Goal: Task Accomplishment & Management: Use online tool/utility

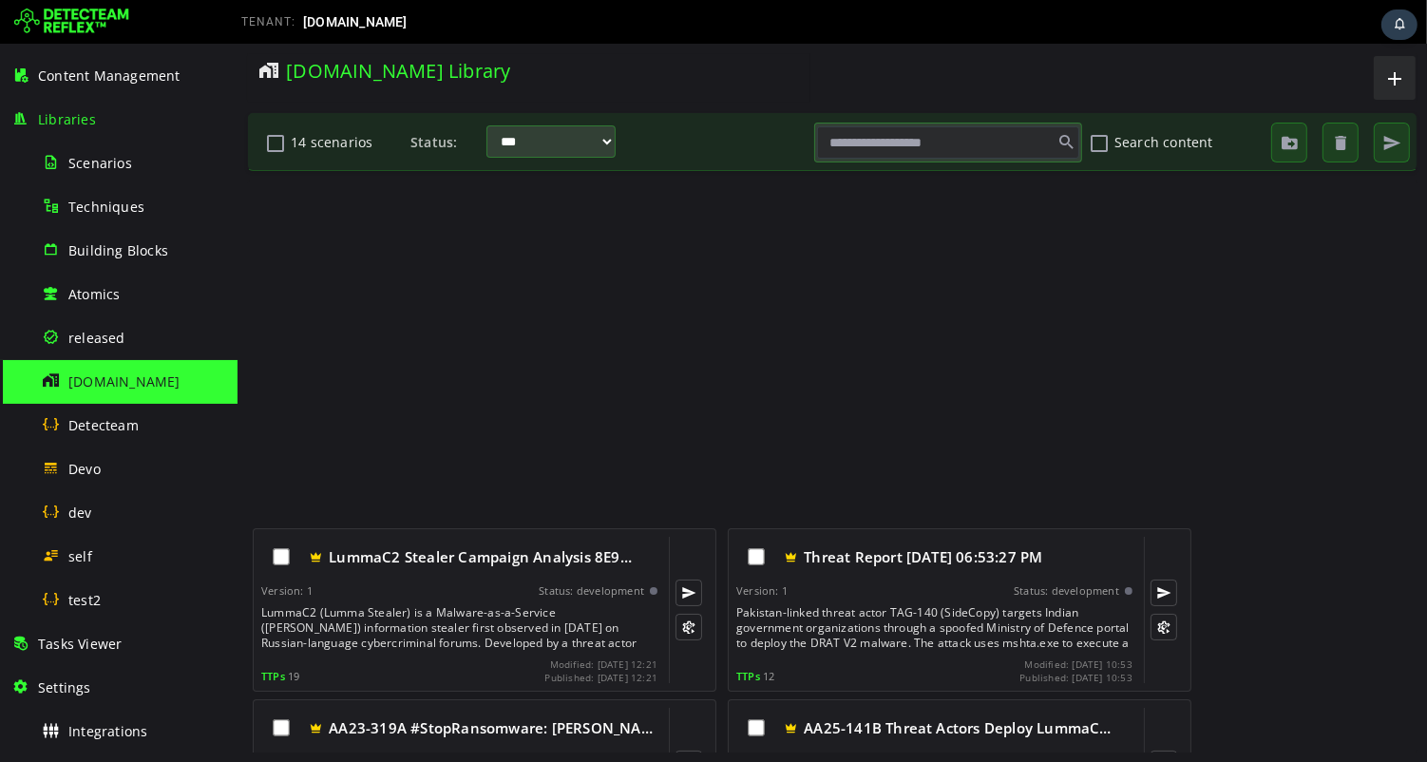
scroll to position [472, 0]
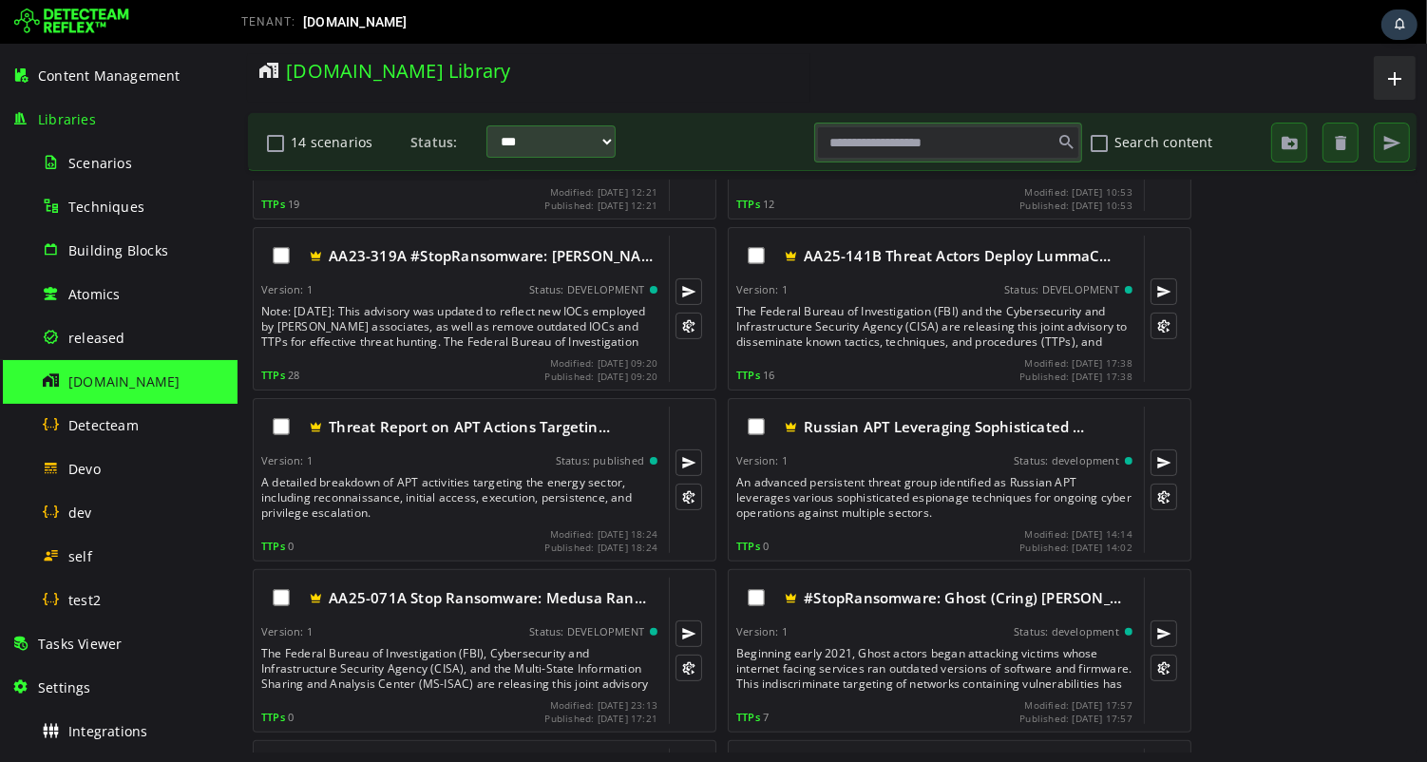
click at [918, 142] on input "text" at bounding box center [947, 142] width 262 height 32
click at [103, 334] on span "released" at bounding box center [96, 338] width 57 height 18
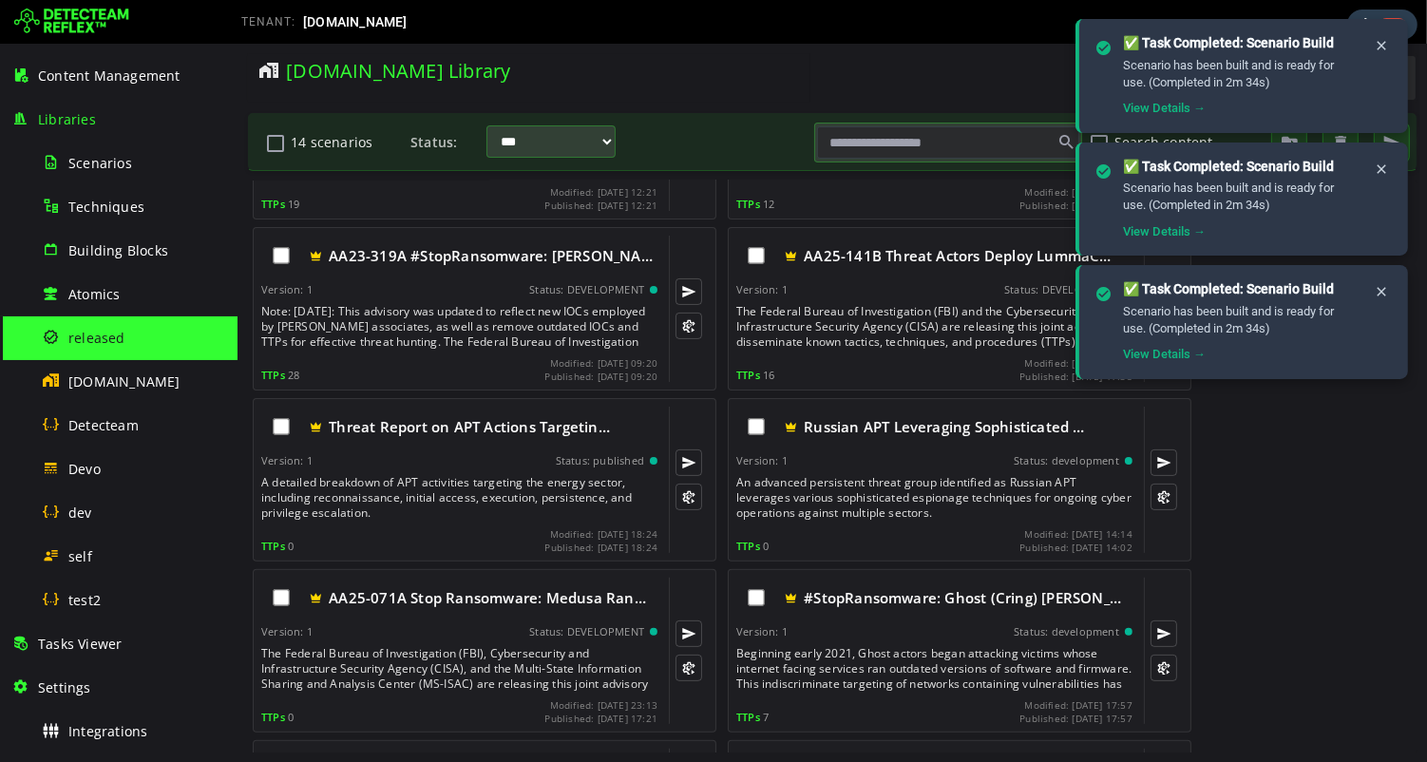
click at [71, 19] on img at bounding box center [71, 22] width 115 height 30
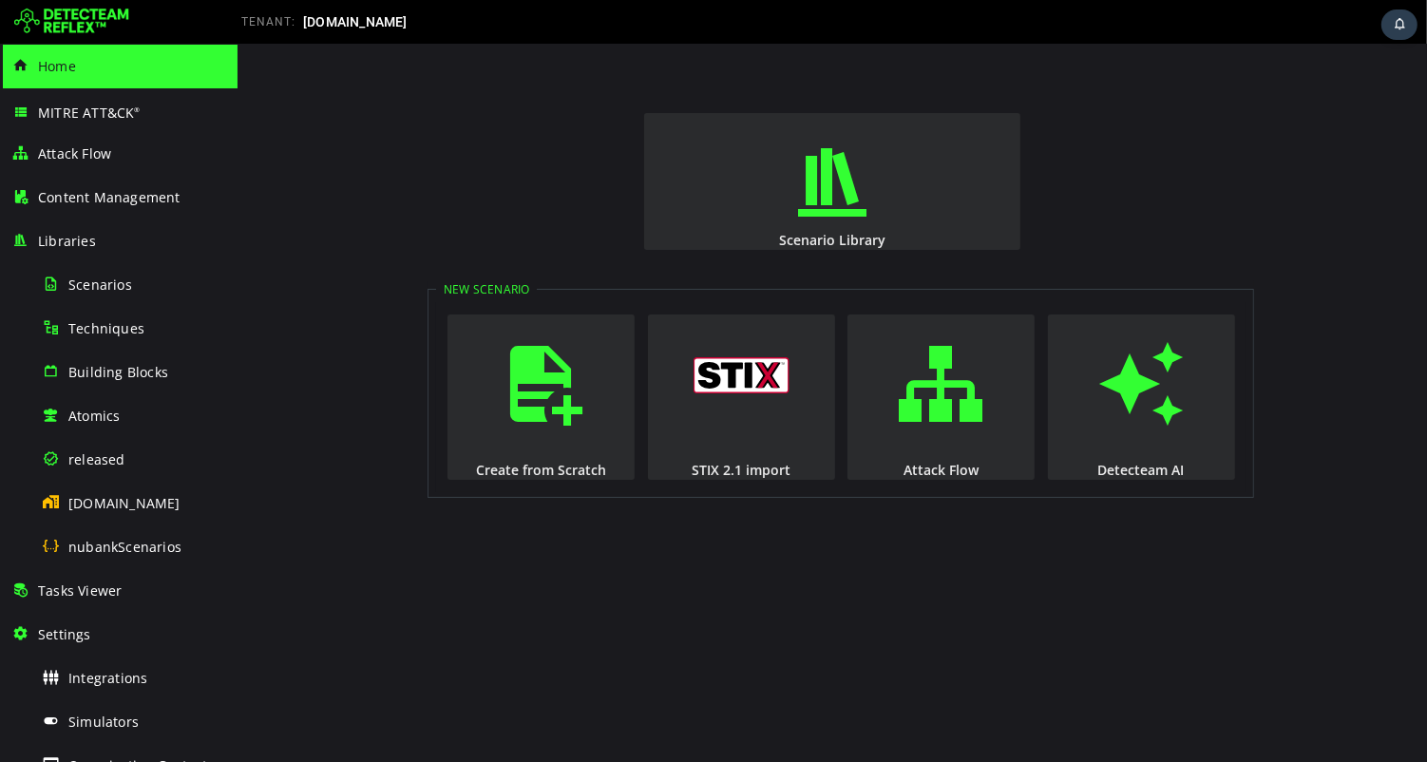
click at [100, 21] on img at bounding box center [71, 22] width 115 height 30
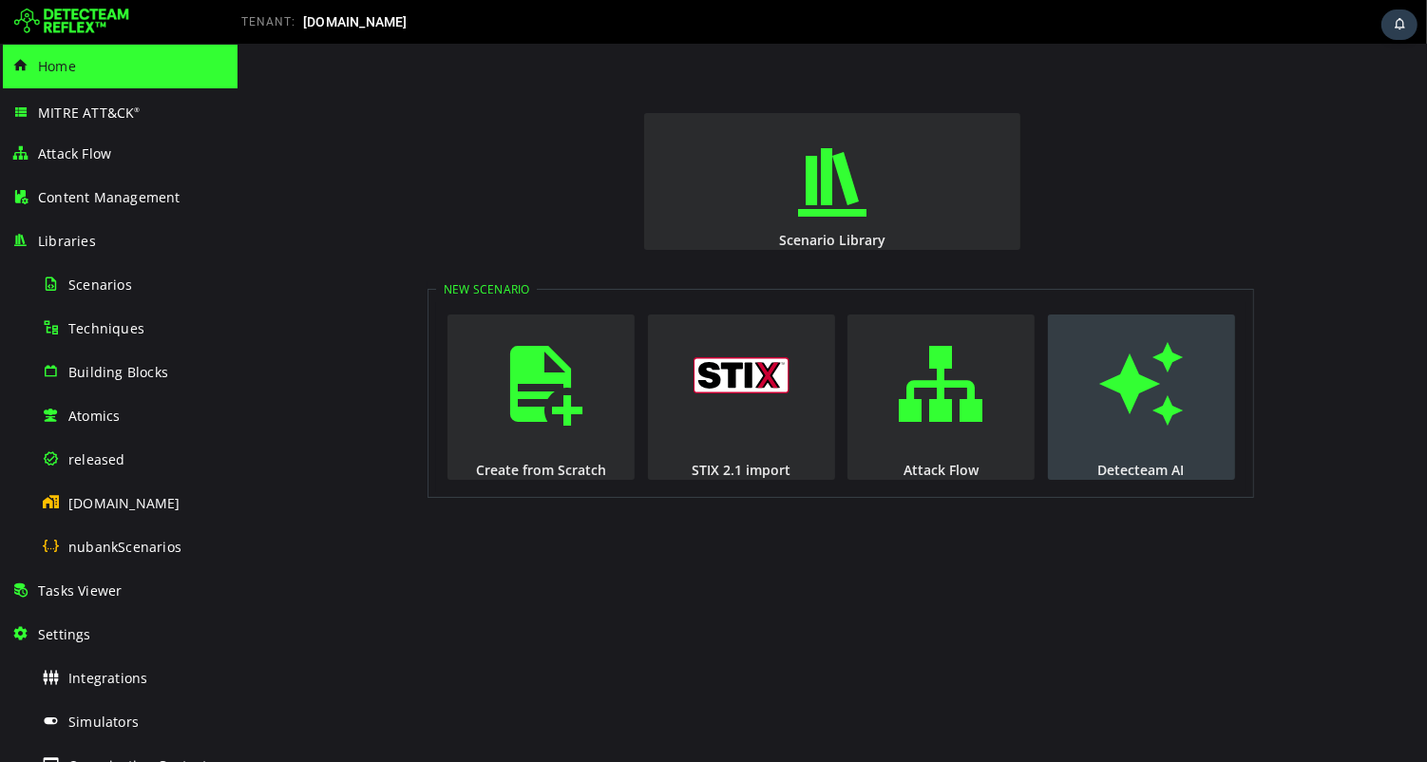
click at [1149, 391] on span "button" at bounding box center [1139, 383] width 19 height 129
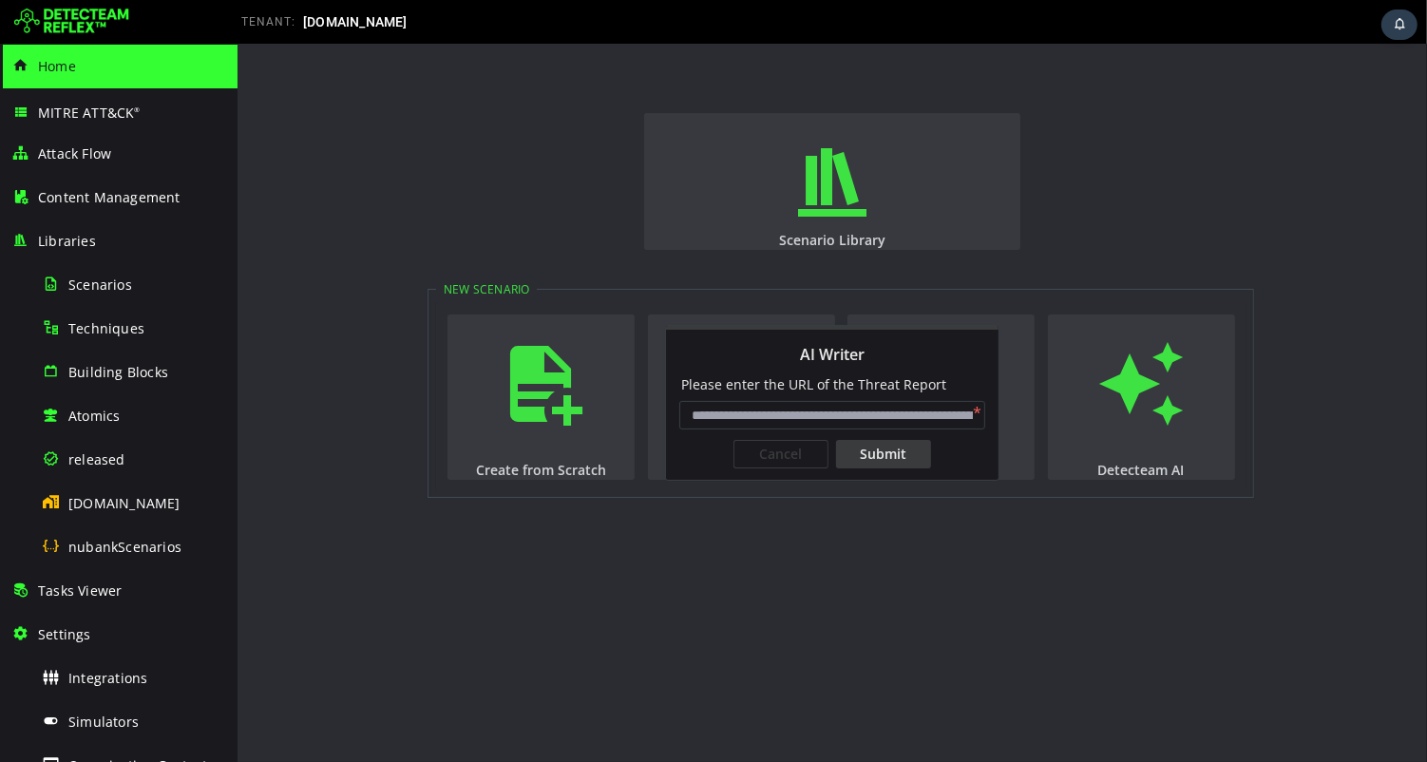
type input "**********"
click at [883, 418] on input "**********" at bounding box center [831, 415] width 306 height 28
paste input "**********"
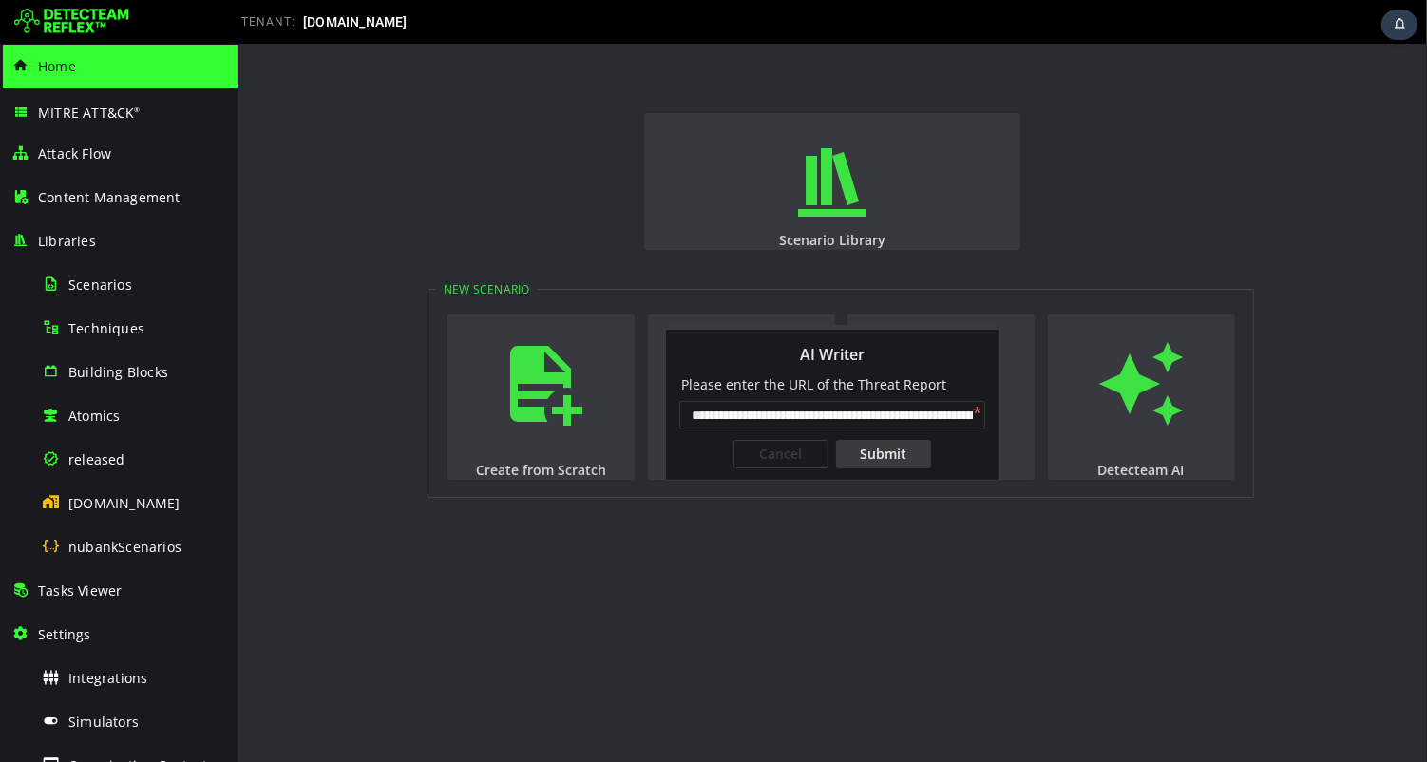
scroll to position [0, 186]
type input "**********"
click at [911, 454] on div "Submit" at bounding box center [882, 454] width 95 height 28
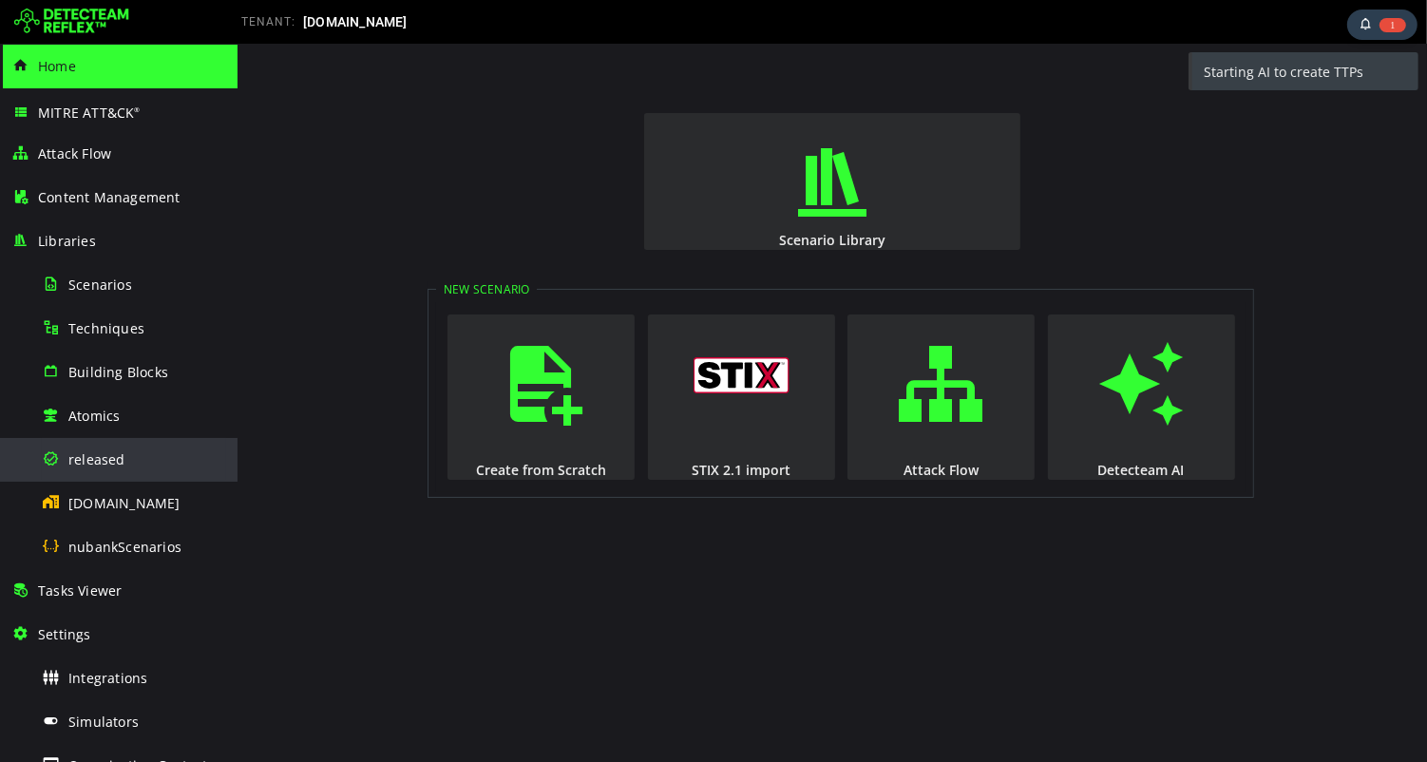
click at [108, 464] on span "released" at bounding box center [96, 459] width 57 height 18
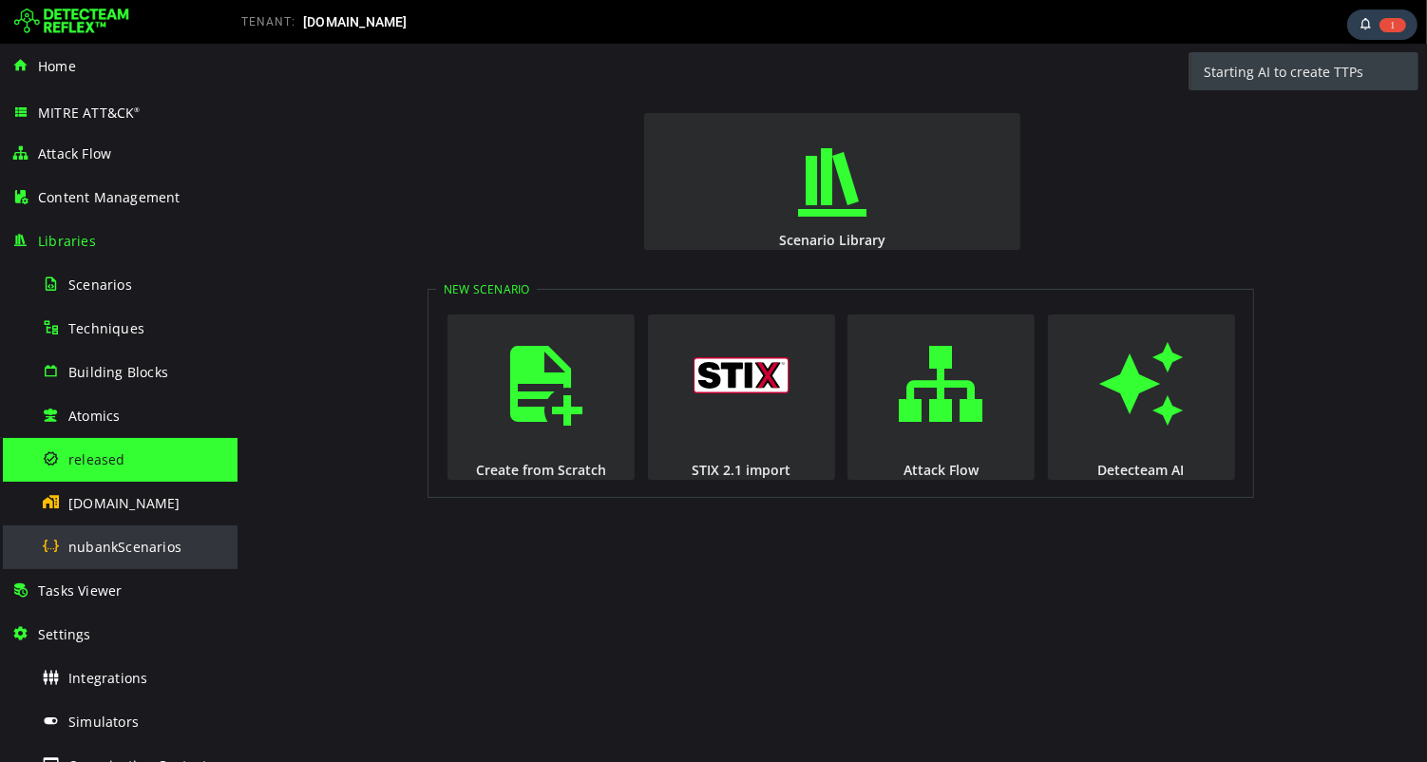
click at [114, 548] on span "nubankScenarios" at bounding box center [124, 547] width 113 height 18
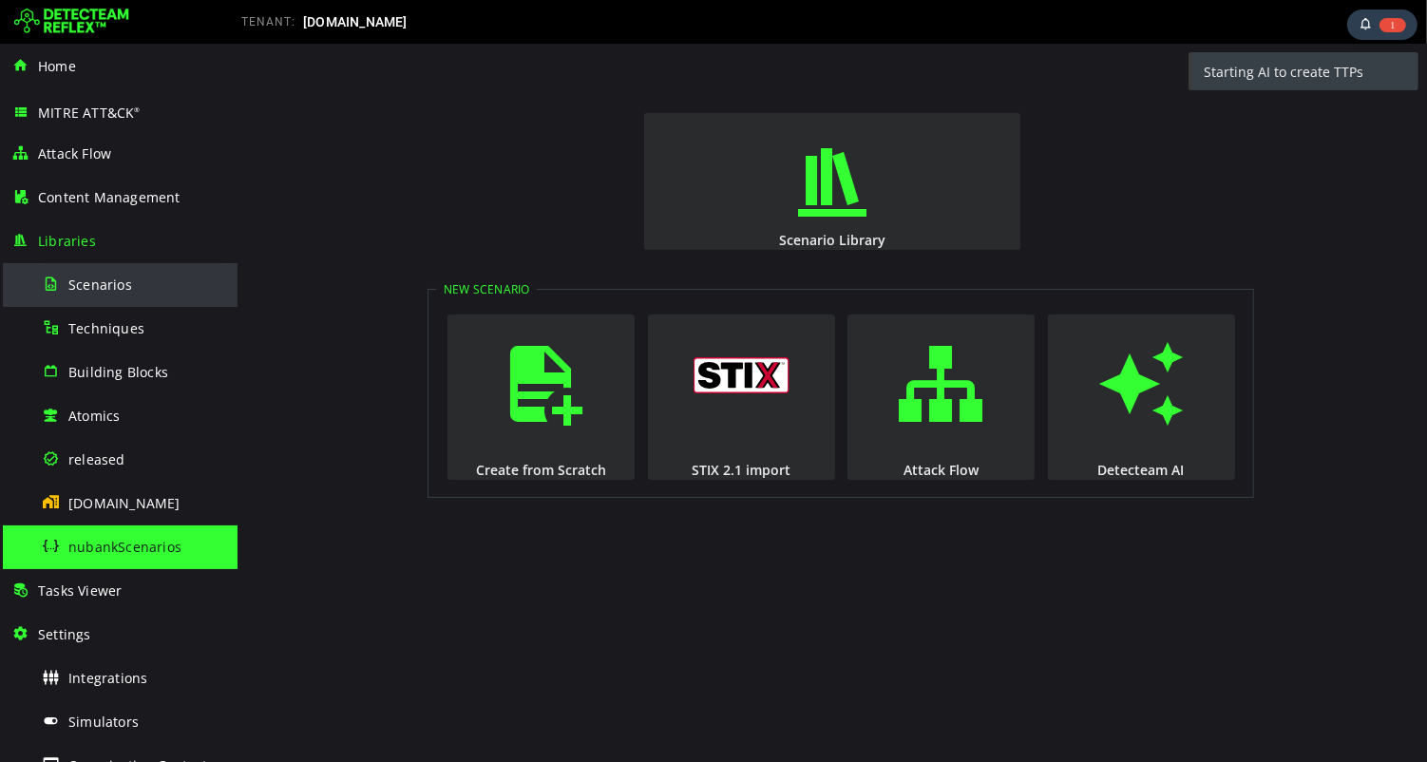
click at [99, 288] on span "Scenarios" at bounding box center [100, 284] width 64 height 18
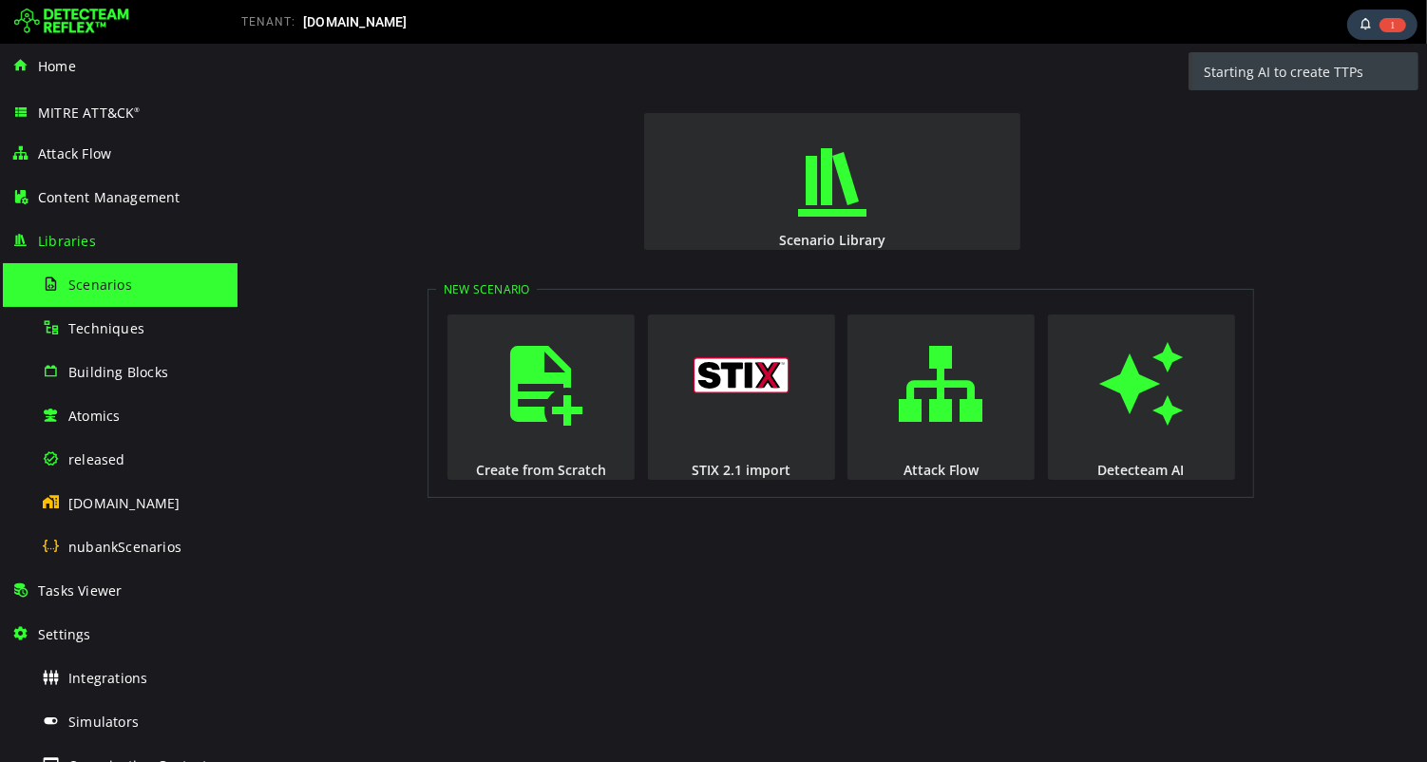
click at [93, 28] on img at bounding box center [71, 22] width 115 height 30
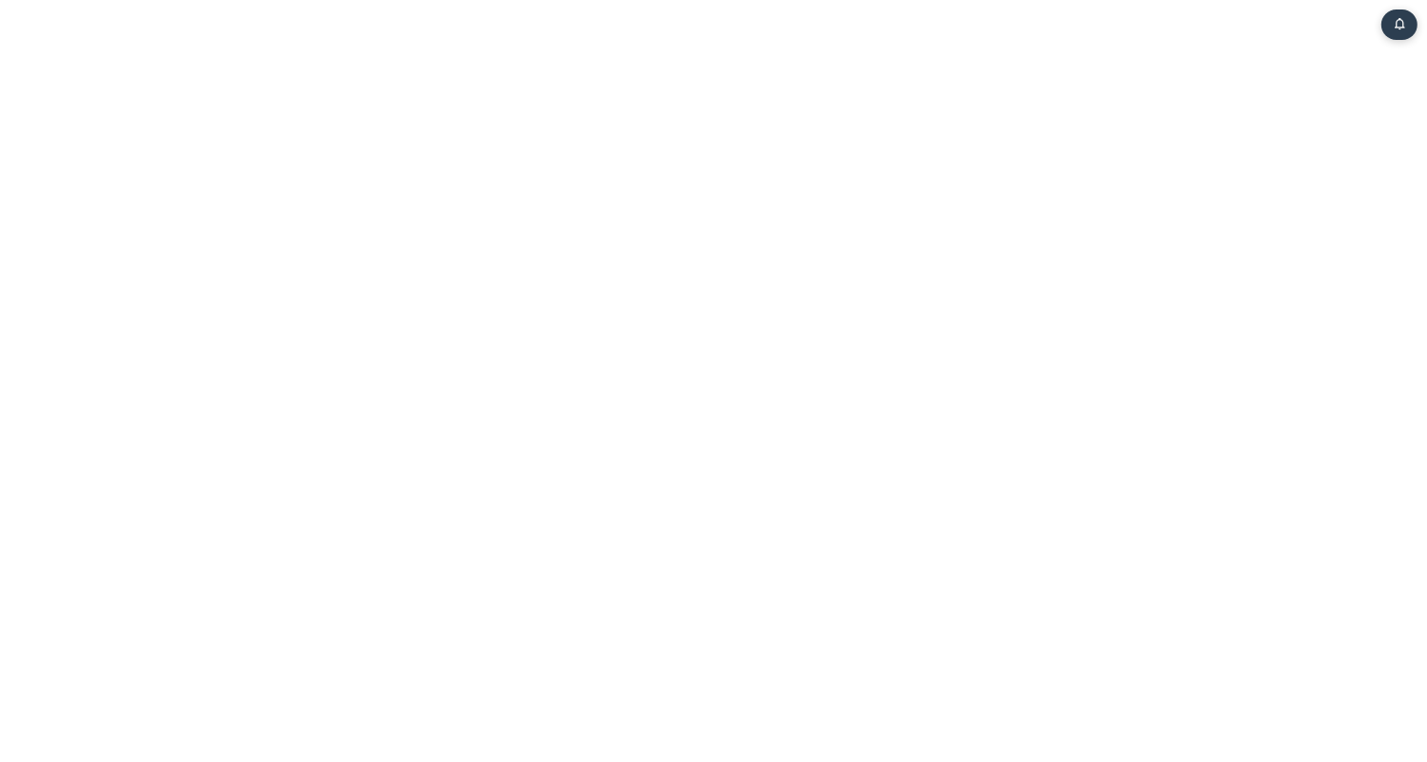
click at [100, 8] on html "Task Notifications You have no new notifications. 0" at bounding box center [713, 4] width 1427 height 8
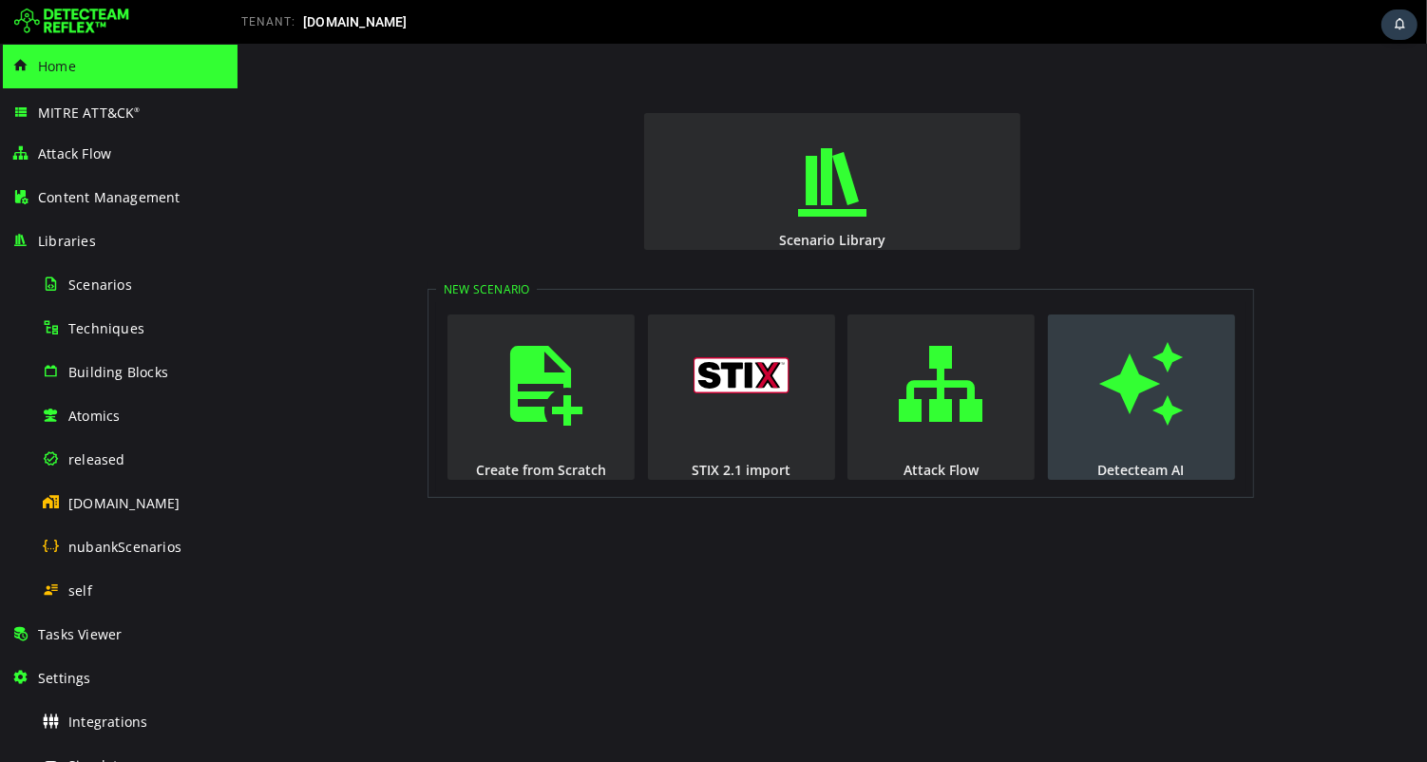
click at [1149, 421] on span "button" at bounding box center [1139, 383] width 19 height 129
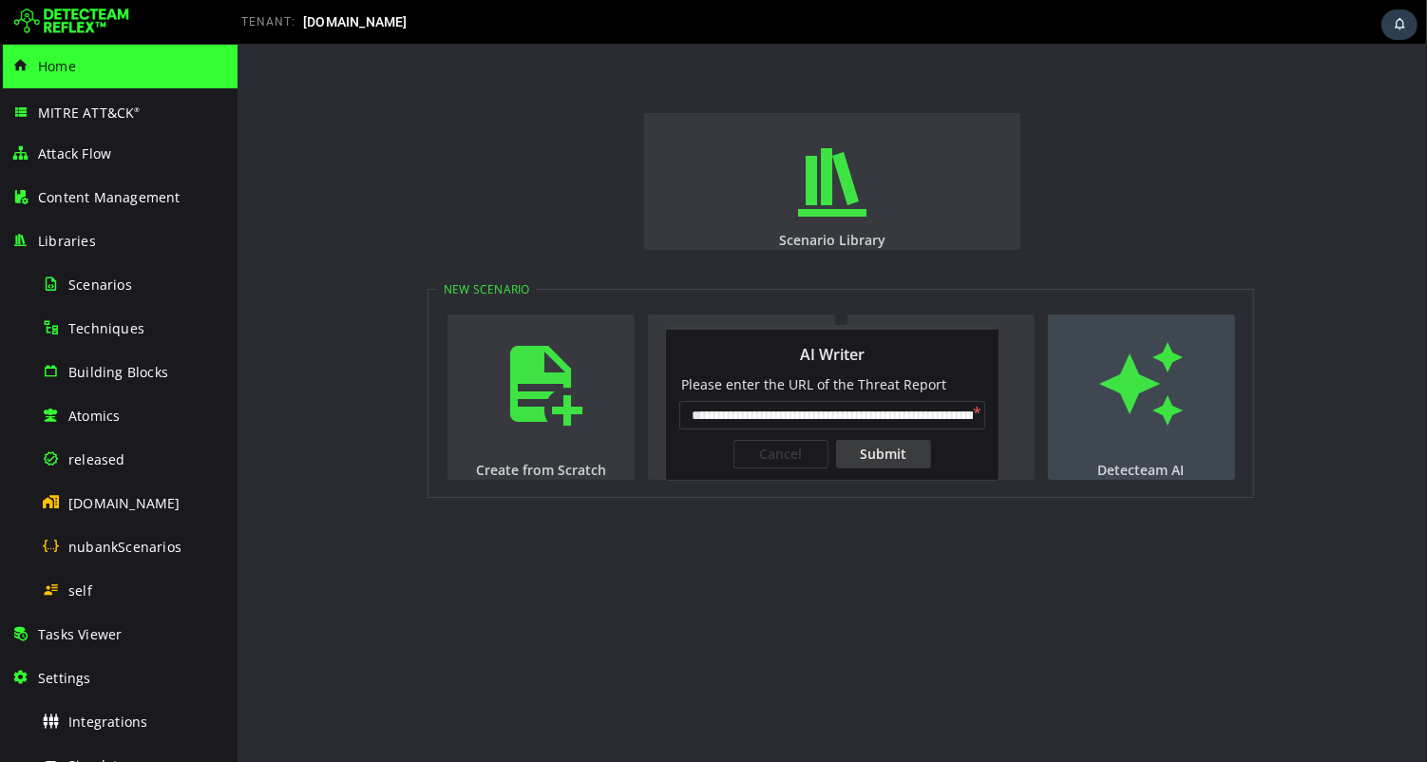
scroll to position [0, 161]
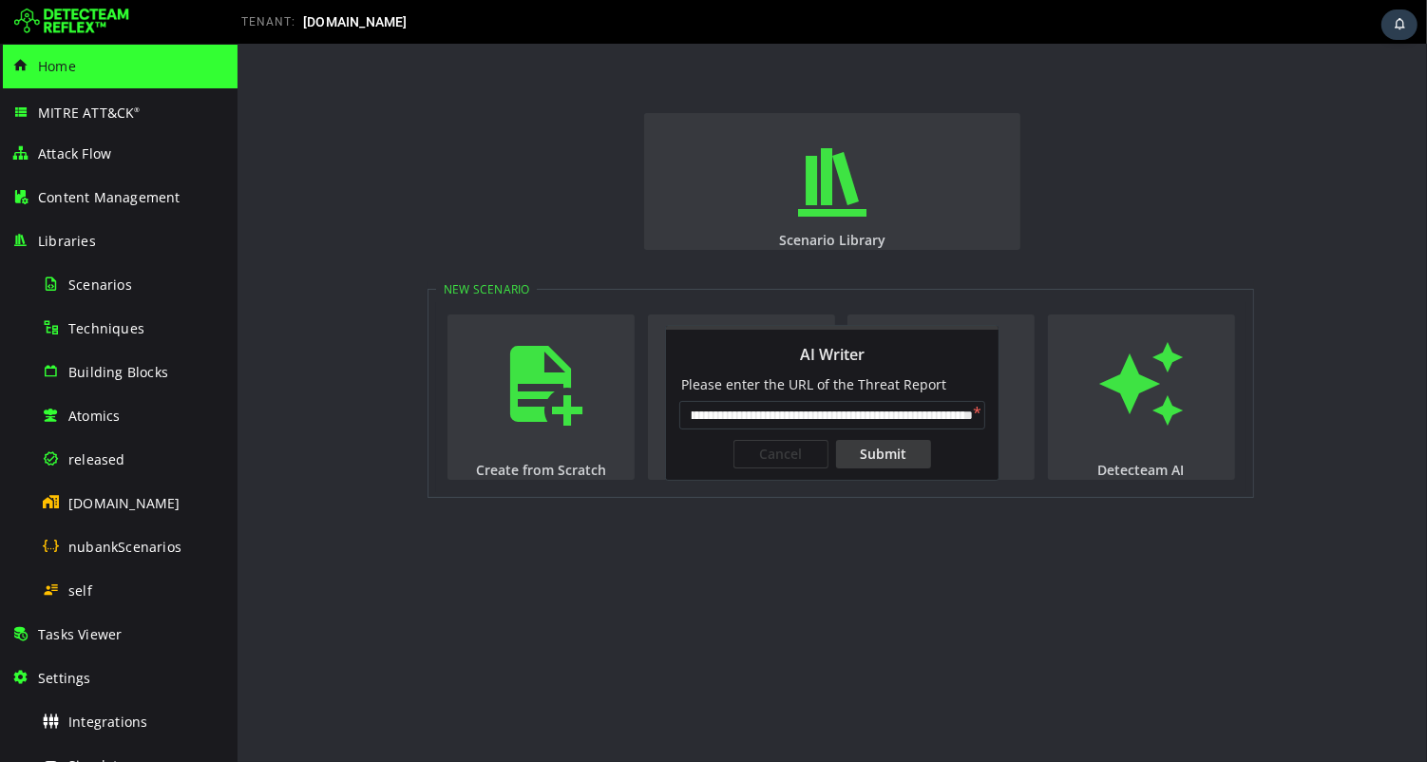
type input "**********"
click at [889, 454] on div "Submit" at bounding box center [882, 454] width 95 height 28
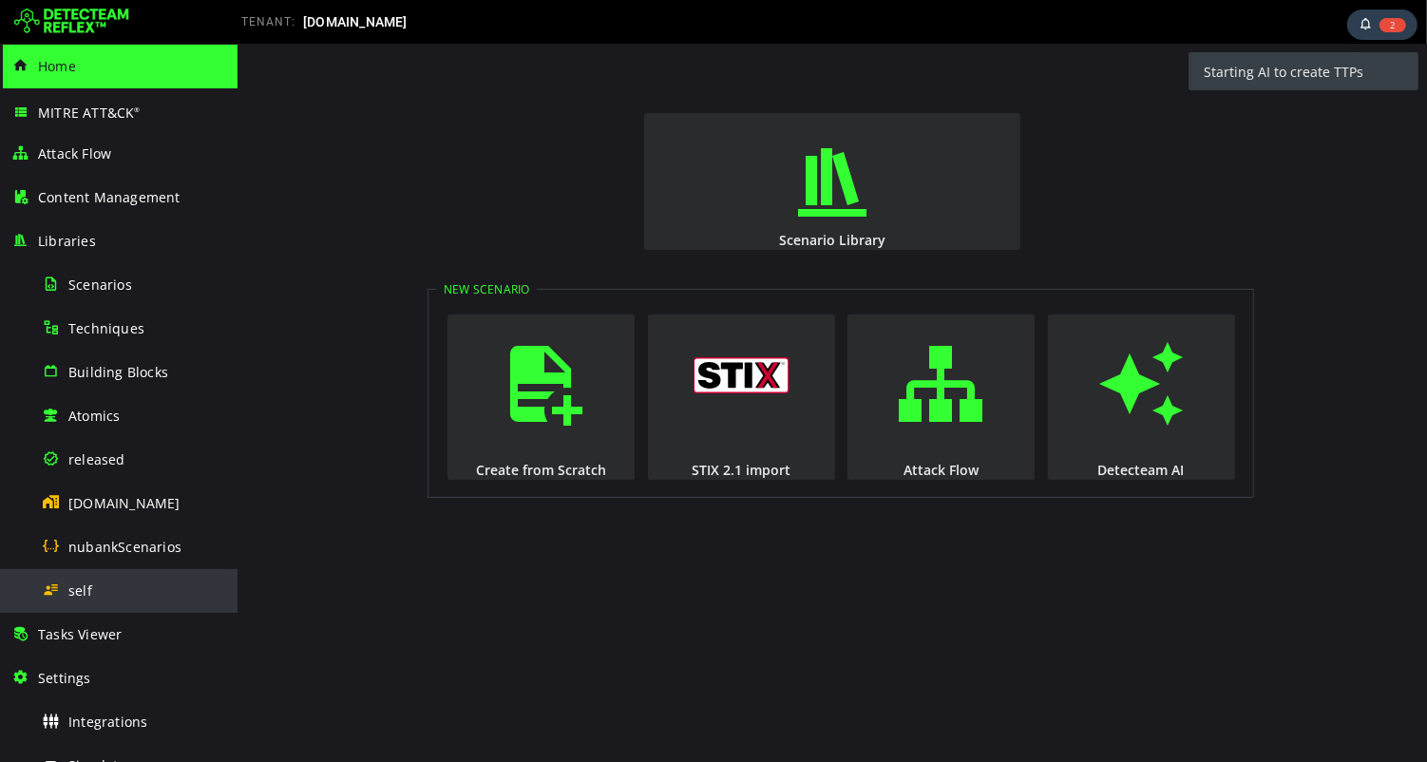
click at [78, 592] on span "self" at bounding box center [80, 590] width 24 height 18
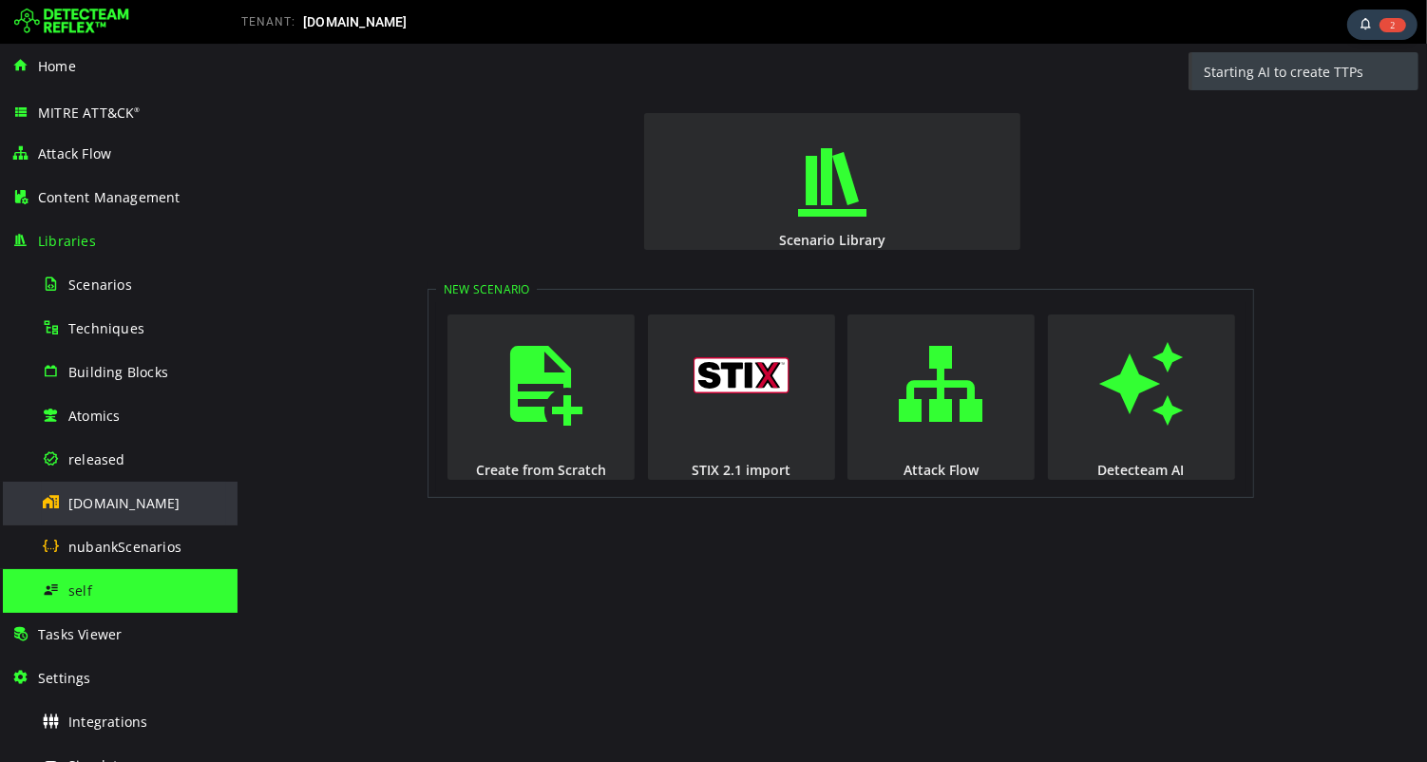
click at [110, 500] on span "nubank.com.br" at bounding box center [124, 503] width 112 height 18
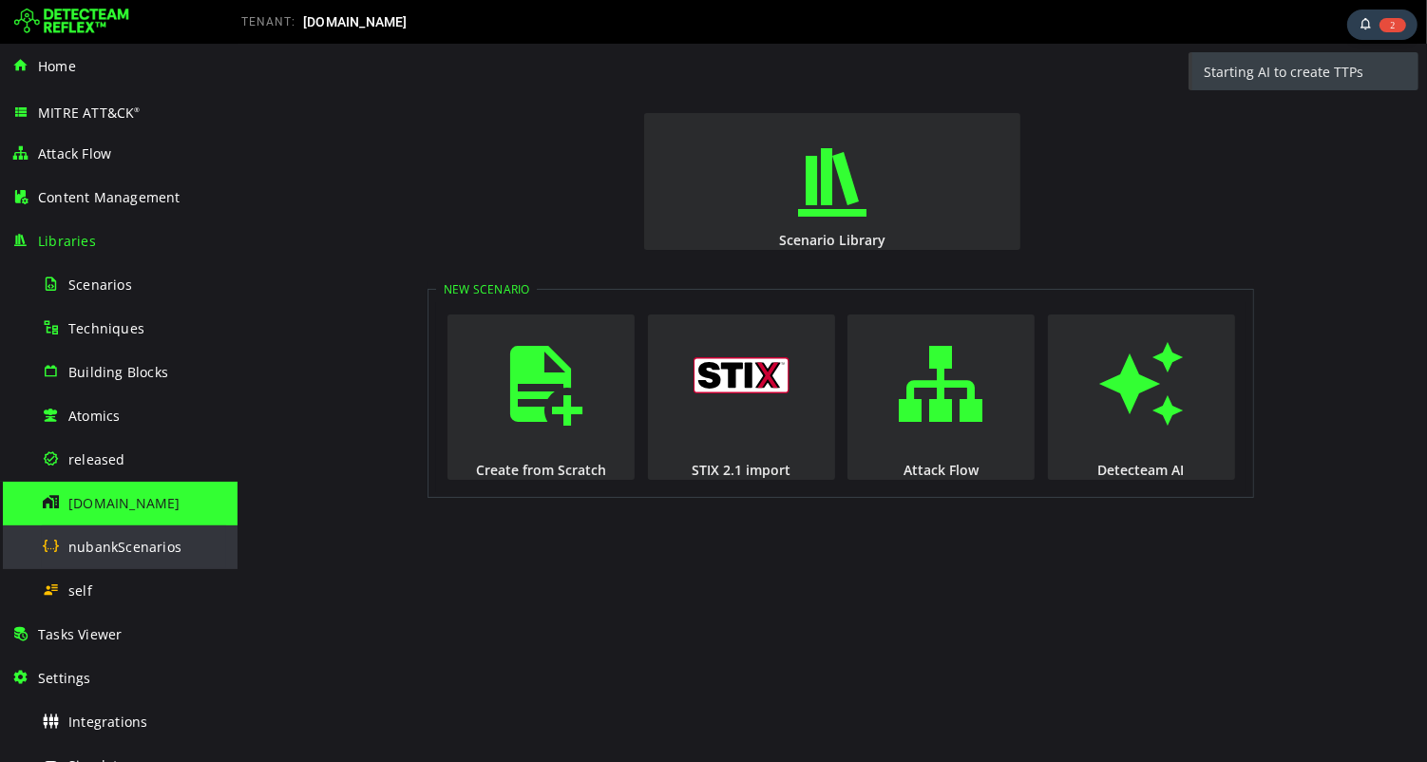
click at [107, 557] on div "nubankScenarios" at bounding box center [134, 546] width 184 height 43
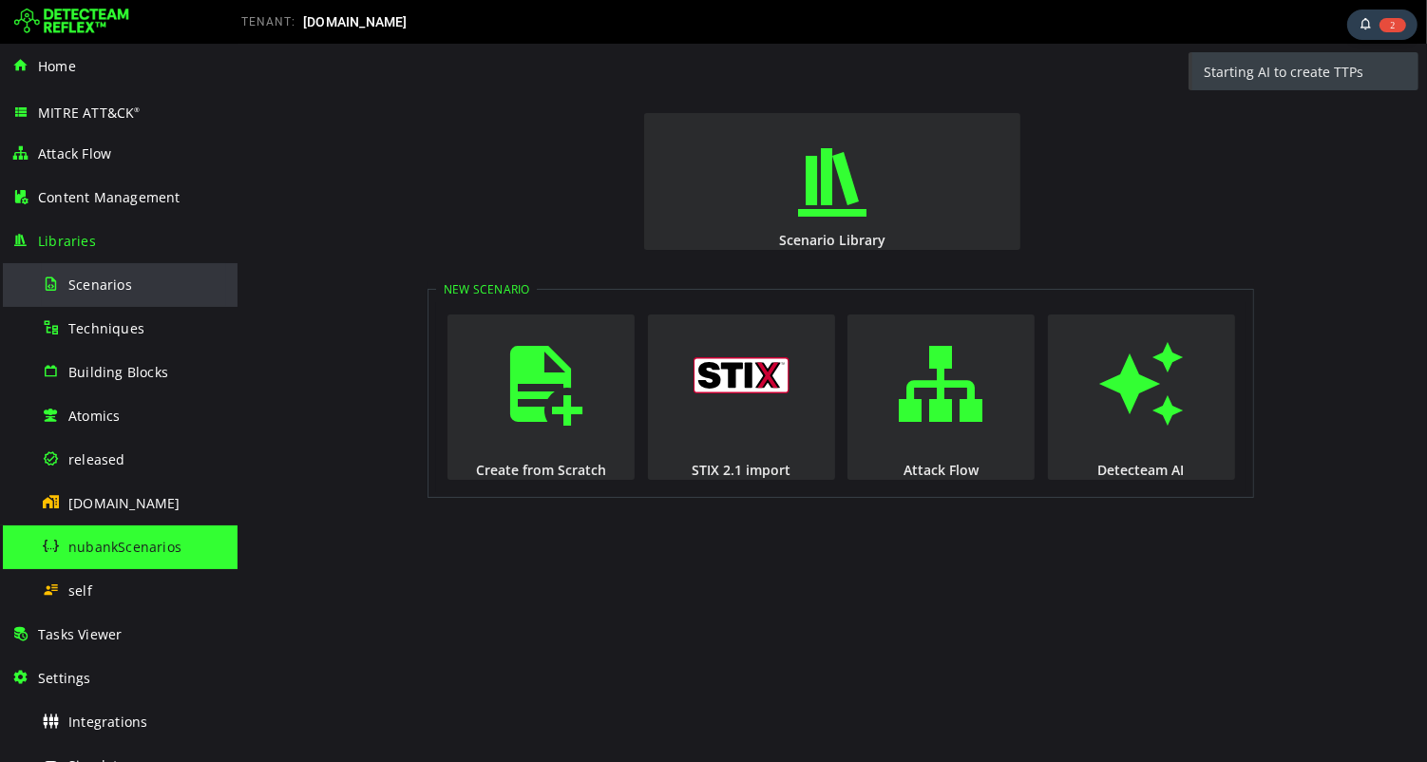
click at [110, 287] on span "Scenarios" at bounding box center [100, 284] width 64 height 18
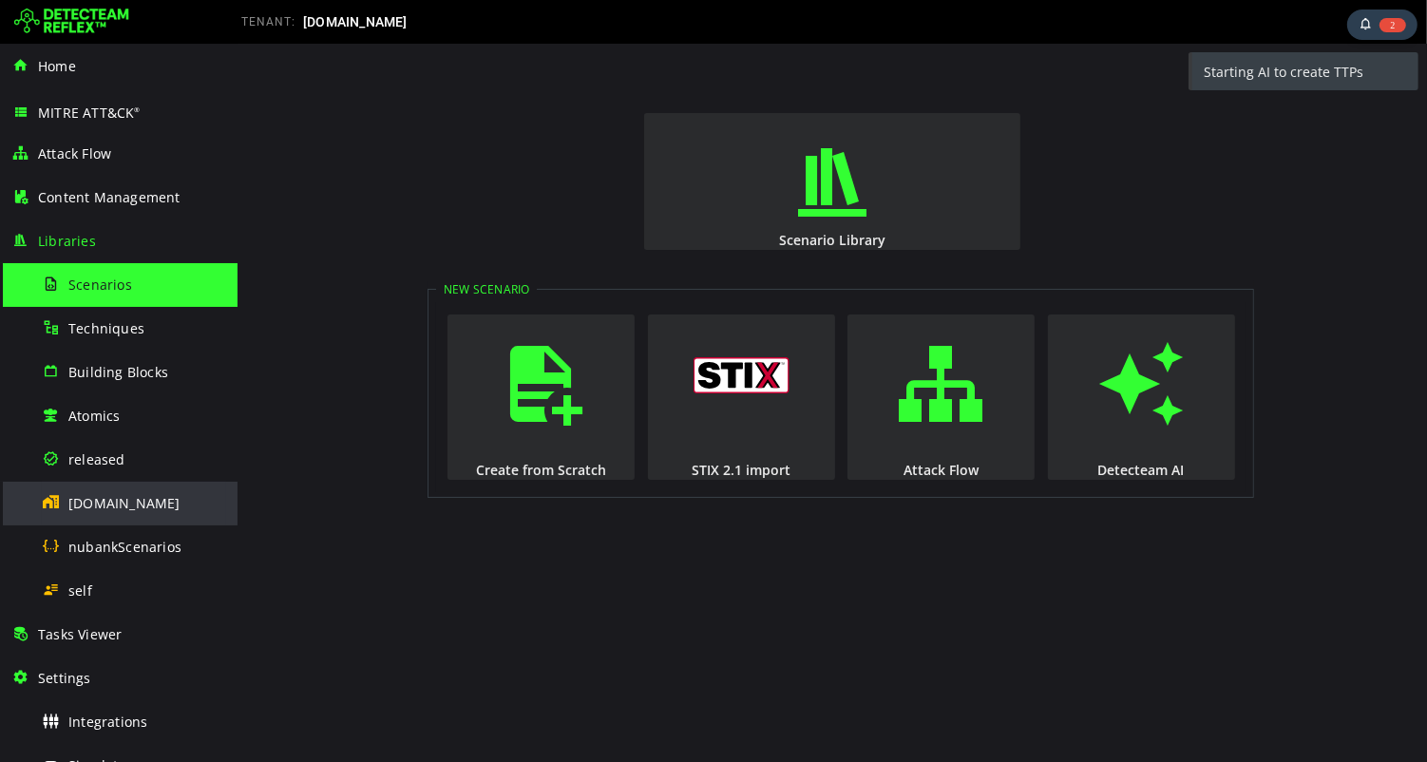
click at [133, 506] on span "nubank.com.br" at bounding box center [124, 503] width 112 height 18
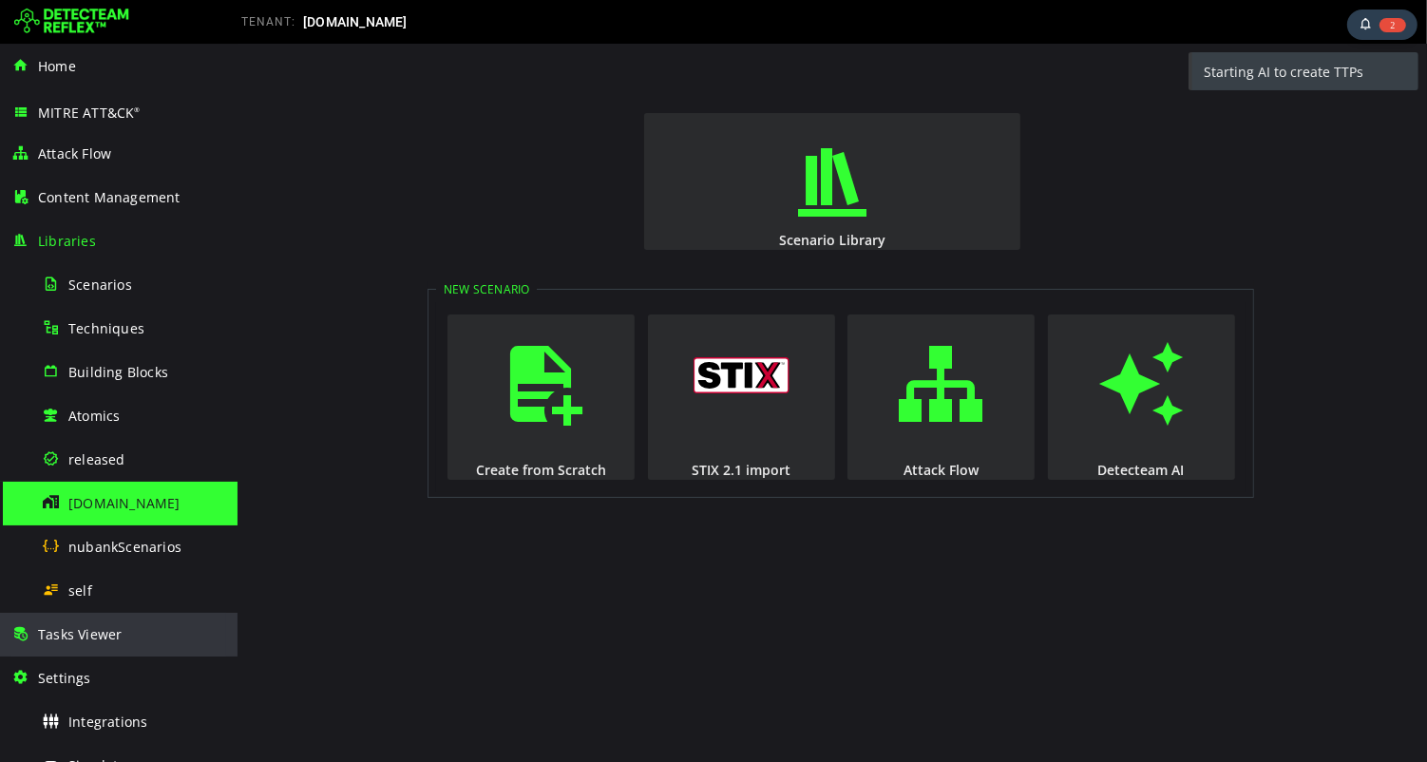
click at [104, 646] on div "Tasks Viewer" at bounding box center [118, 635] width 215 height 44
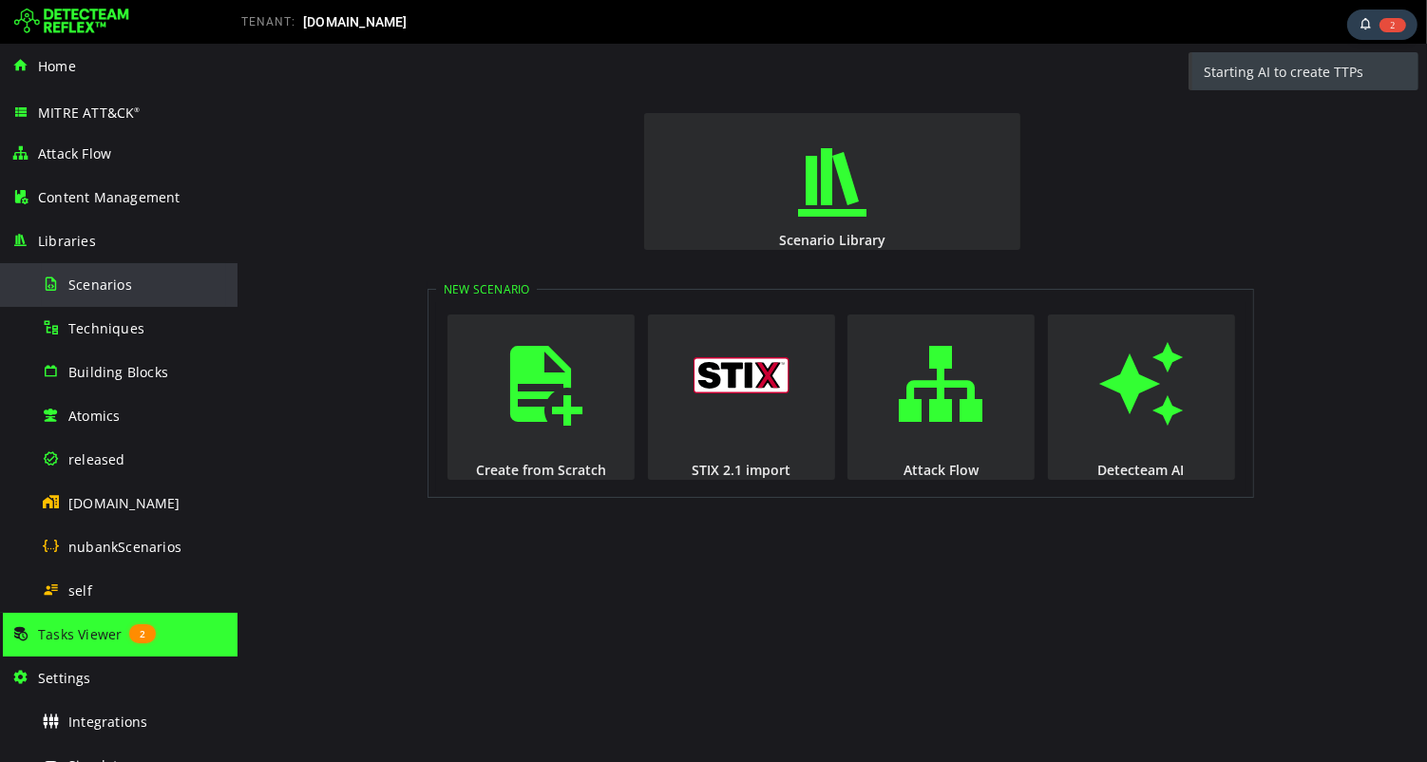
click at [96, 281] on span "Scenarios" at bounding box center [100, 284] width 64 height 18
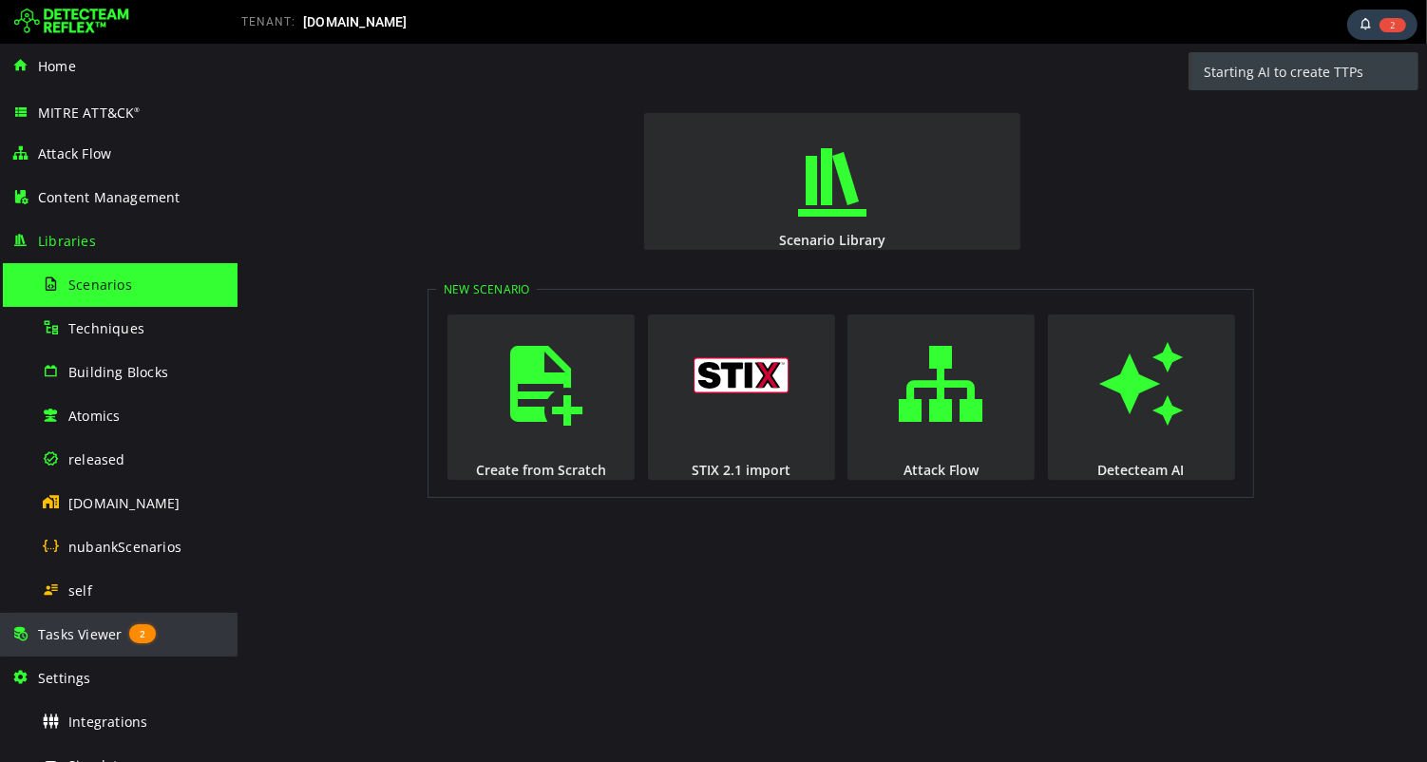
click at [87, 634] on span "Tasks Viewer" at bounding box center [80, 634] width 84 height 18
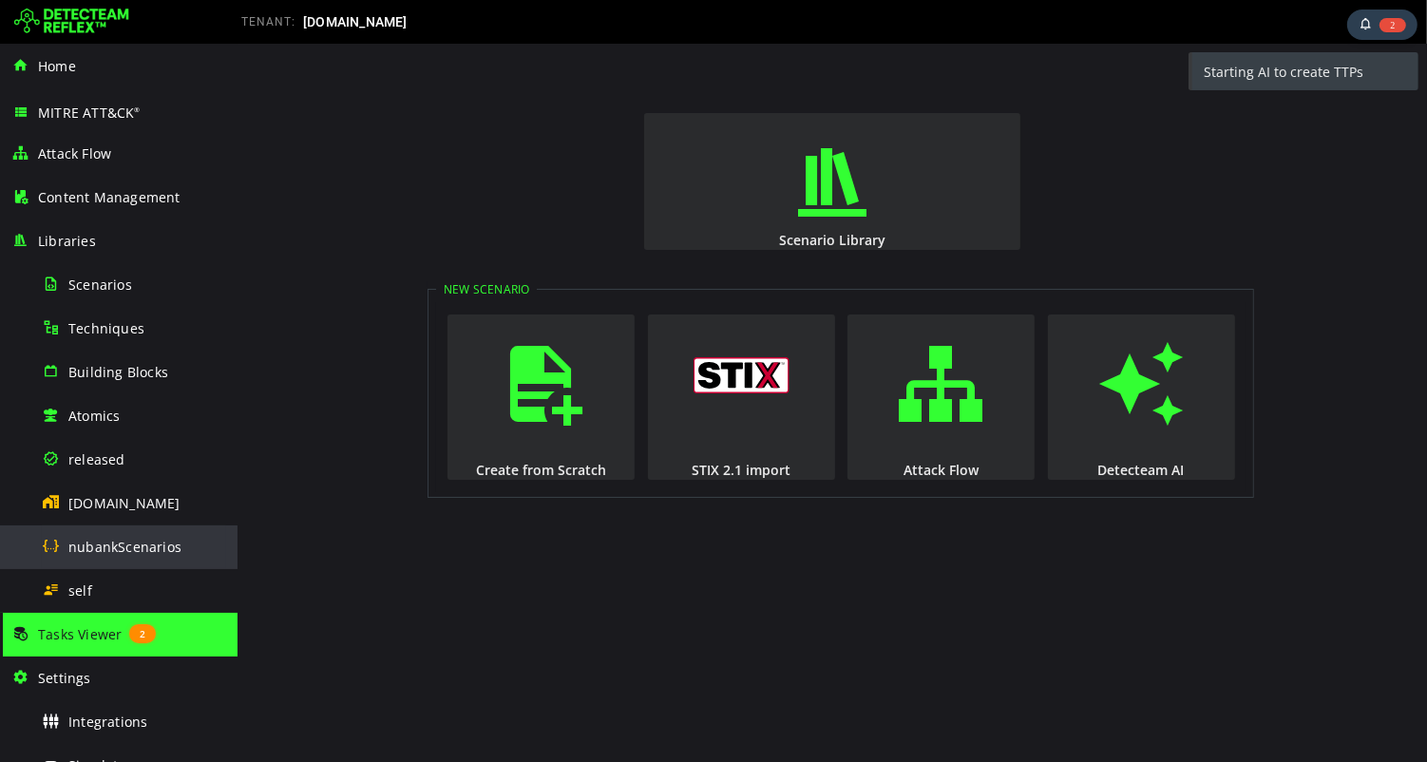
click at [108, 544] on span "nubankScenarios" at bounding box center [124, 547] width 113 height 18
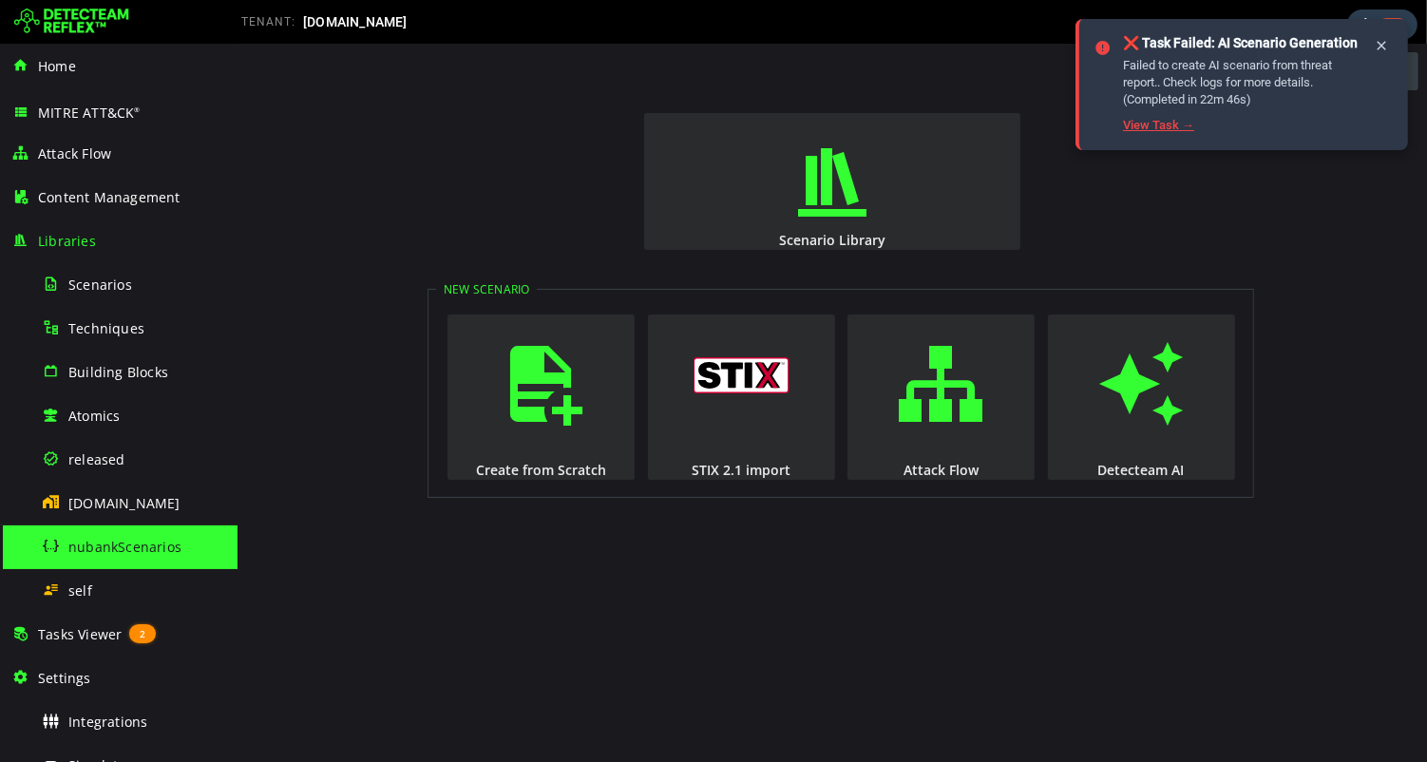
click at [1147, 132] on link "View Task →" at bounding box center [1158, 125] width 71 height 14
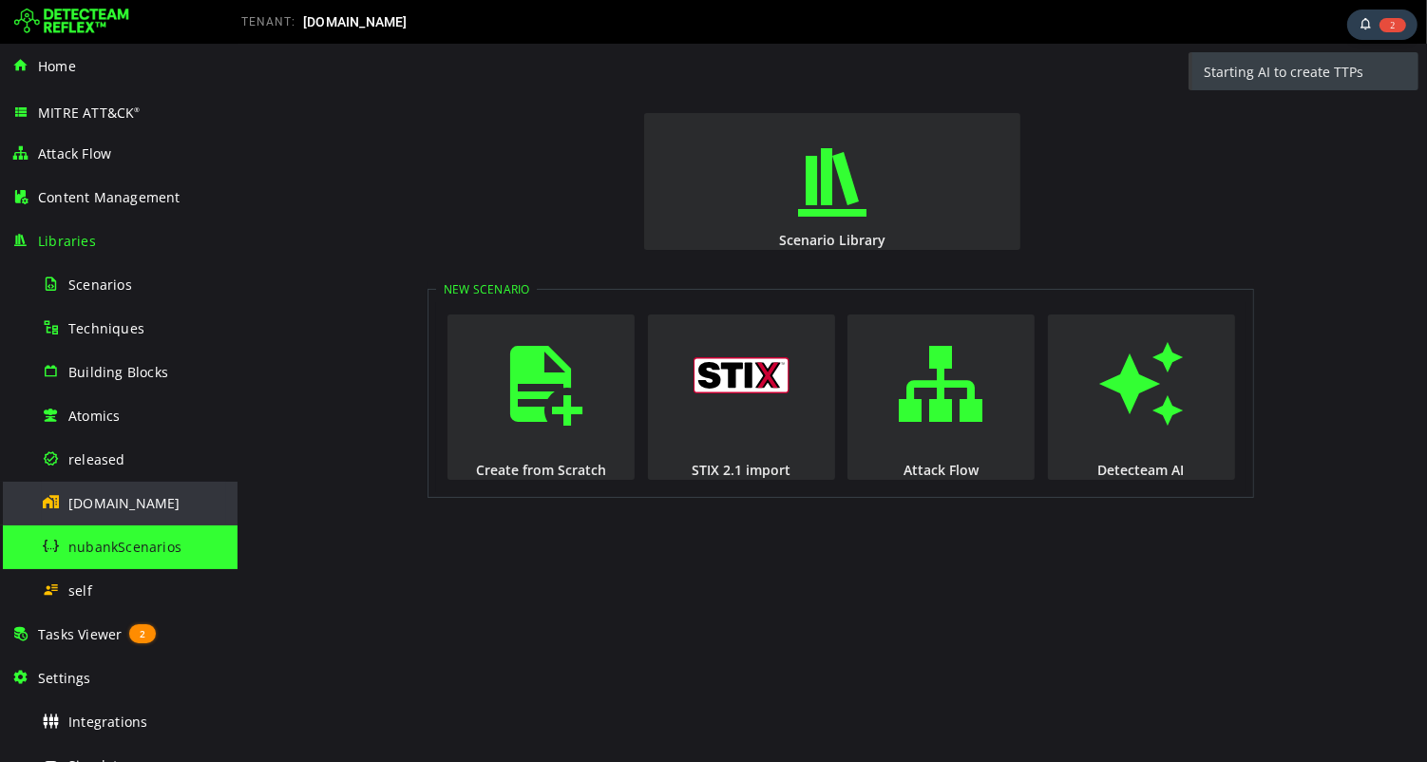
click at [105, 502] on span "nubank.com.br" at bounding box center [124, 503] width 112 height 18
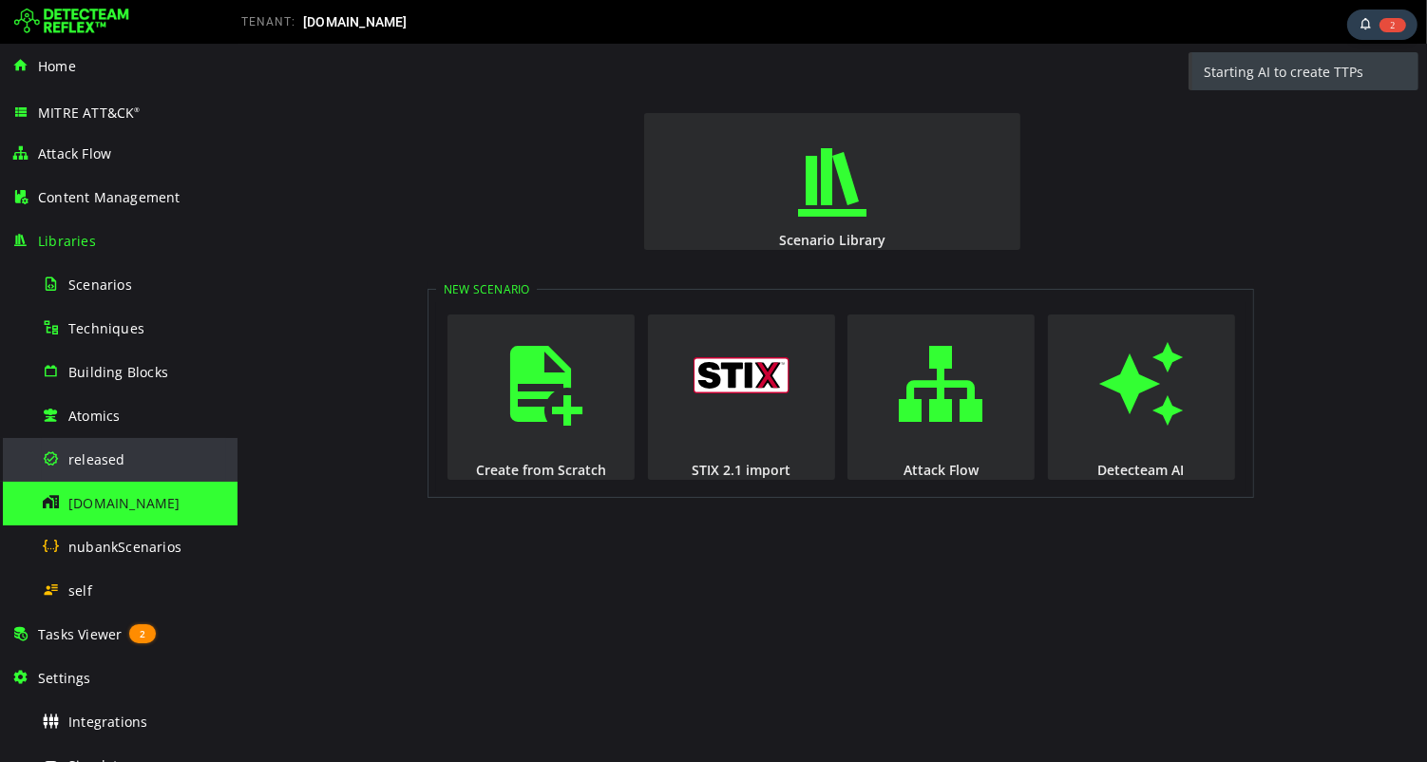
click at [104, 460] on span "released" at bounding box center [96, 459] width 57 height 18
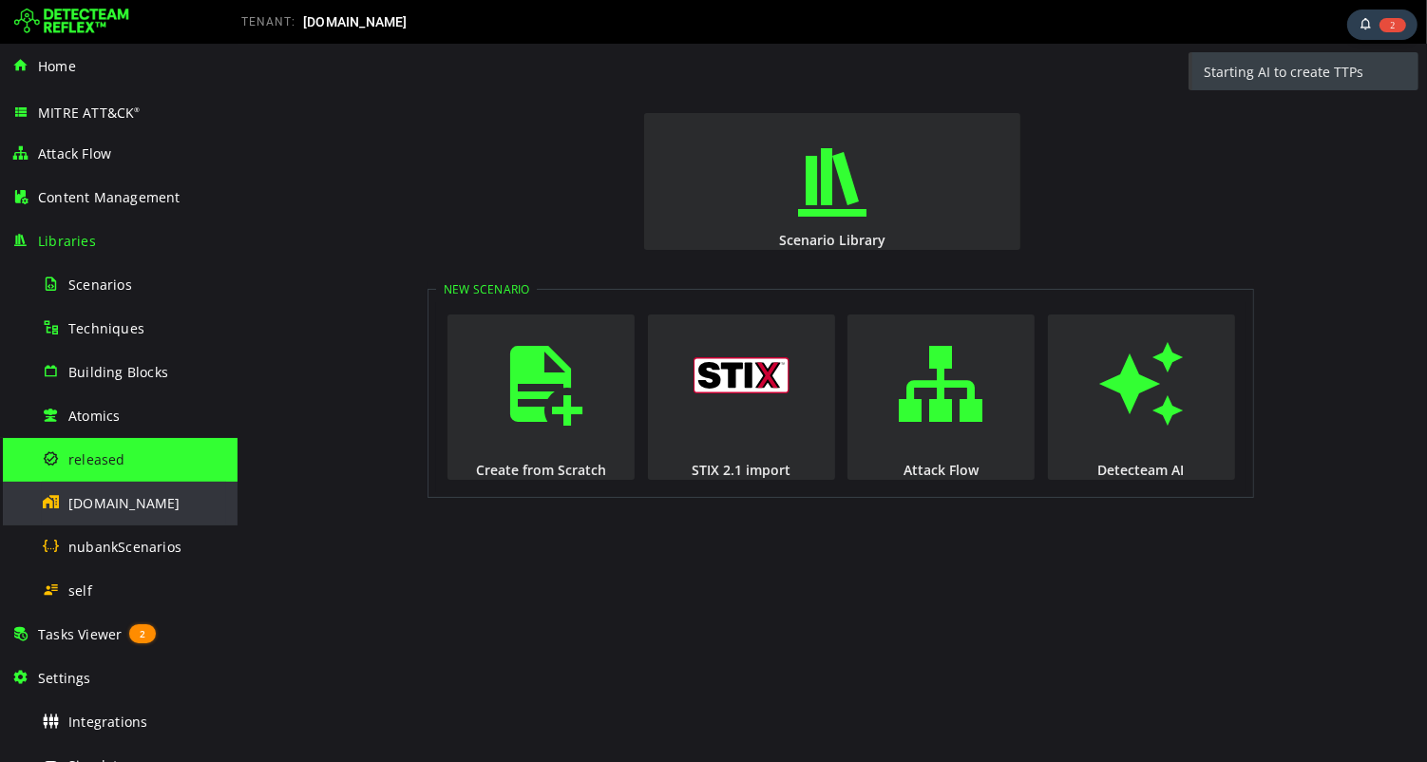
click at [112, 502] on span "nubank.com.br" at bounding box center [124, 503] width 112 height 18
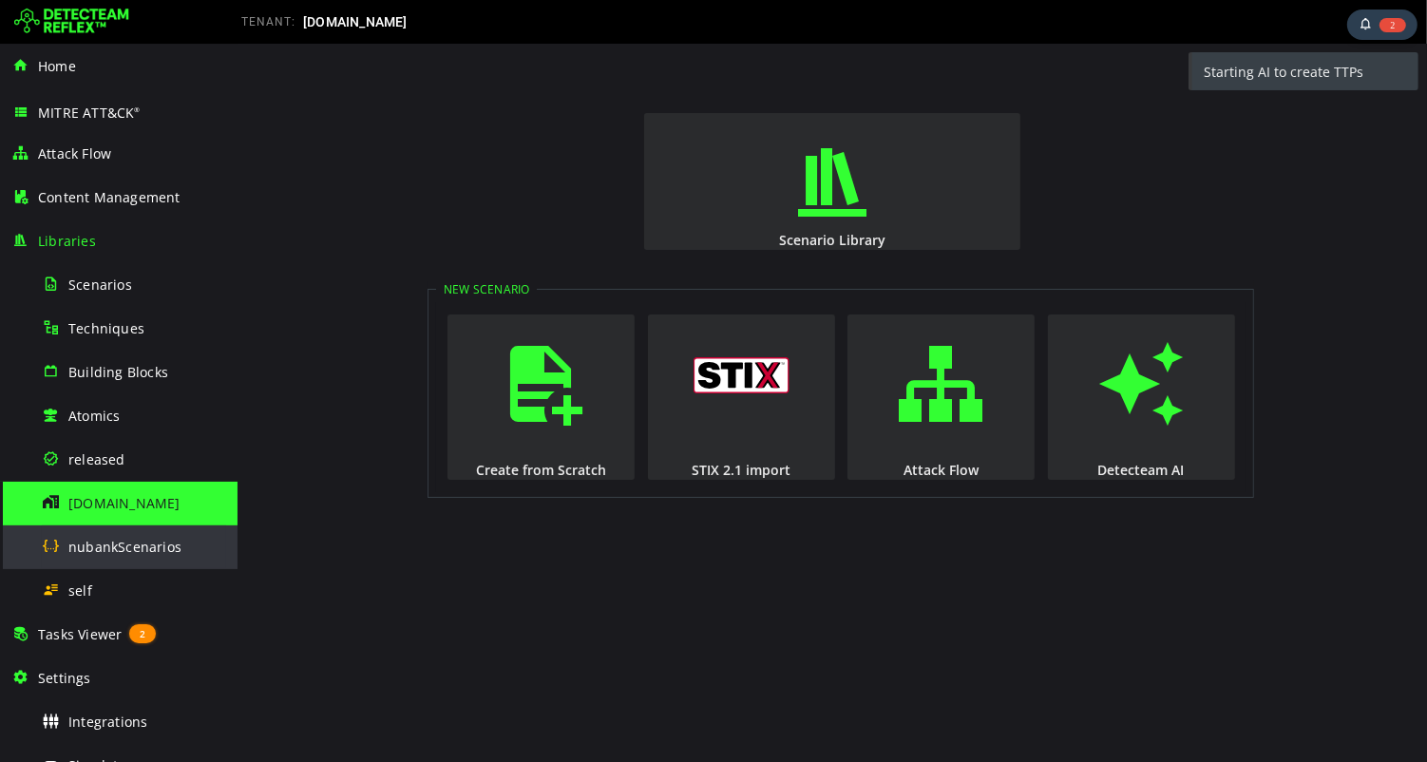
click at [107, 542] on span "nubankScenarios" at bounding box center [124, 547] width 113 height 18
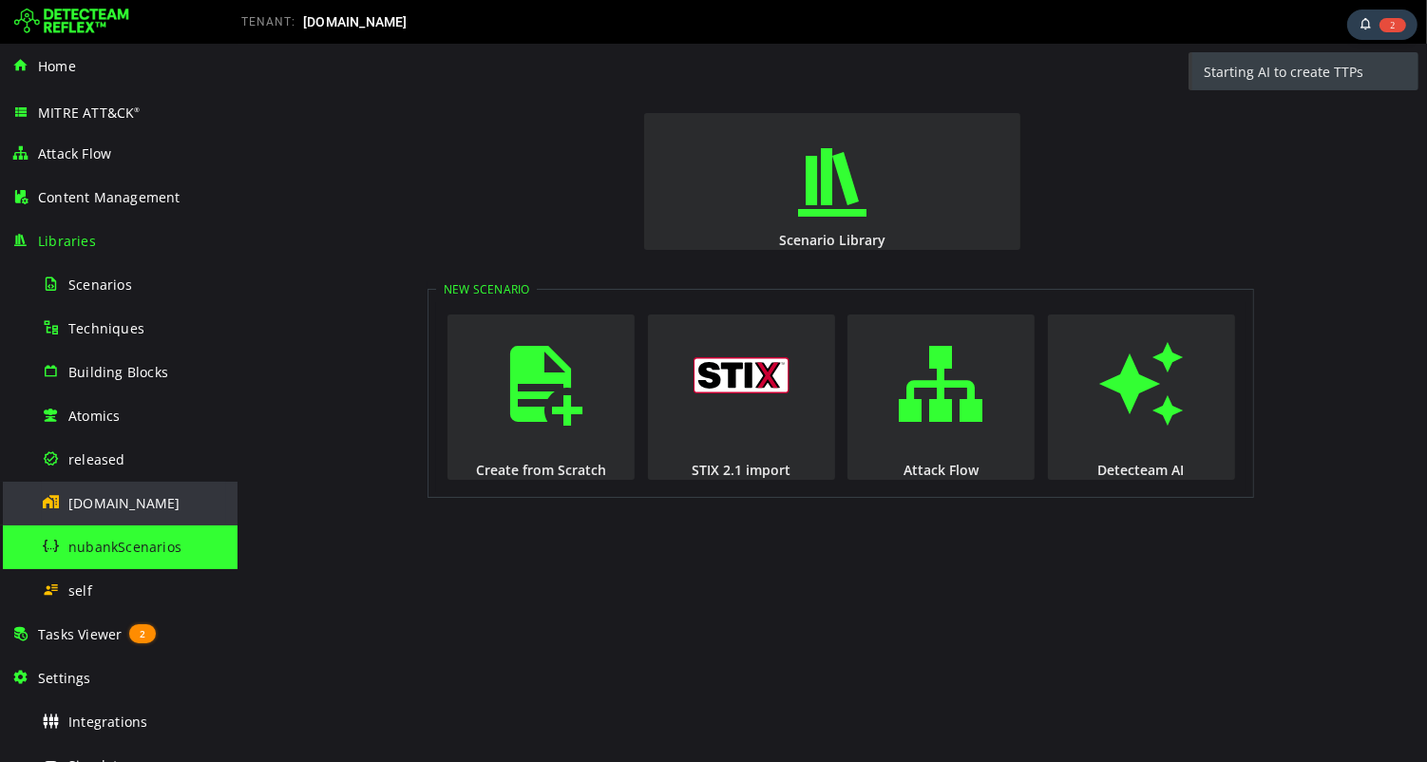
click at [119, 506] on span "nubank.com.br" at bounding box center [124, 503] width 112 height 18
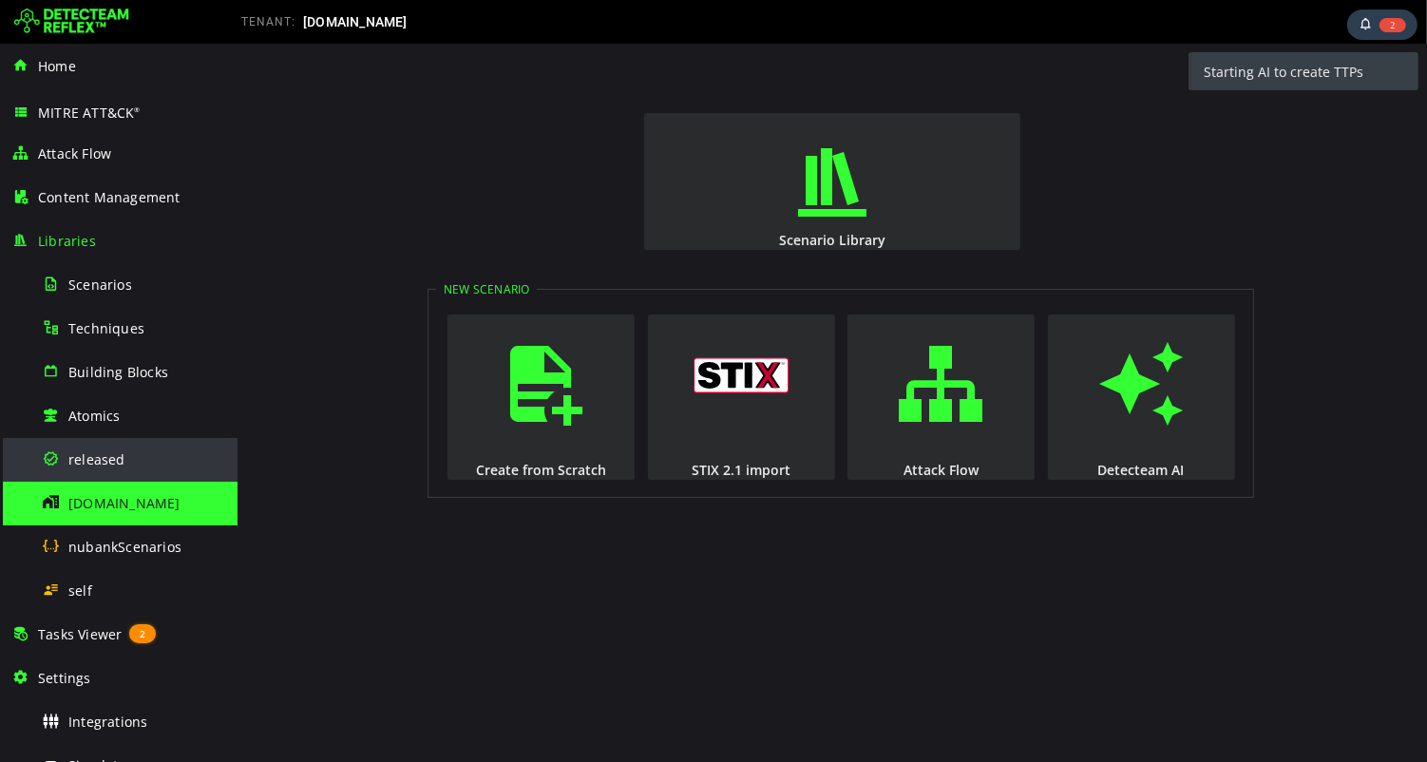
click at [98, 459] on span "released" at bounding box center [96, 459] width 57 height 18
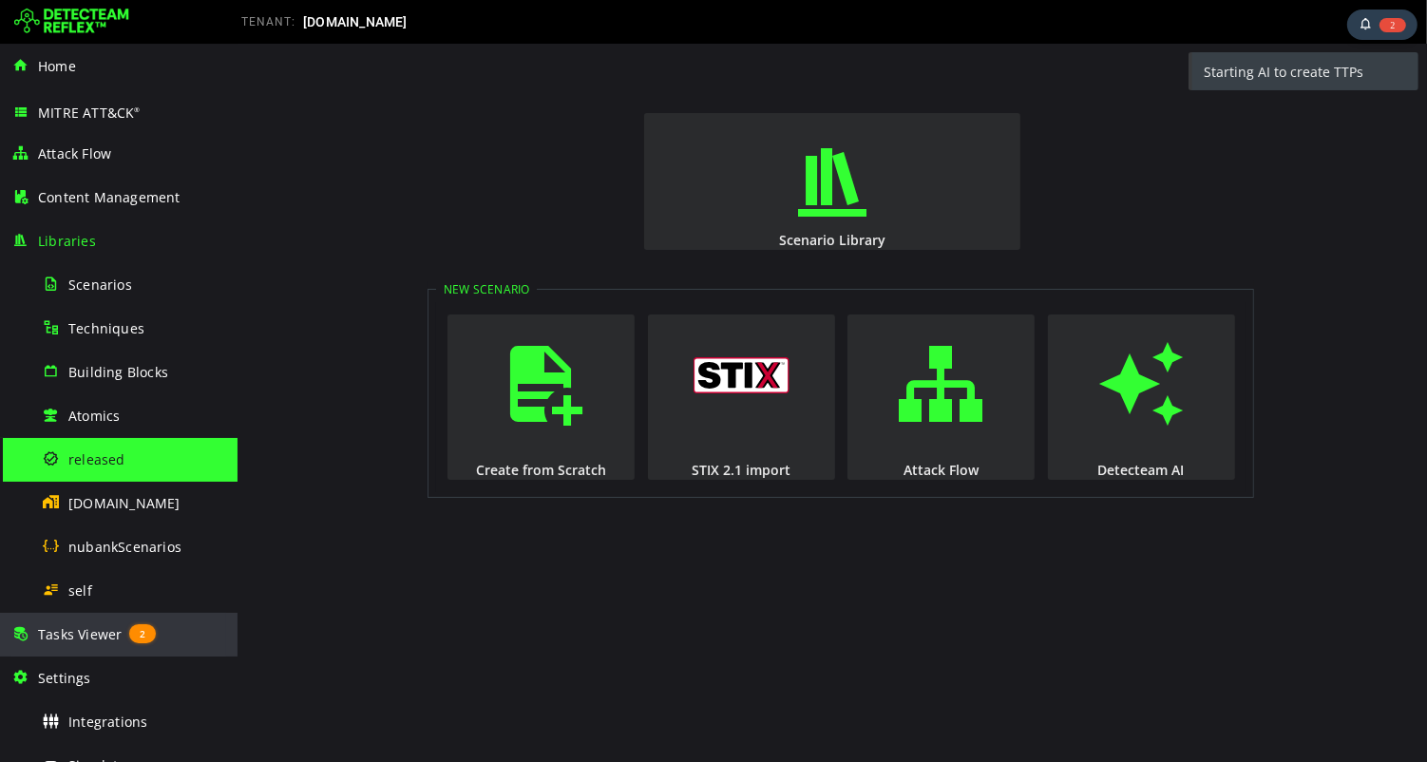
click at [100, 635] on span "Tasks Viewer" at bounding box center [80, 634] width 84 height 18
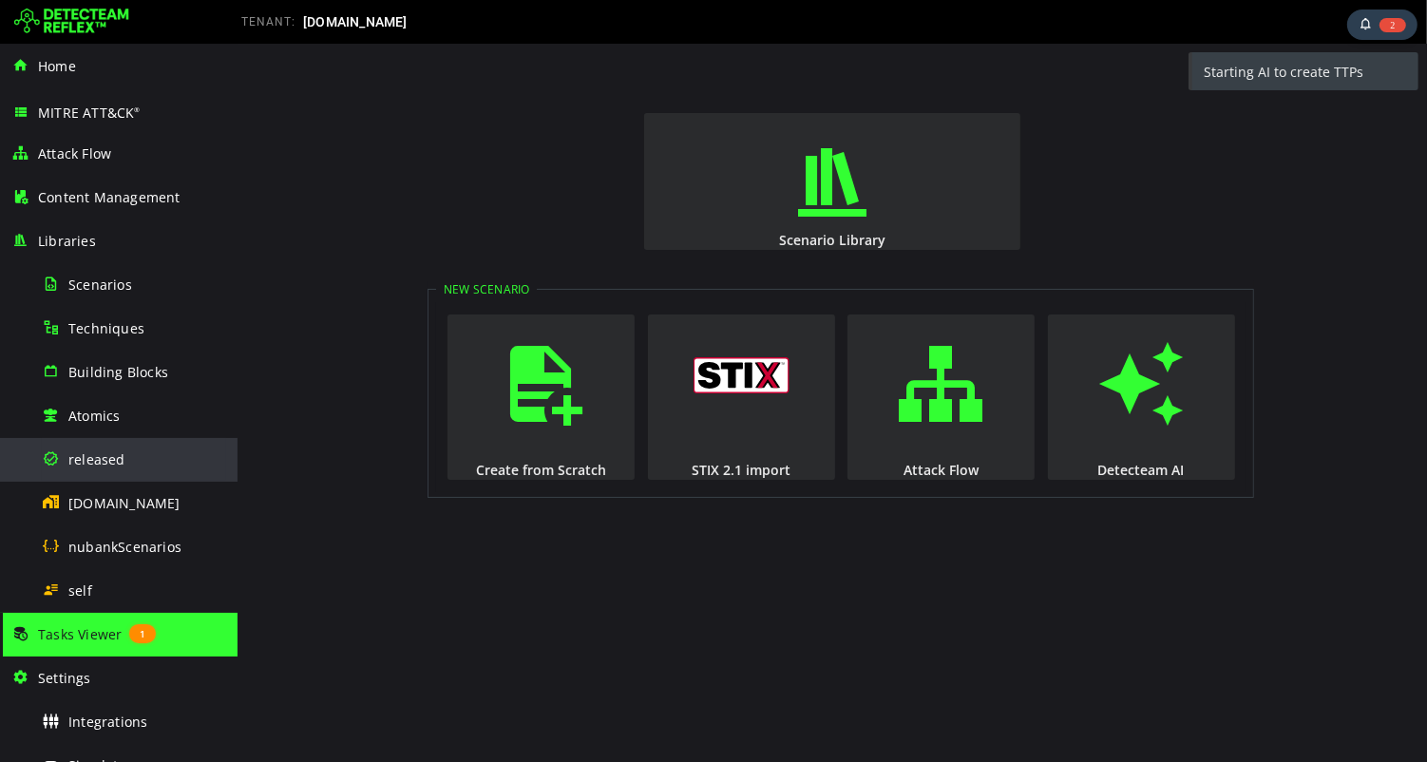
click at [103, 455] on span "released" at bounding box center [96, 459] width 57 height 18
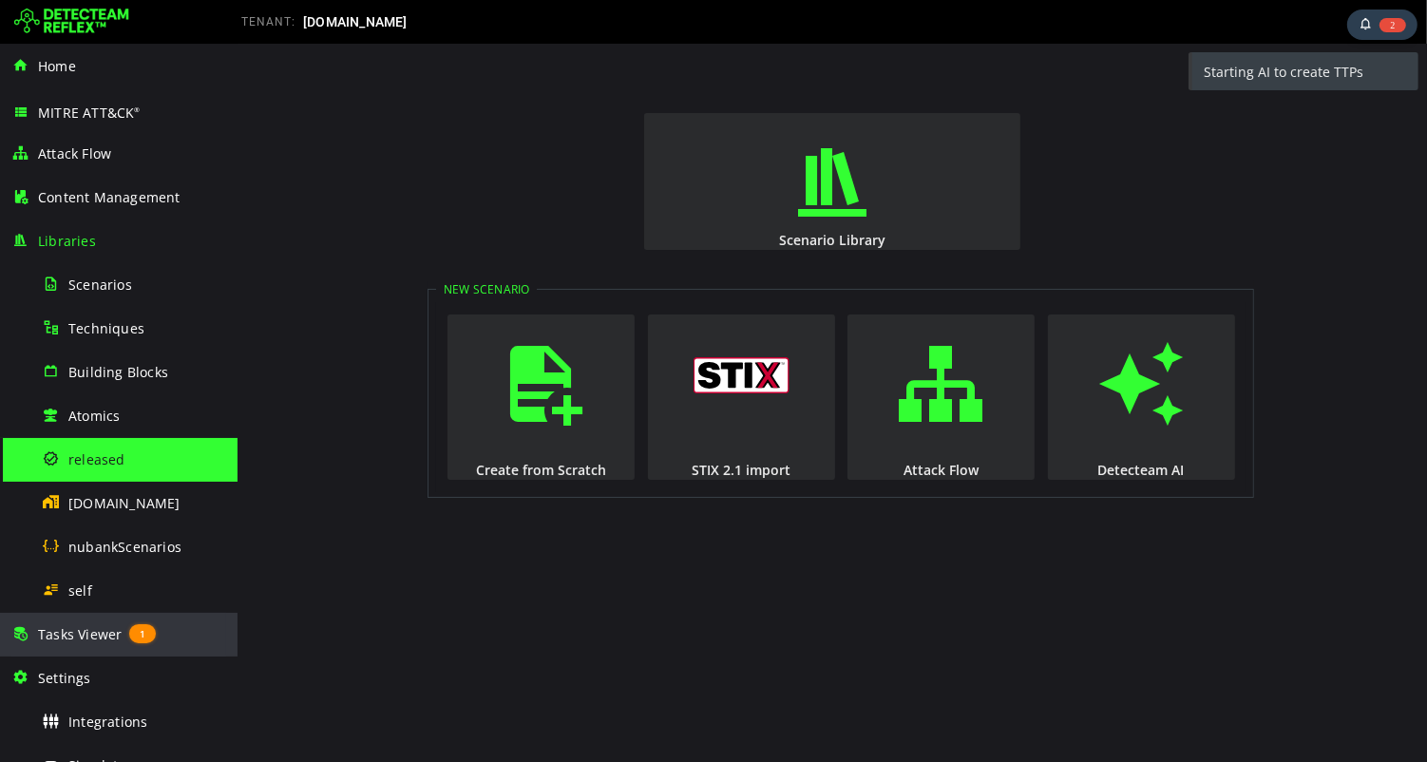
click at [92, 632] on span "Tasks Viewer" at bounding box center [80, 634] width 84 height 18
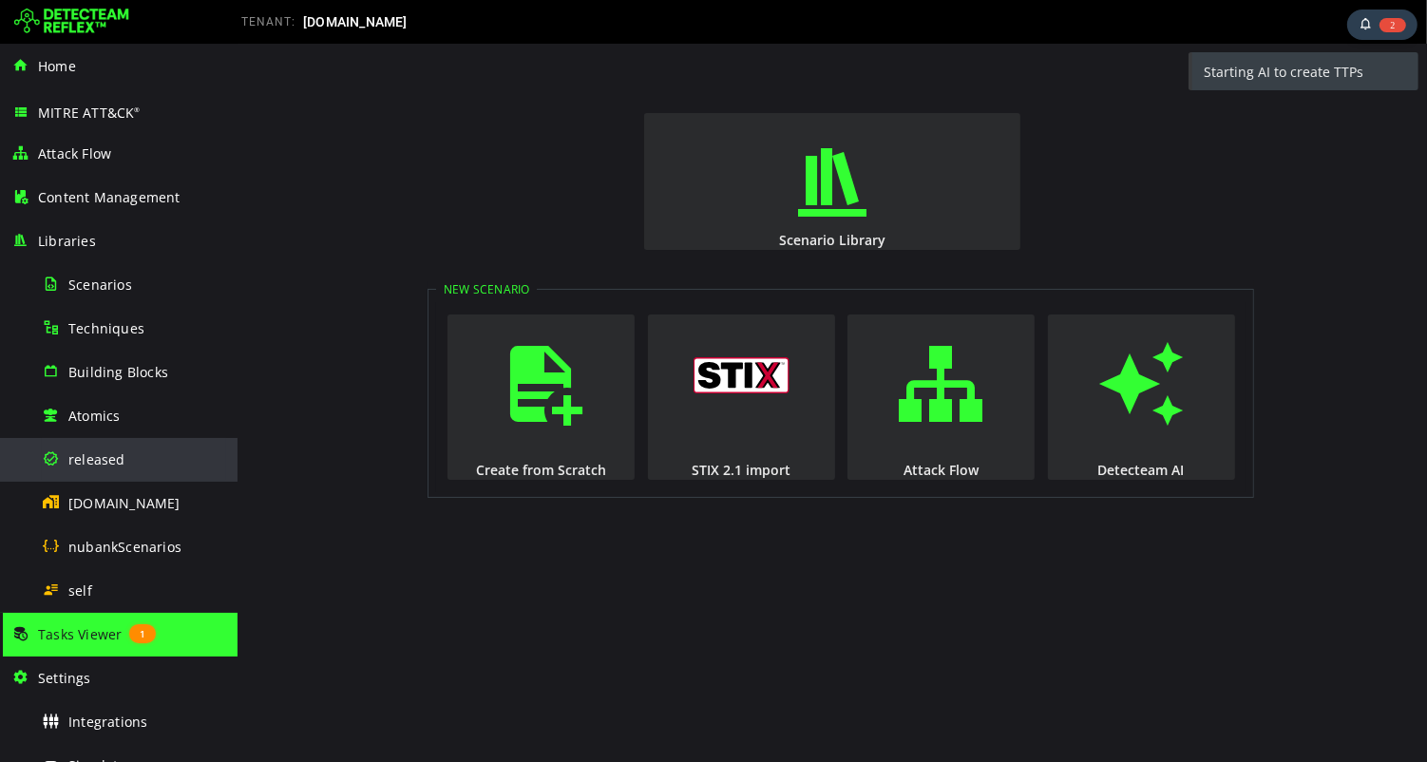
click at [99, 456] on span "released" at bounding box center [96, 459] width 57 height 18
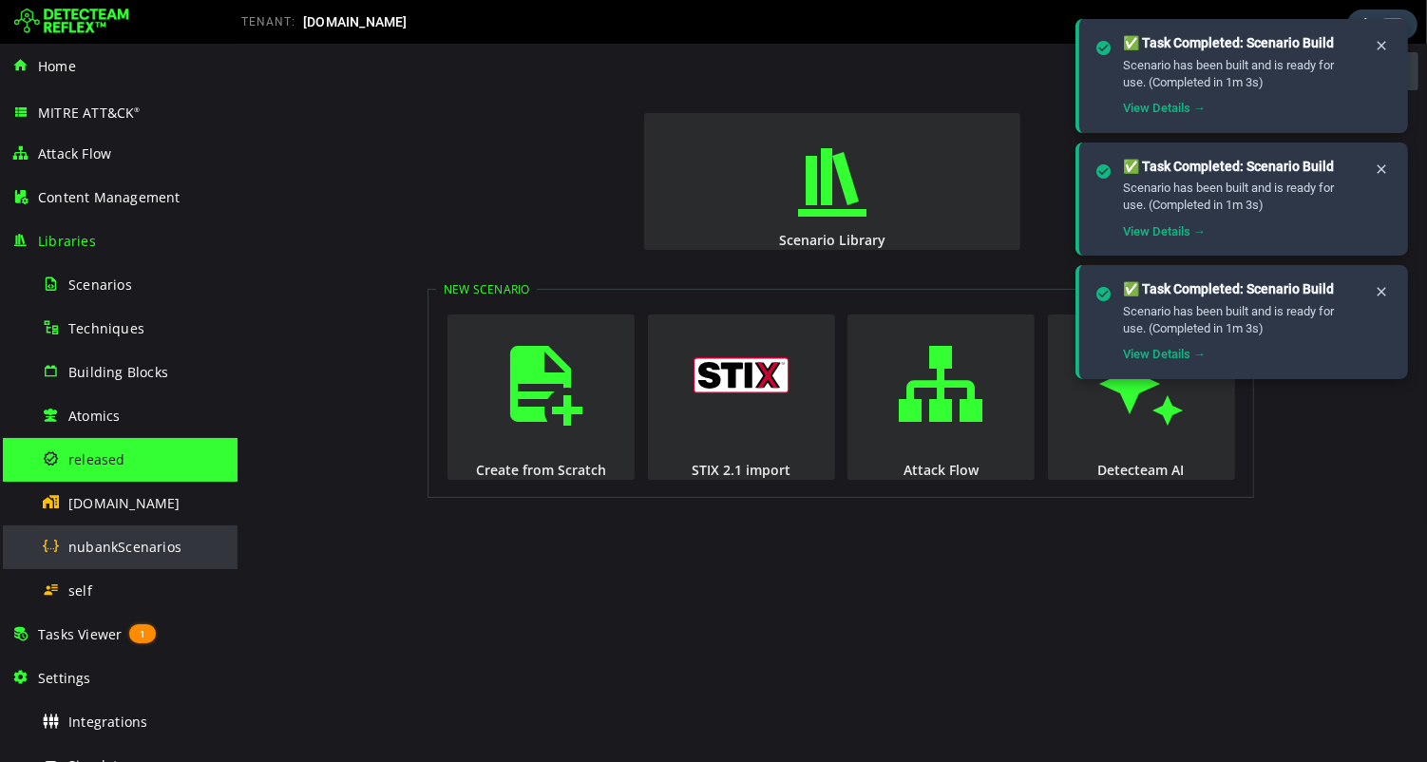
click at [123, 550] on span "nubankScenarios" at bounding box center [124, 547] width 113 height 18
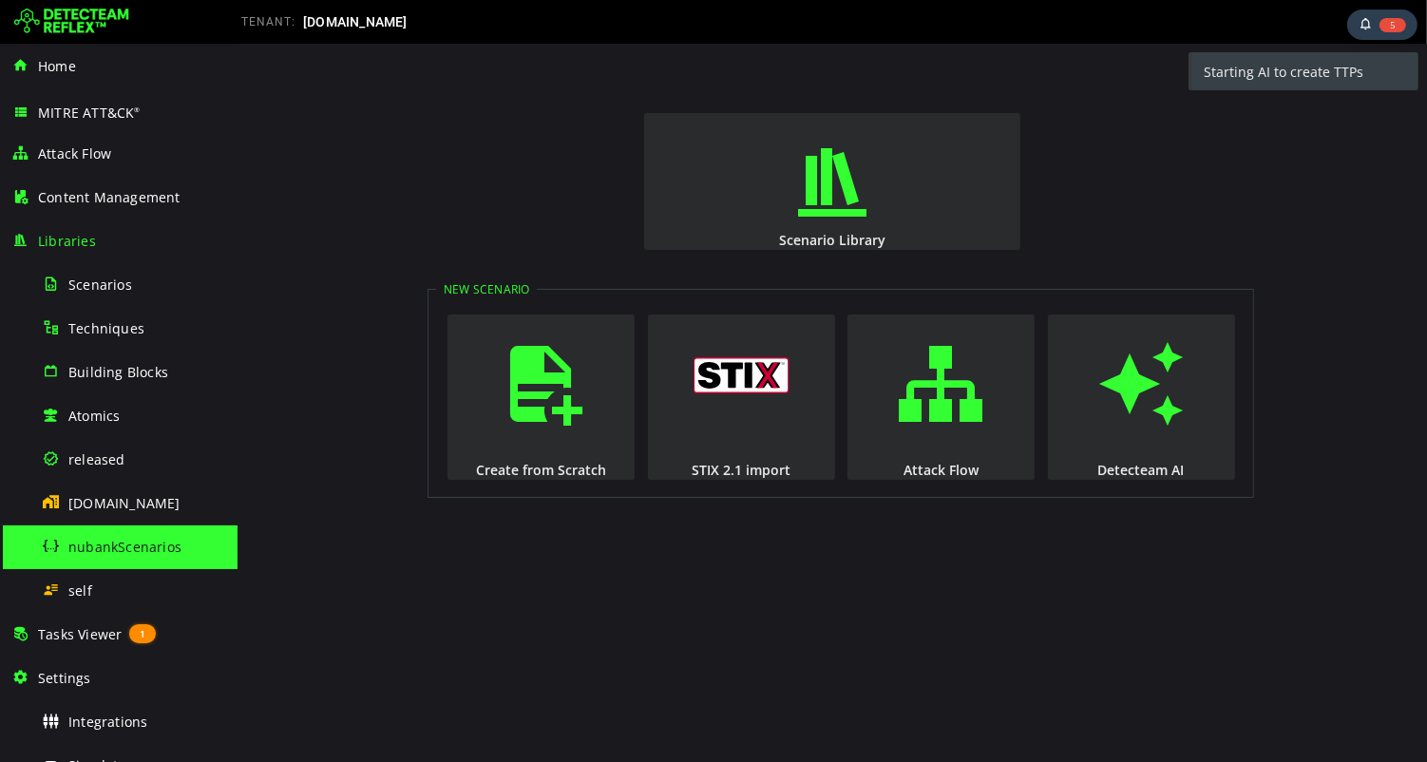
click at [66, 14] on img at bounding box center [71, 22] width 115 height 30
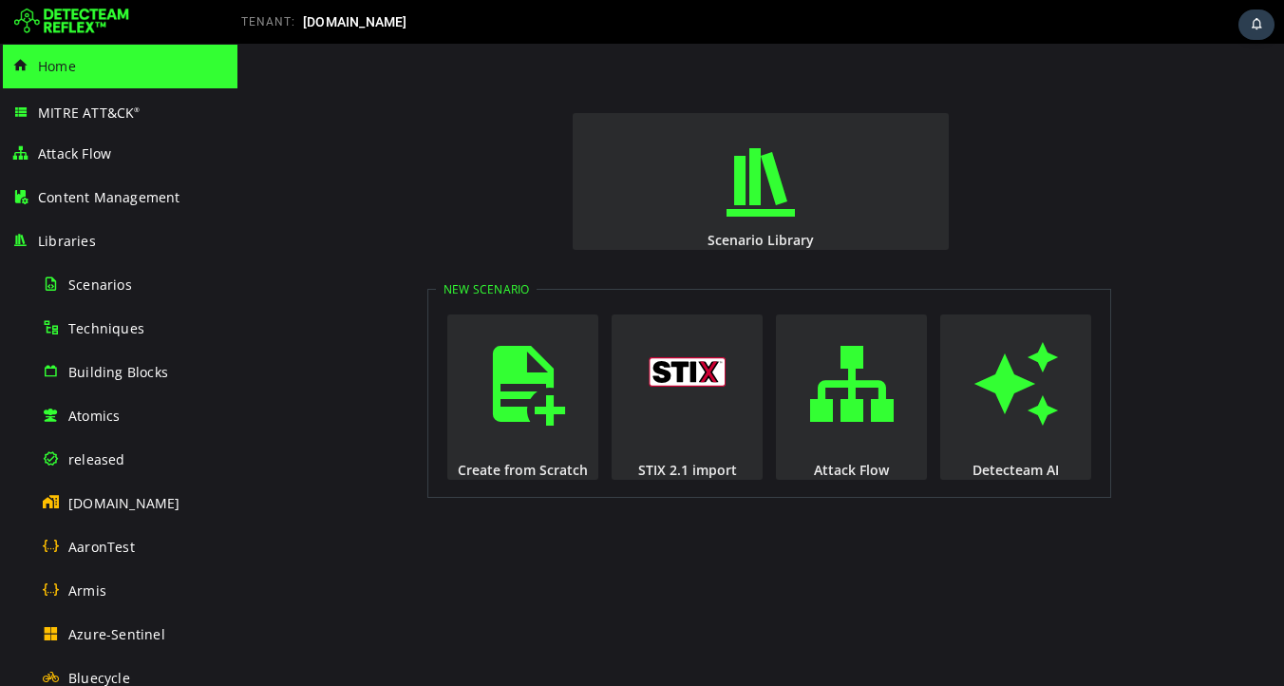
click at [90, 23] on img at bounding box center [71, 22] width 115 height 30
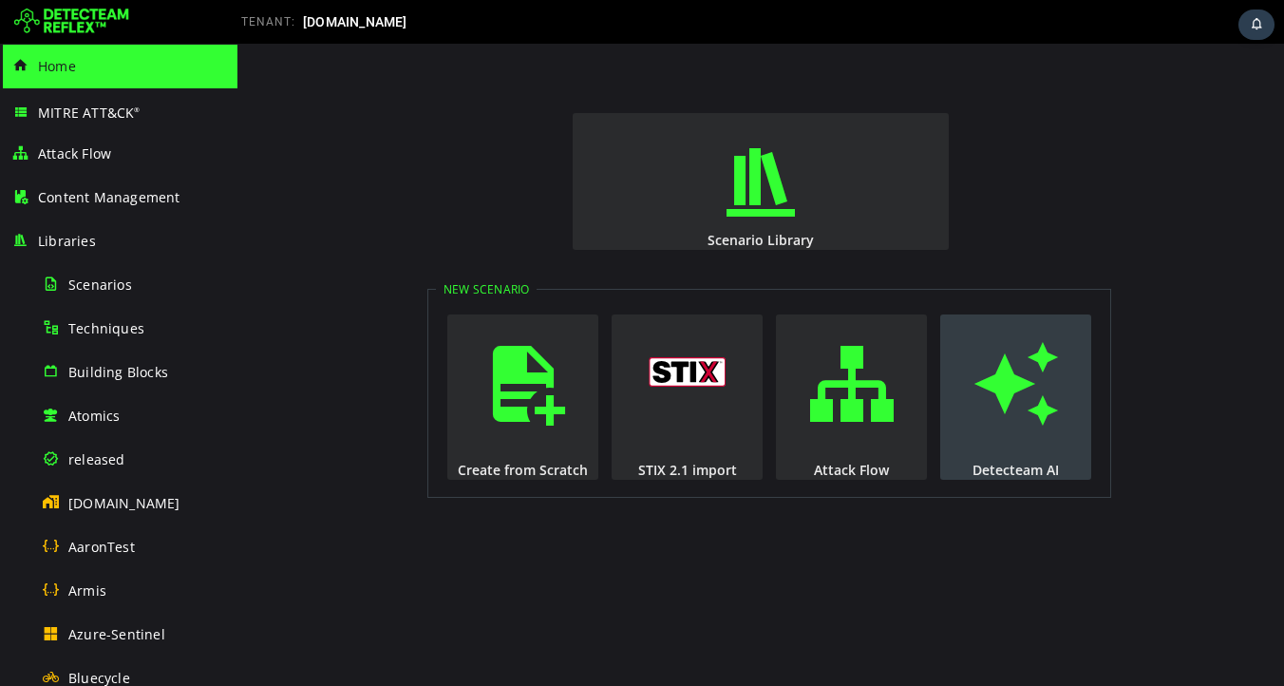
click at [1010, 397] on span "button" at bounding box center [1016, 383] width 19 height 129
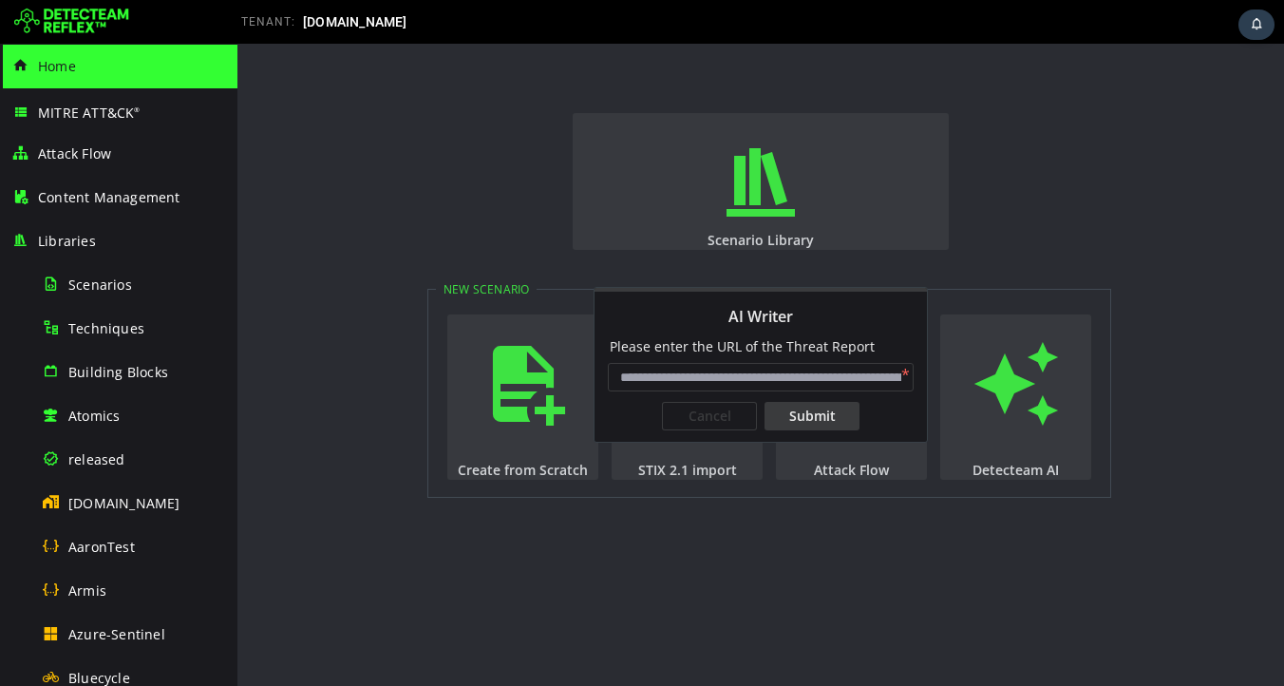
click at [803, 378] on input "AI Writer" at bounding box center [761, 377] width 306 height 28
paste input "**********"
type input "**********"
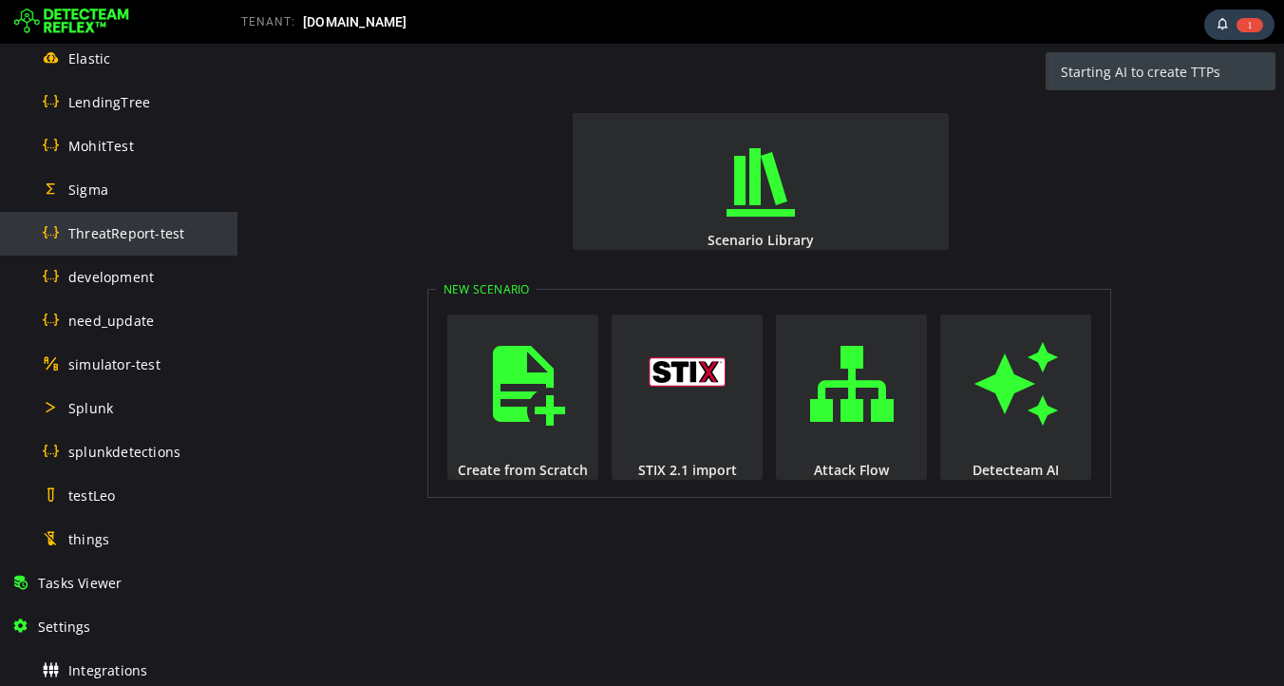
scroll to position [1107, 0]
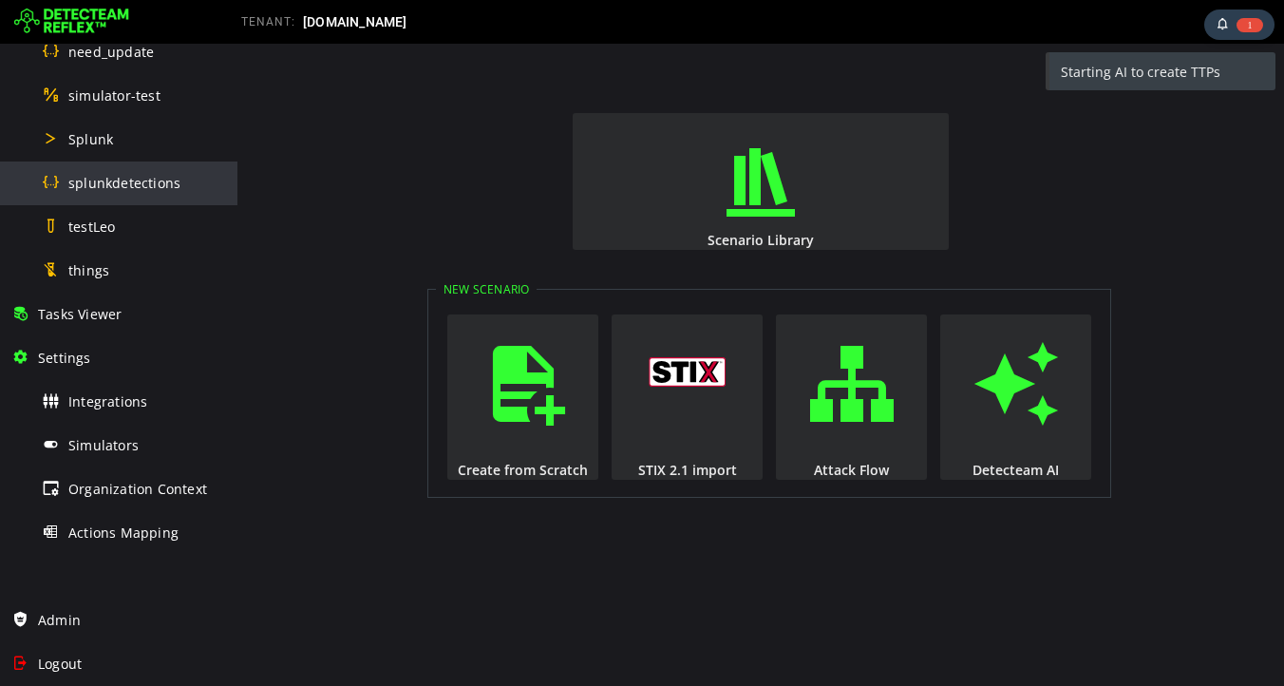
click at [128, 170] on div "splunkdetections" at bounding box center [134, 182] width 184 height 43
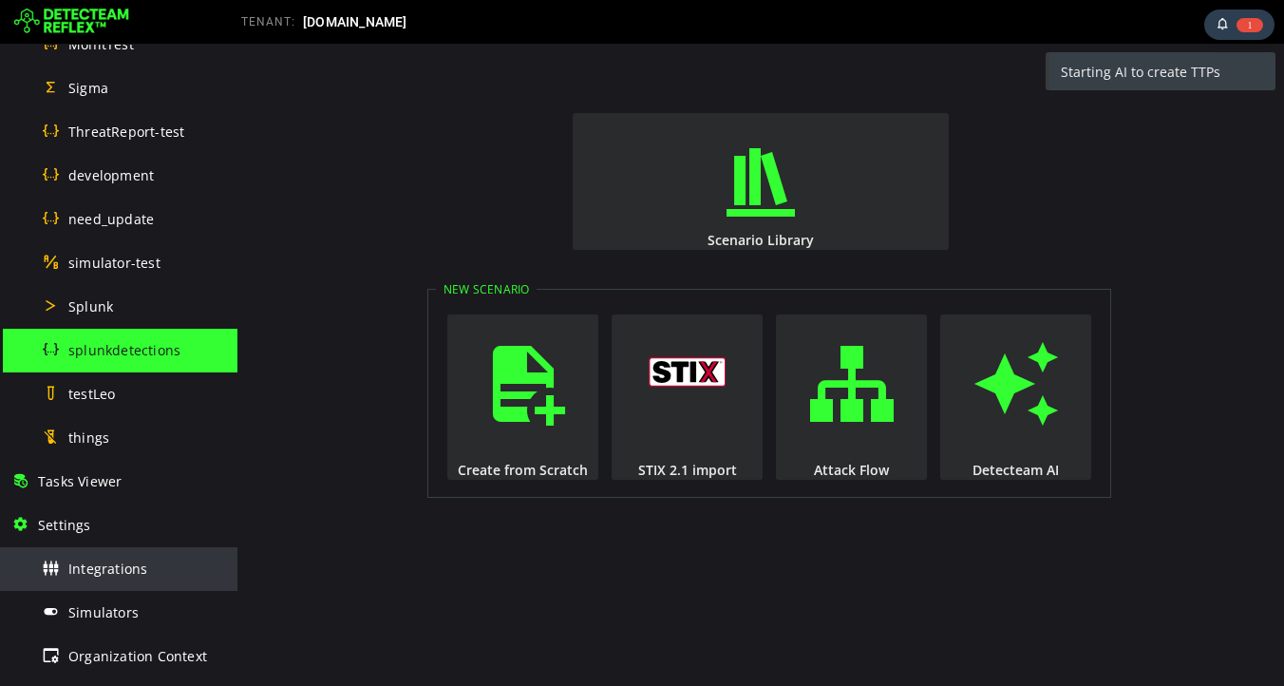
scroll to position [920, 0]
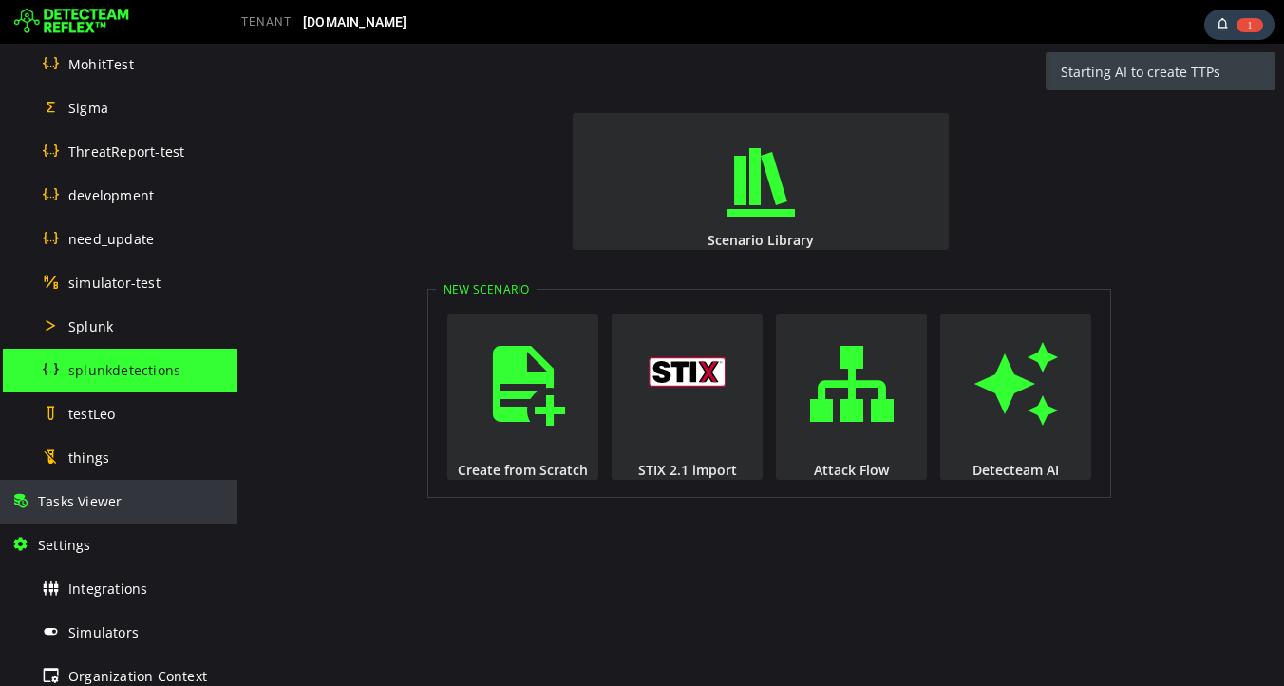
click at [119, 506] on span "Tasks Viewer" at bounding box center [80, 501] width 84 height 18
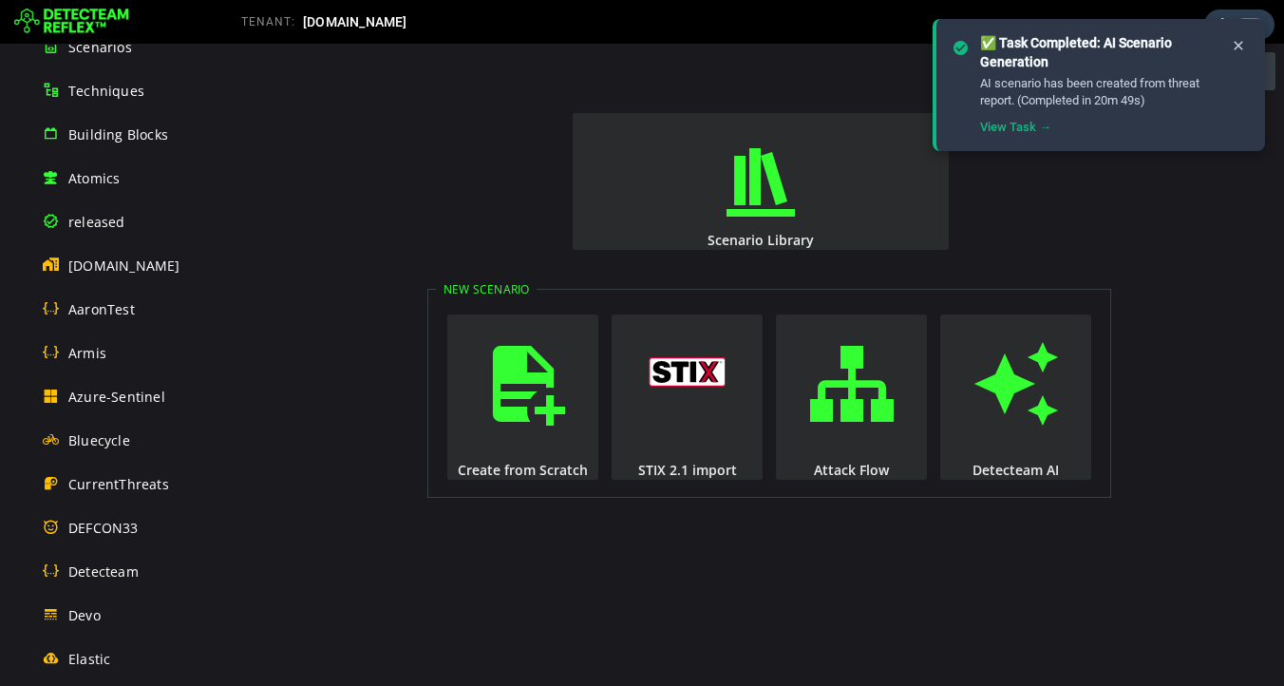
scroll to position [158, 0]
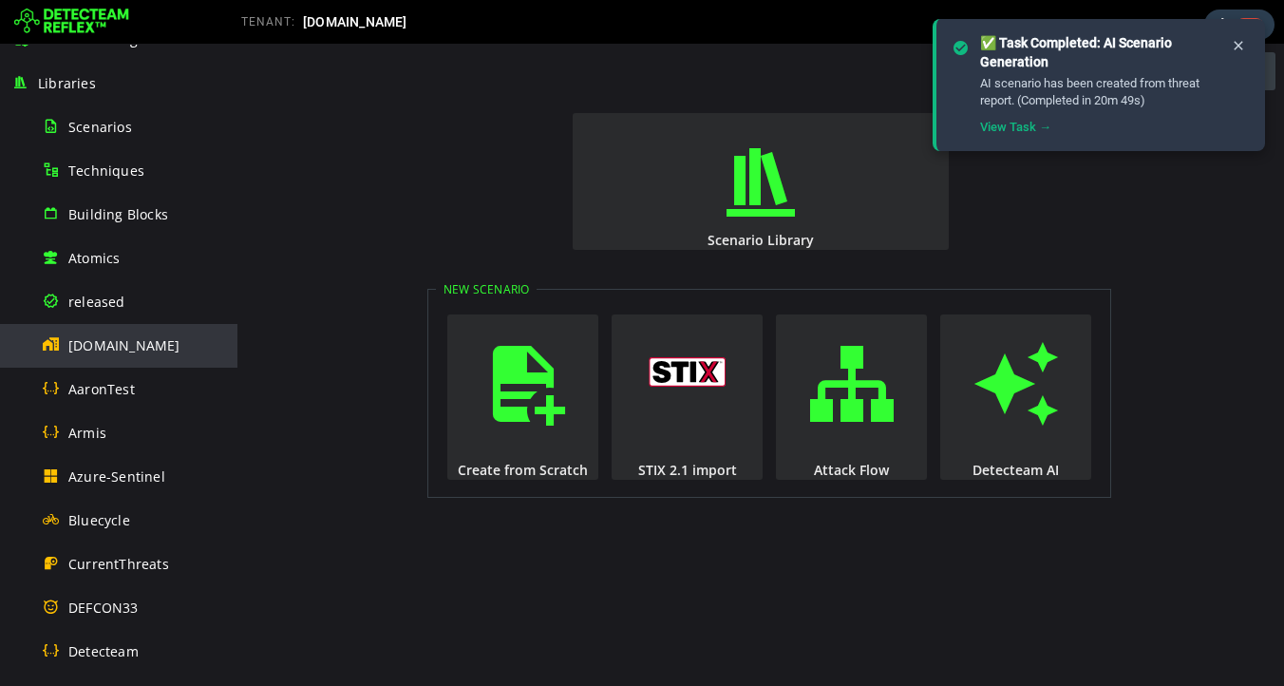
click at [103, 345] on span "detecteam.com" at bounding box center [124, 345] width 112 height 18
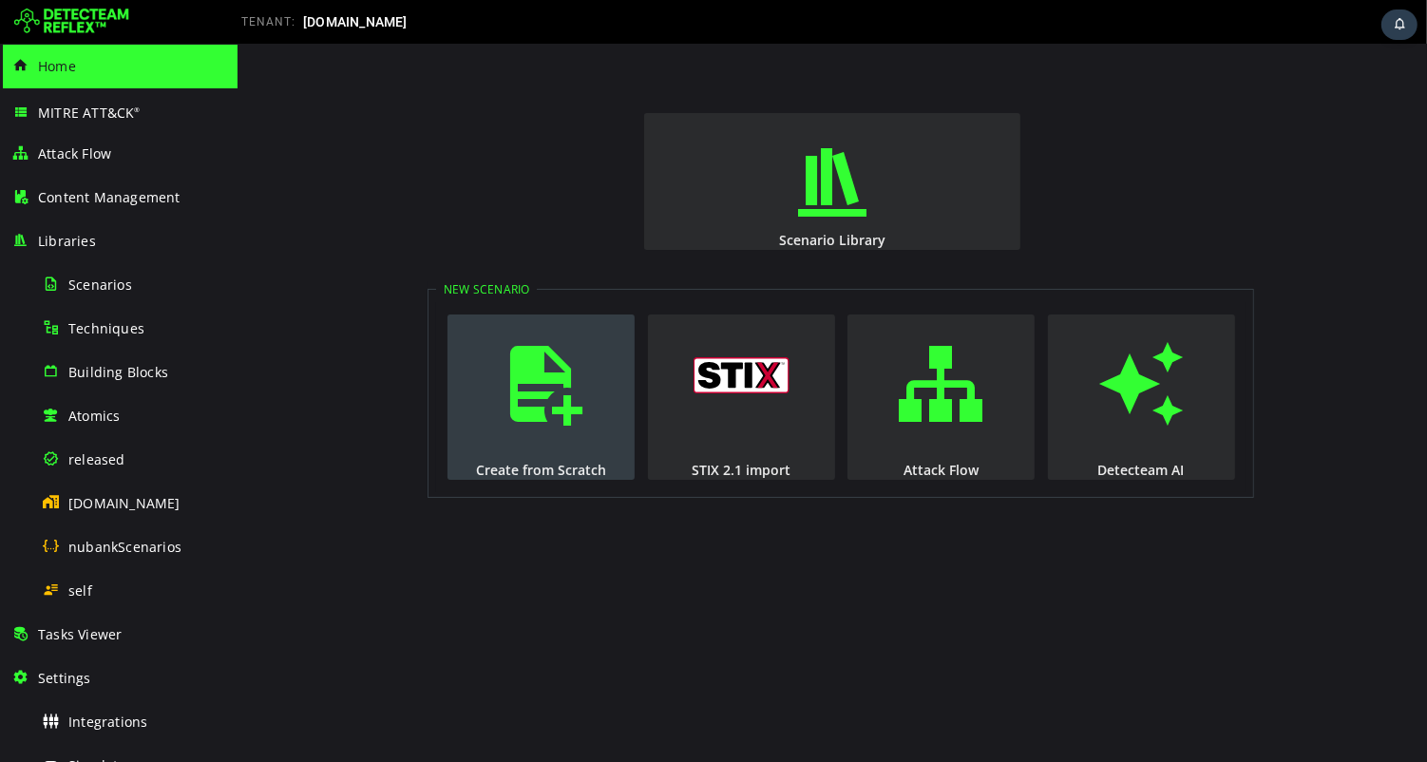
click at [543, 405] on span "button" at bounding box center [540, 383] width 19 height 129
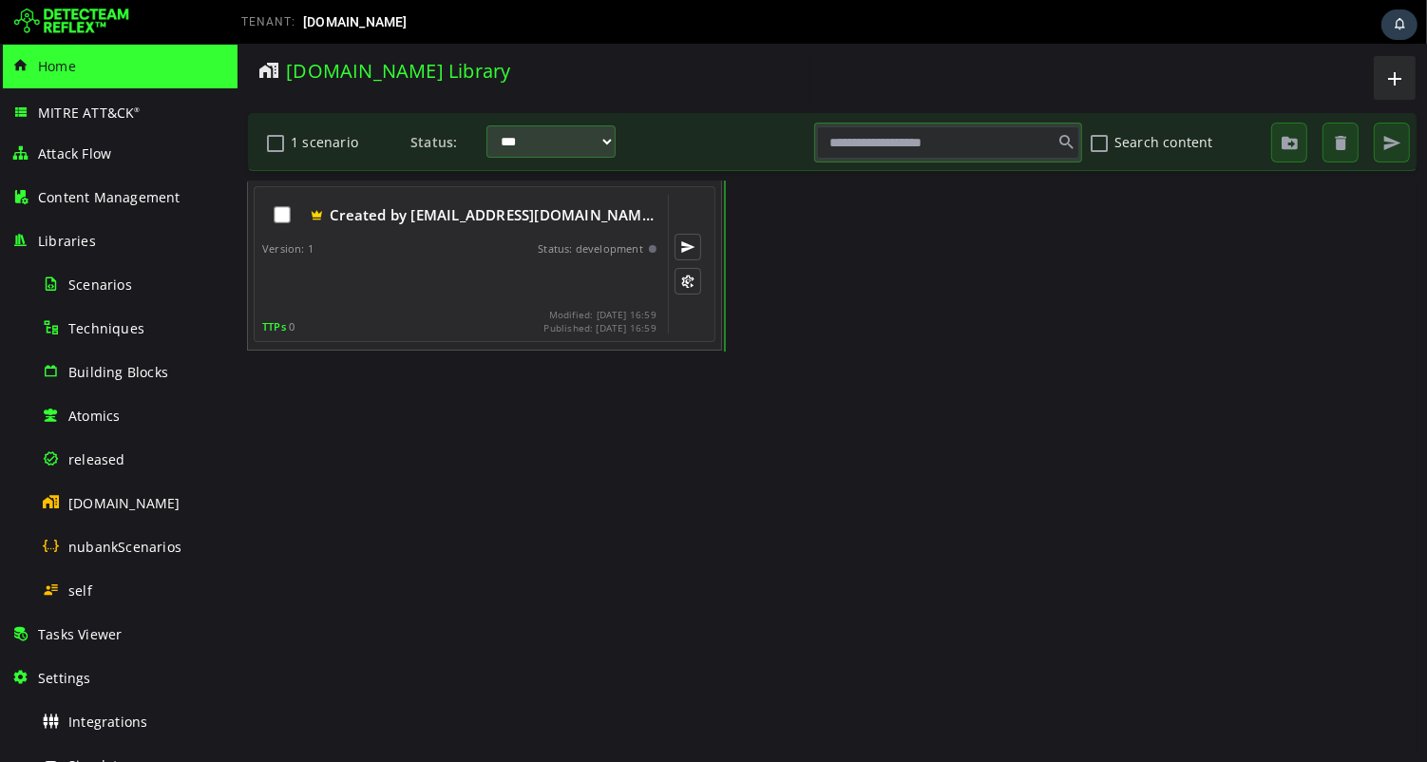
click at [505, 260] on div "Created by [EMAIL_ADDRESS][DOMAIN_NAME] at 9/2… Version: 1 Status: development …" at bounding box center [458, 264] width 394 height 139
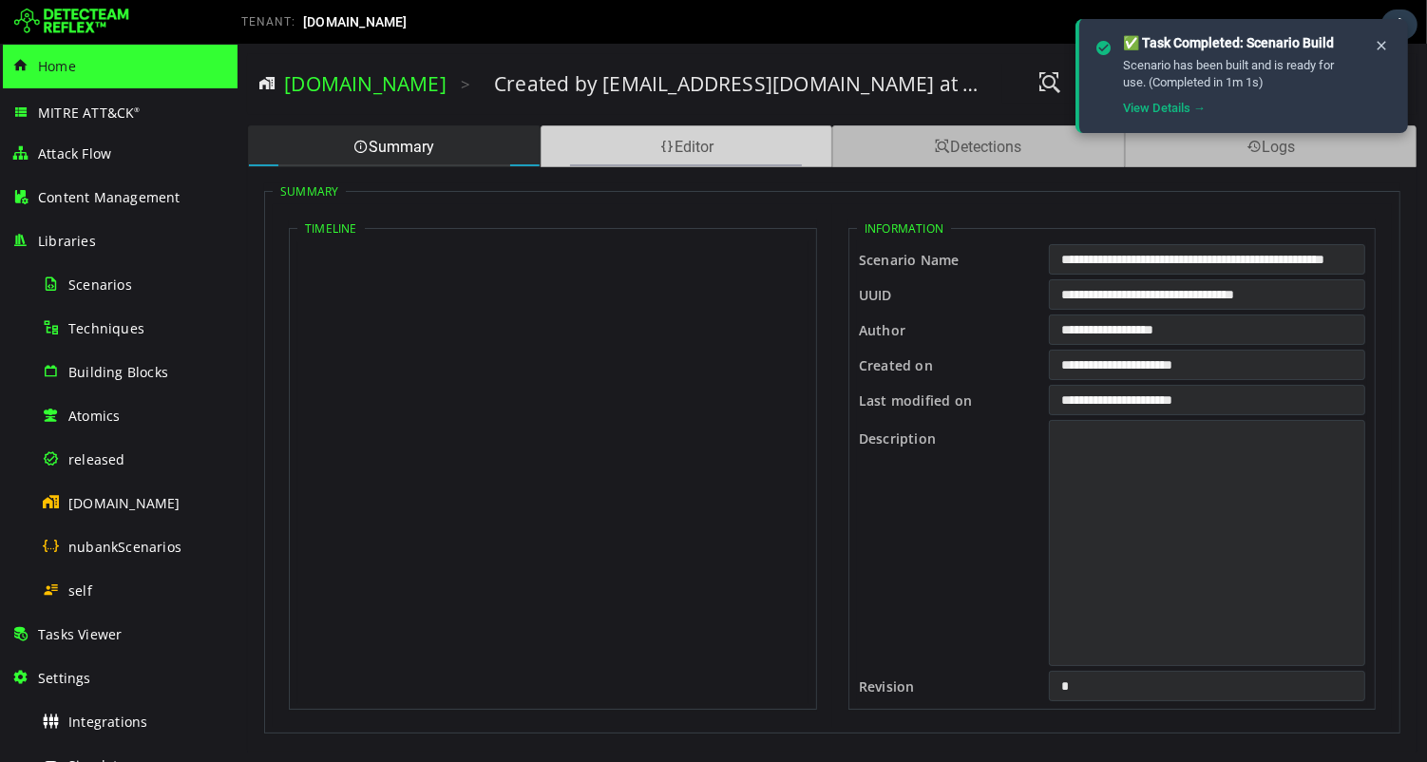
click at [673, 151] on div "Editor" at bounding box center [686, 146] width 293 height 42
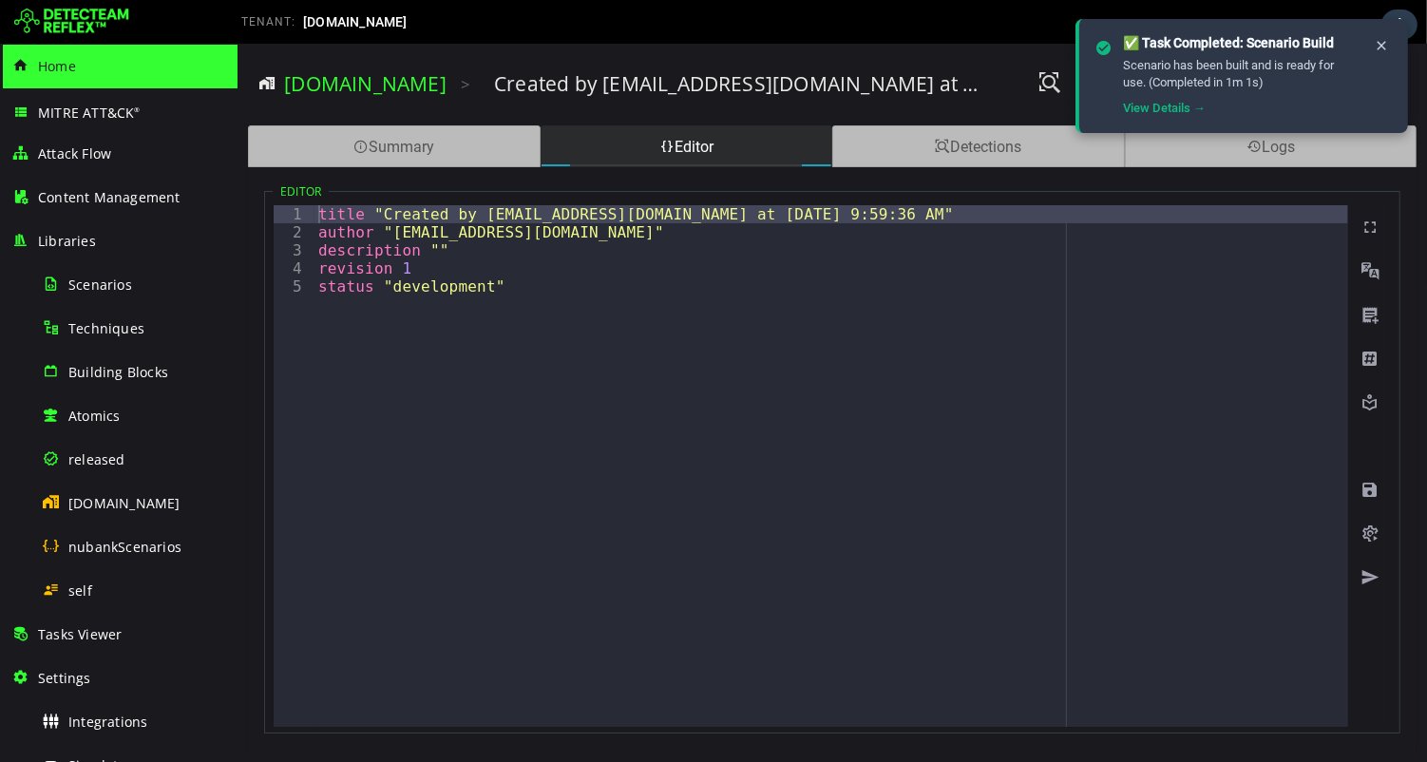
click at [638, 504] on div "title "Created by [EMAIL_ADDRESS][DOMAIN_NAME] at [DATE] 9:59:36 AM" author "[E…" at bounding box center [829, 484] width 1033 height 558
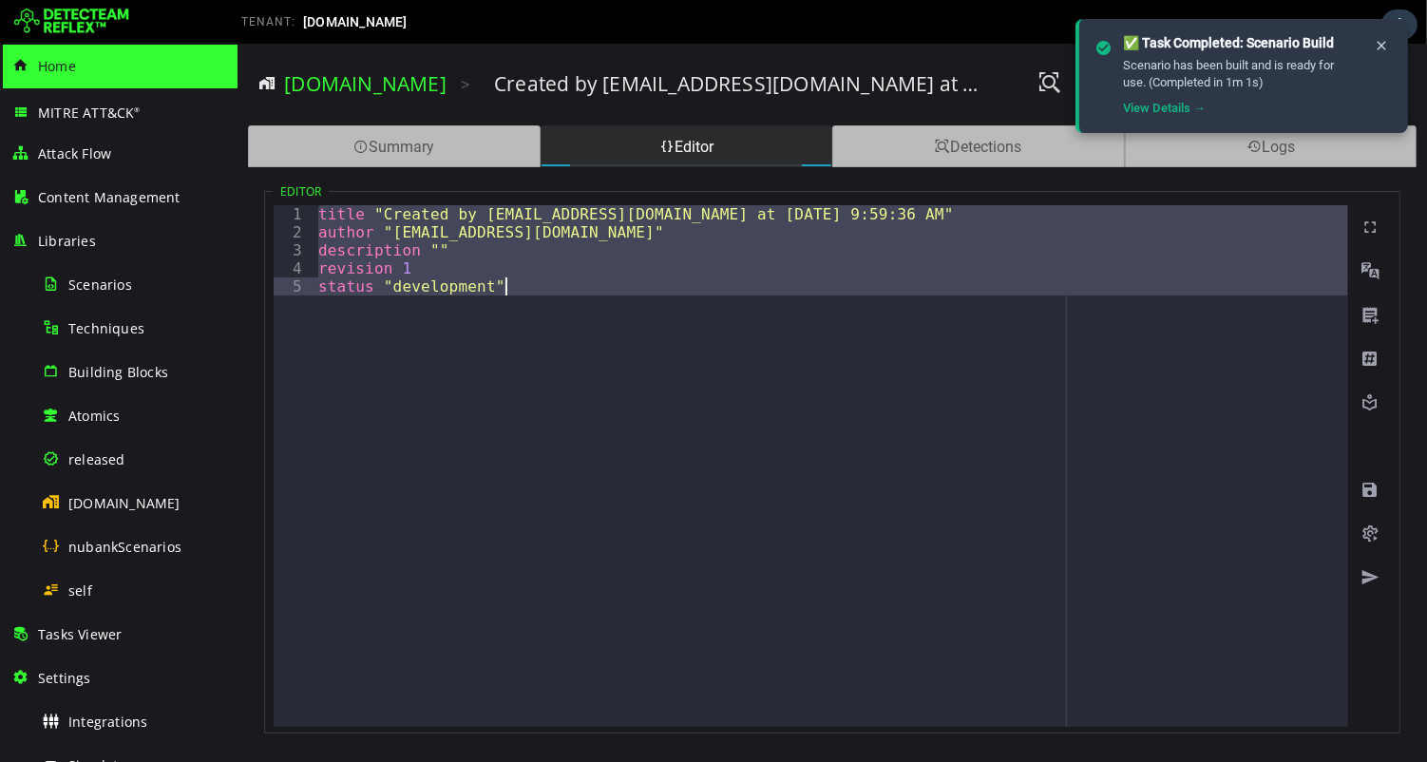
paste textarea
type textarea "*"
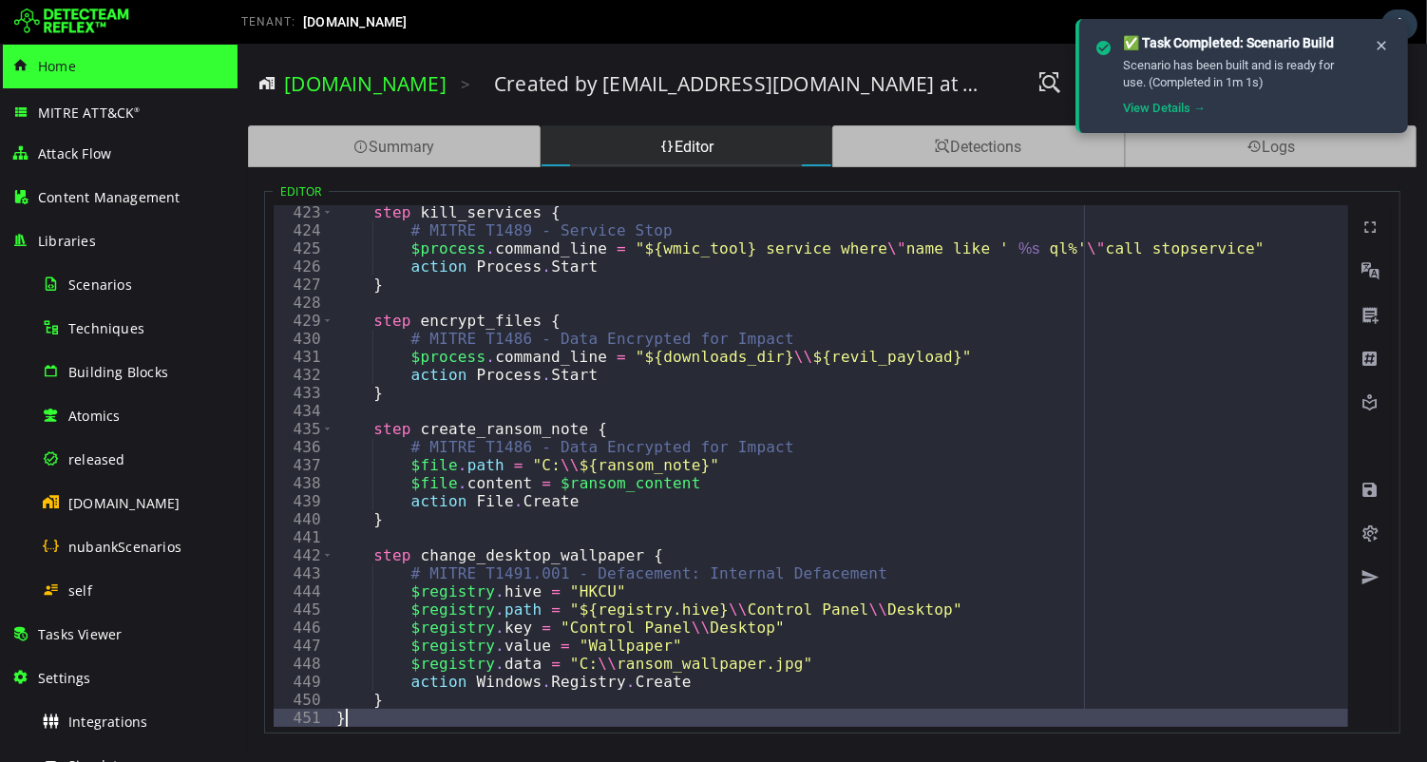
scroll to position [7618, 0]
click at [1366, 490] on span at bounding box center [1368, 490] width 19 height 19
click at [1366, 493] on span at bounding box center [1368, 490] width 19 height 19
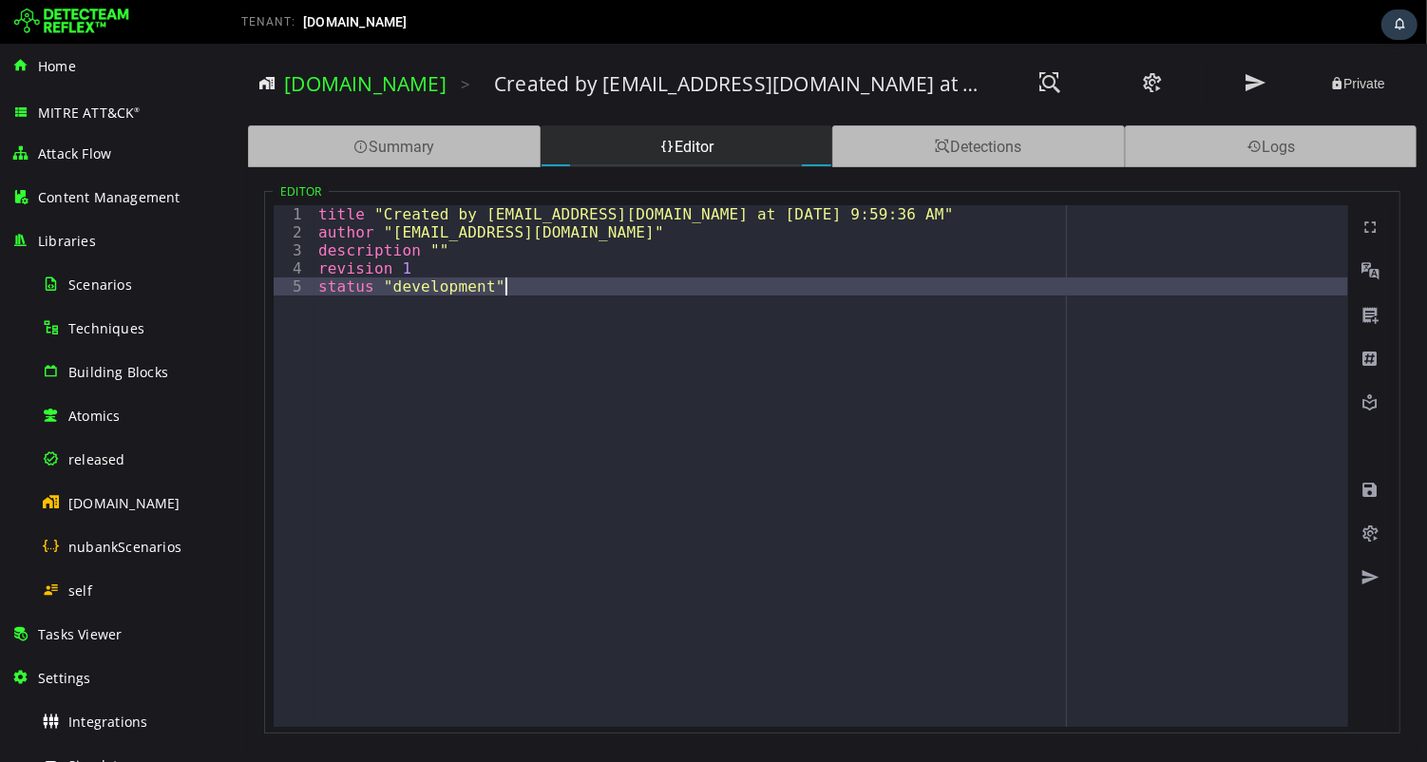
click at [609, 326] on div "title "Created by [EMAIL_ADDRESS][DOMAIN_NAME] at [DATE] 9:59:36 AM" author "[E…" at bounding box center [829, 484] width 1033 height 558
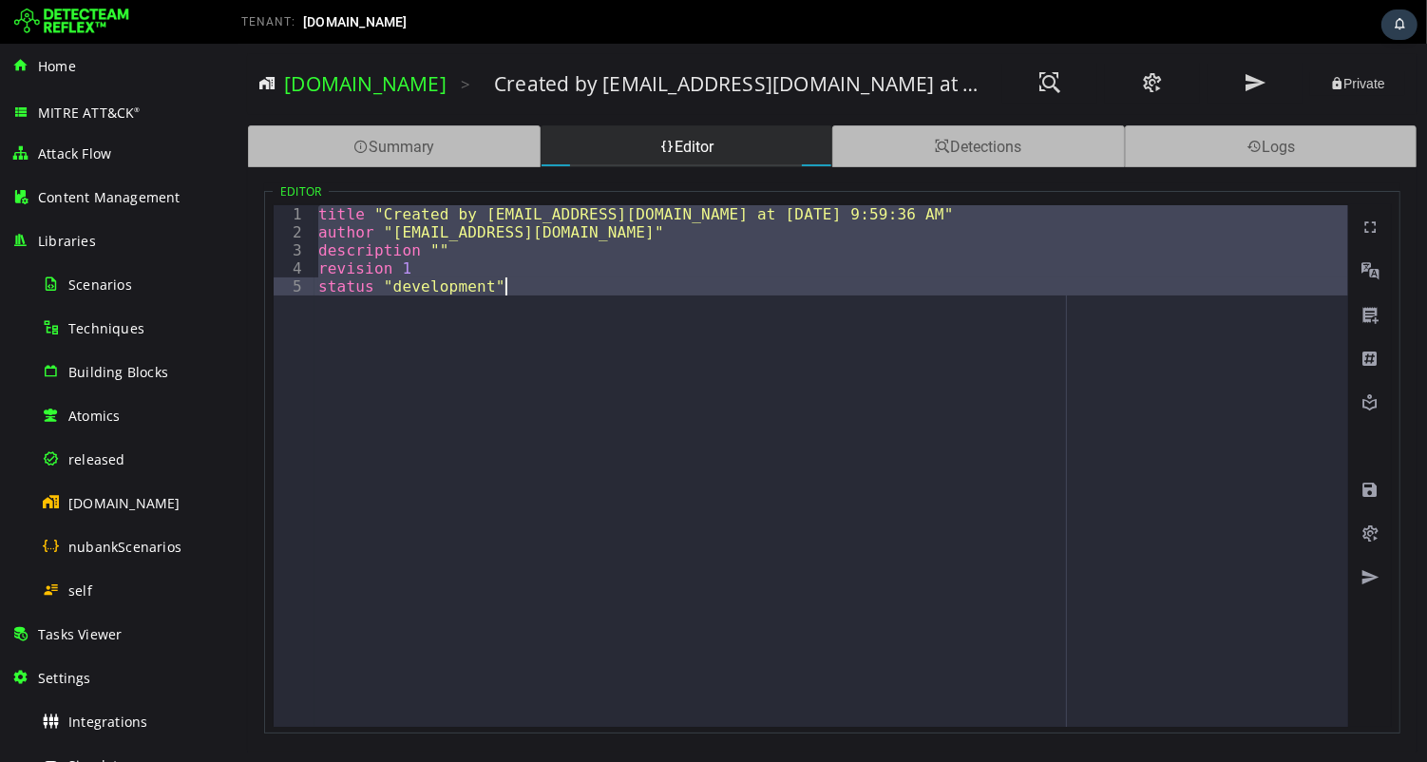
paste textarea
type textarea "*"
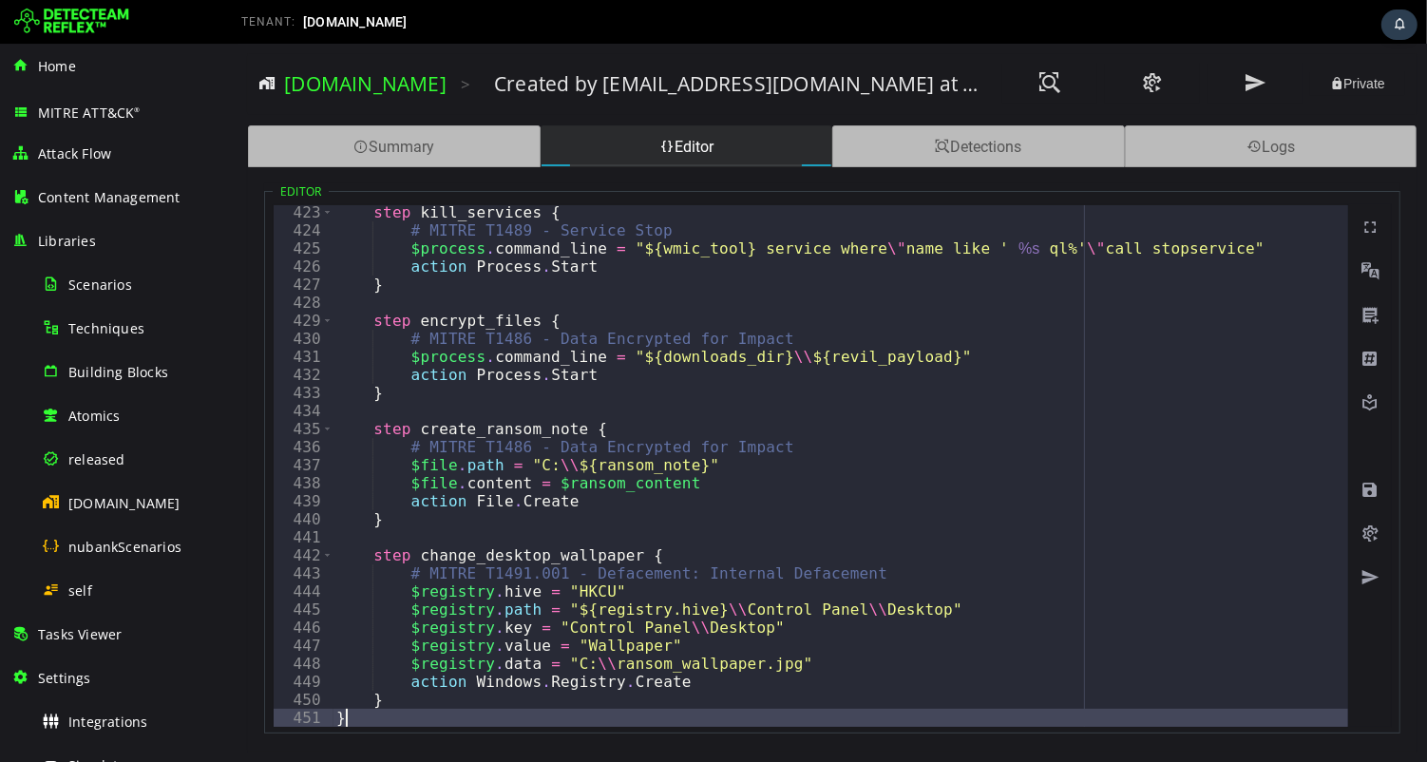
scroll to position [7618, 0]
click at [1367, 488] on span at bounding box center [1368, 490] width 19 height 19
click at [1368, 490] on span at bounding box center [1368, 490] width 19 height 19
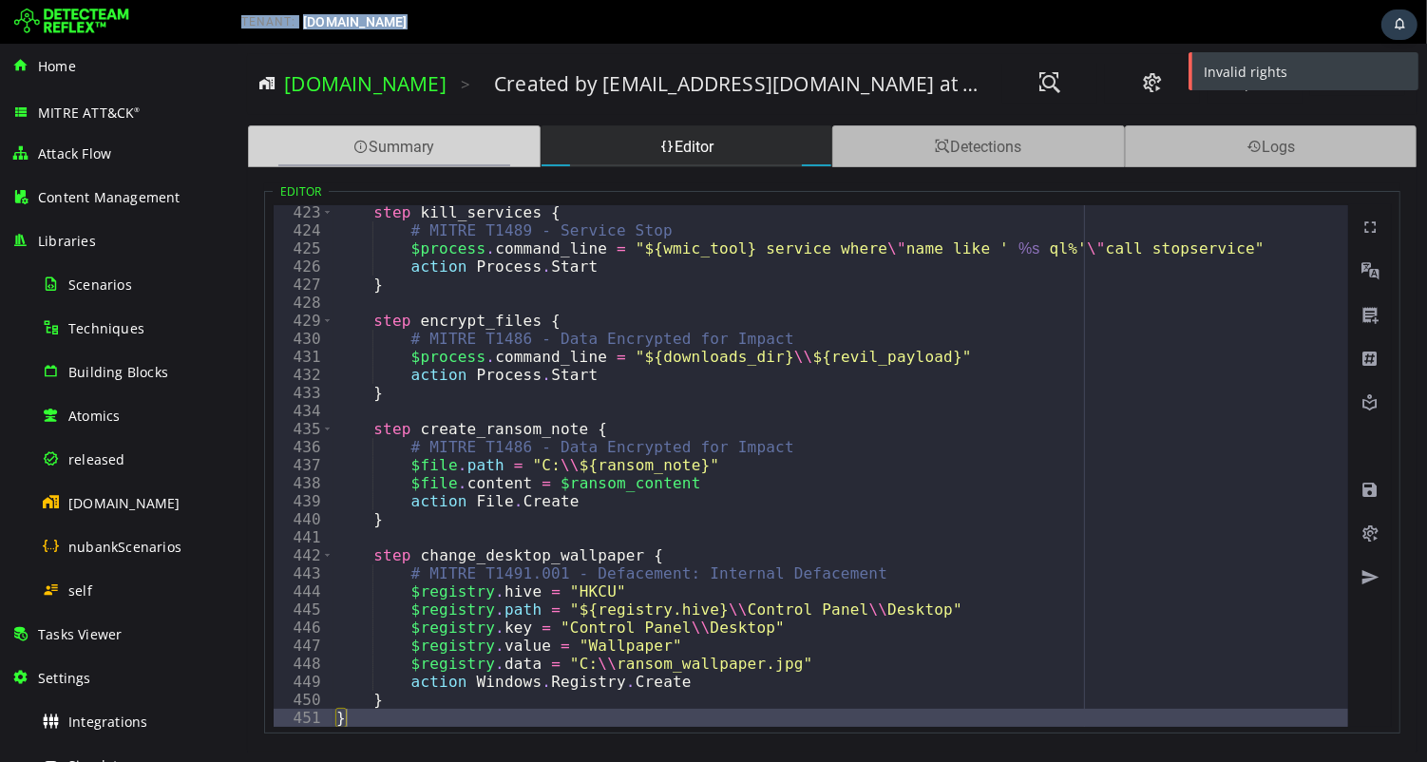
drag, startPoint x: 468, startPoint y: 51, endPoint x: 506, endPoint y: 131, distance: 88.4
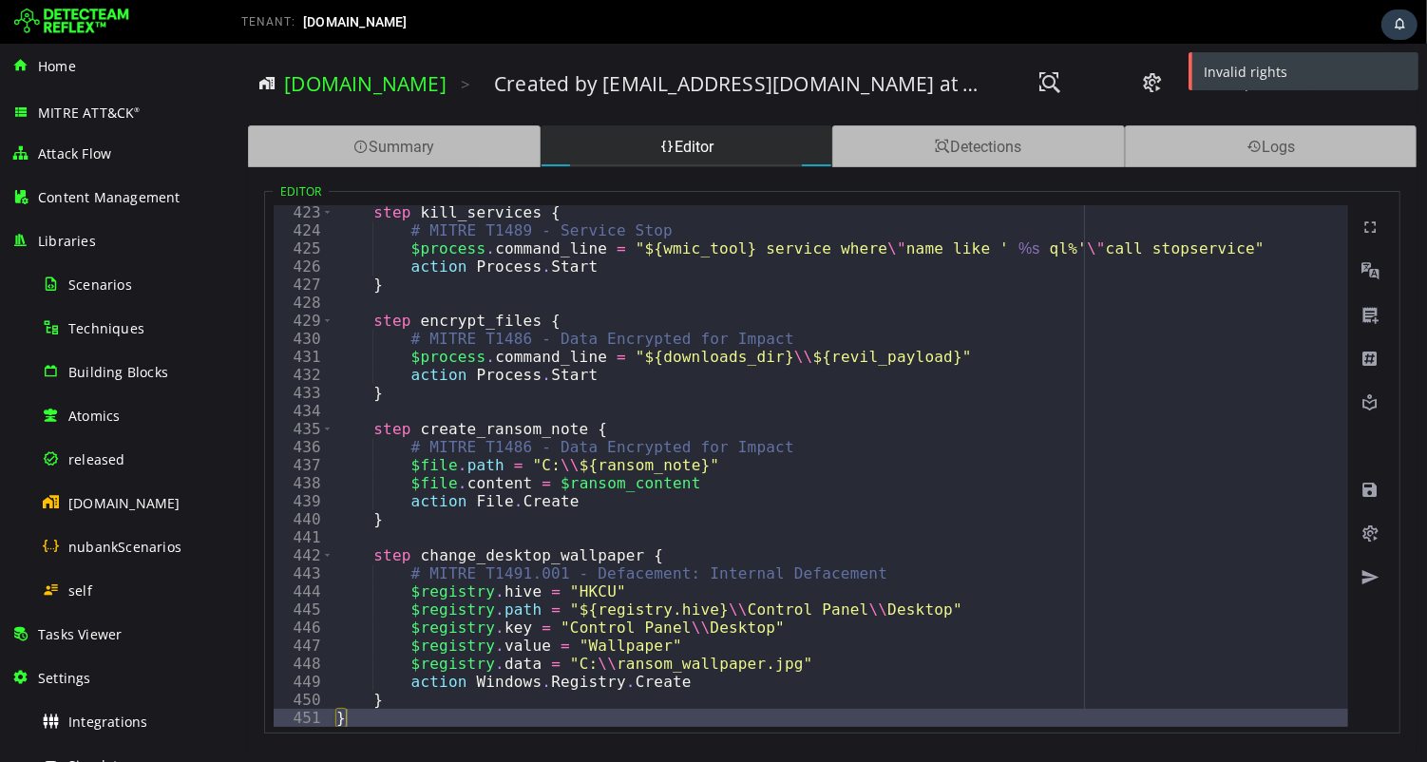
click at [142, 5] on div at bounding box center [107, 22] width 209 height 38
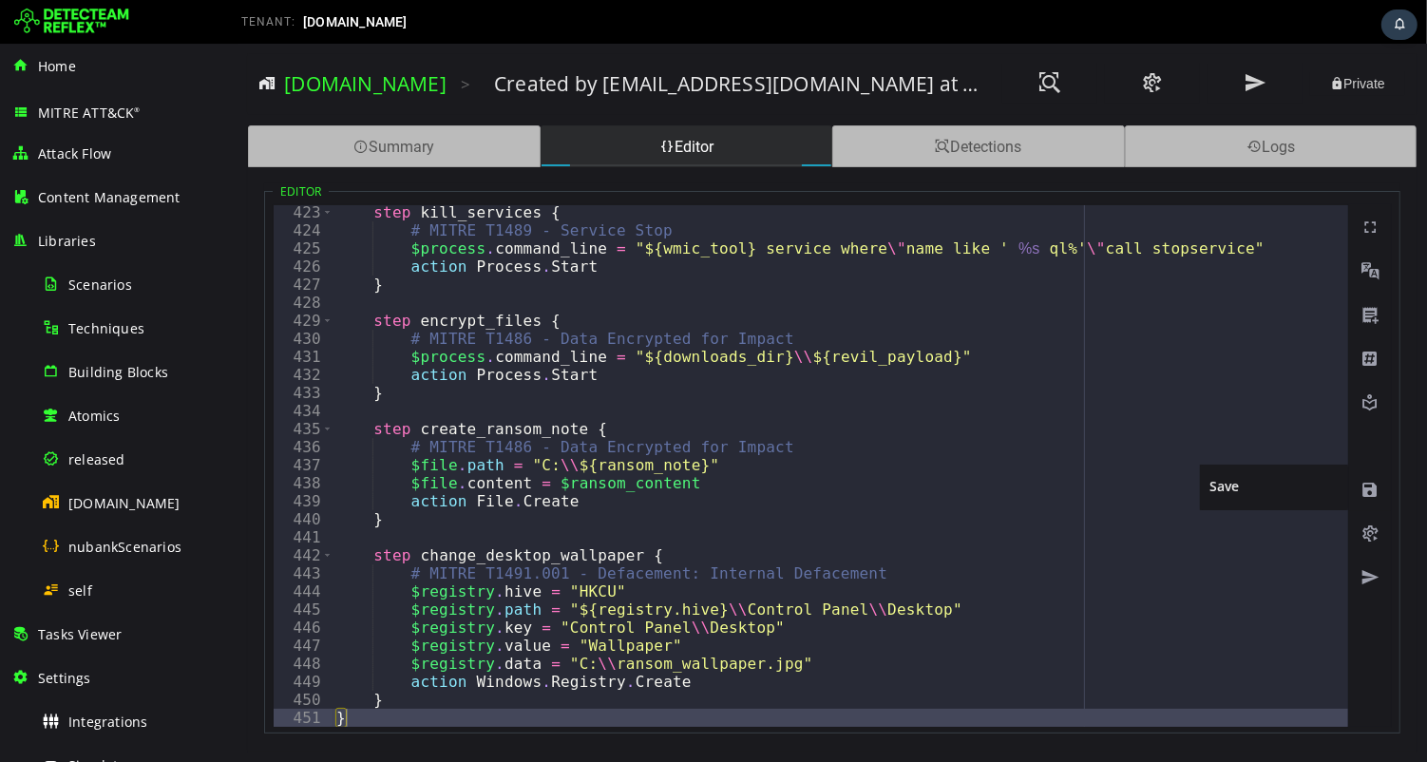
click at [1369, 500] on div at bounding box center [1369, 489] width 42 height 44
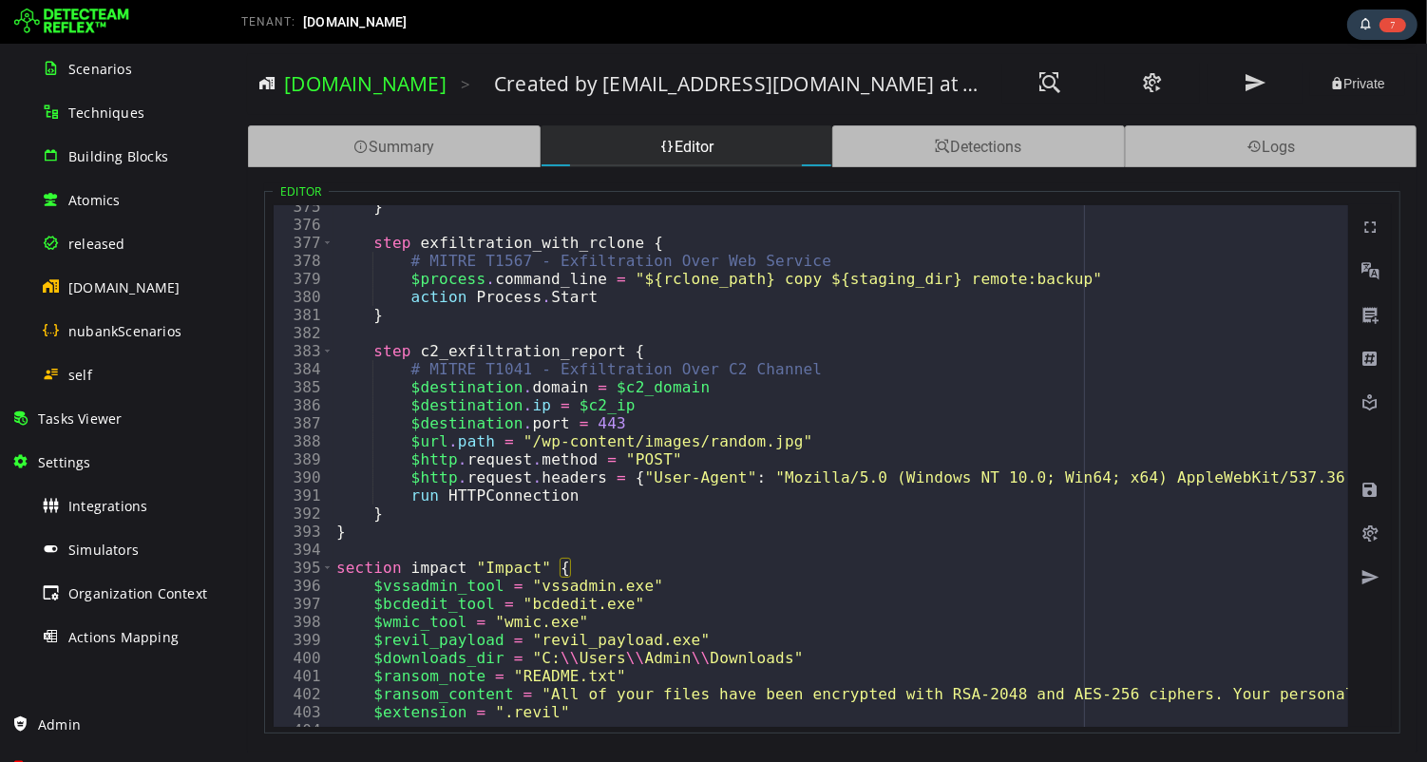
scroll to position [230, 0]
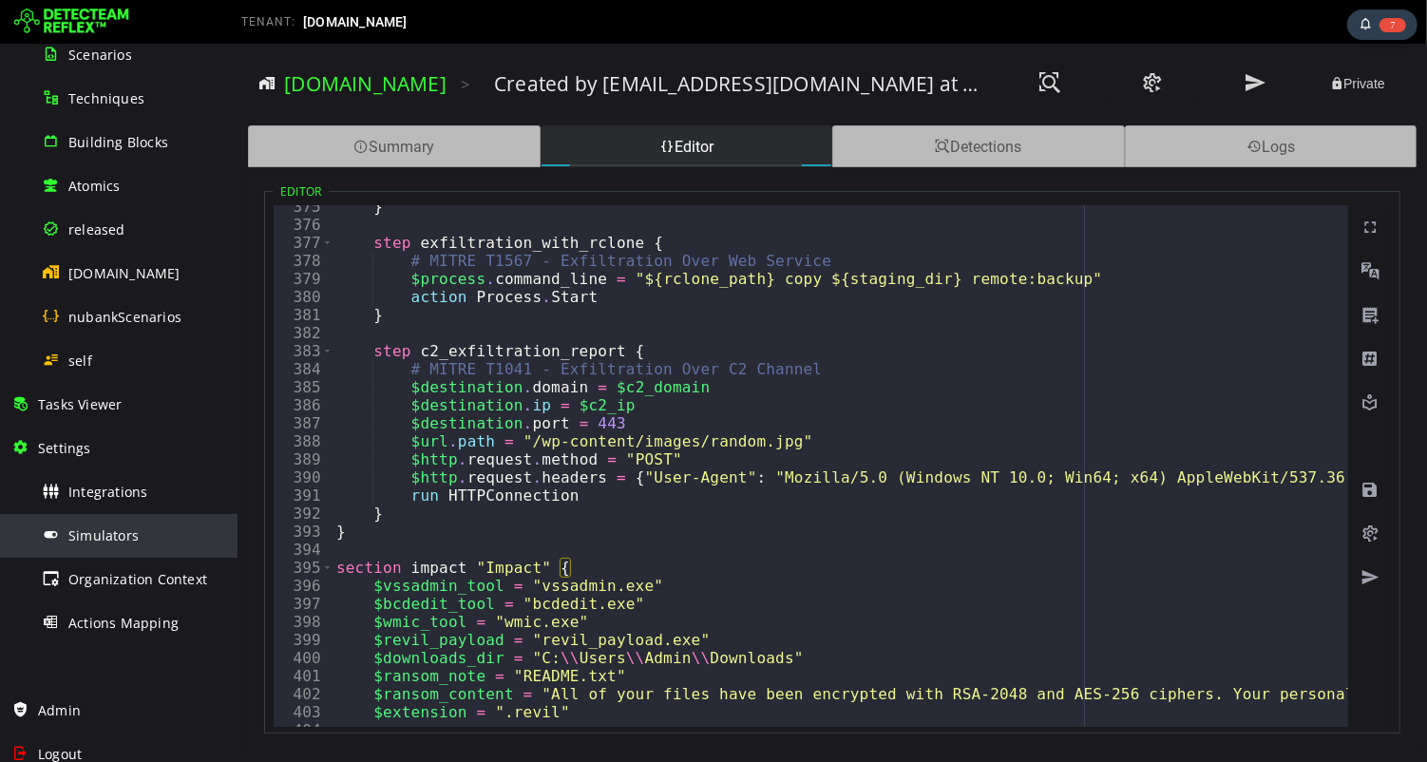
click at [104, 536] on span "Simulators" at bounding box center [103, 535] width 70 height 18
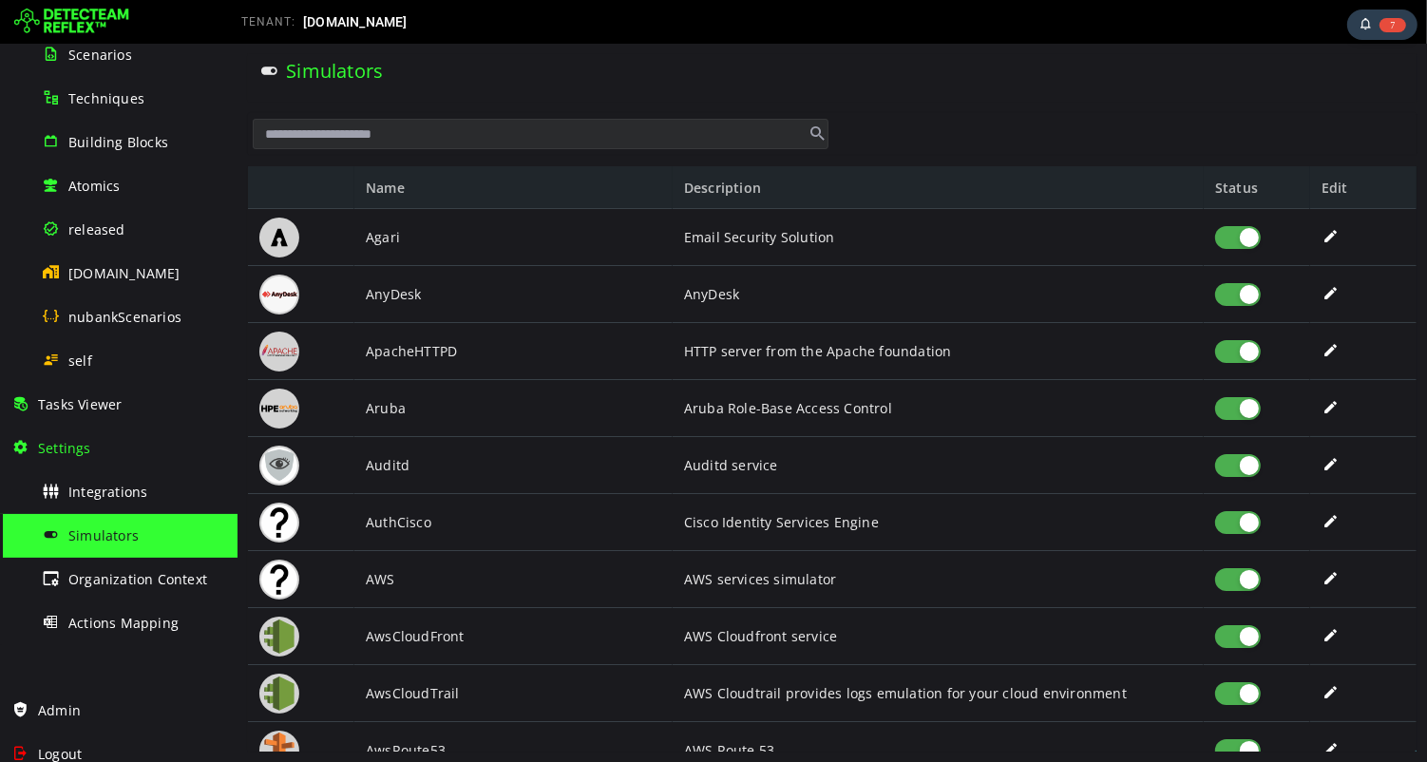
click at [535, 140] on input "text" at bounding box center [540, 134] width 576 height 30
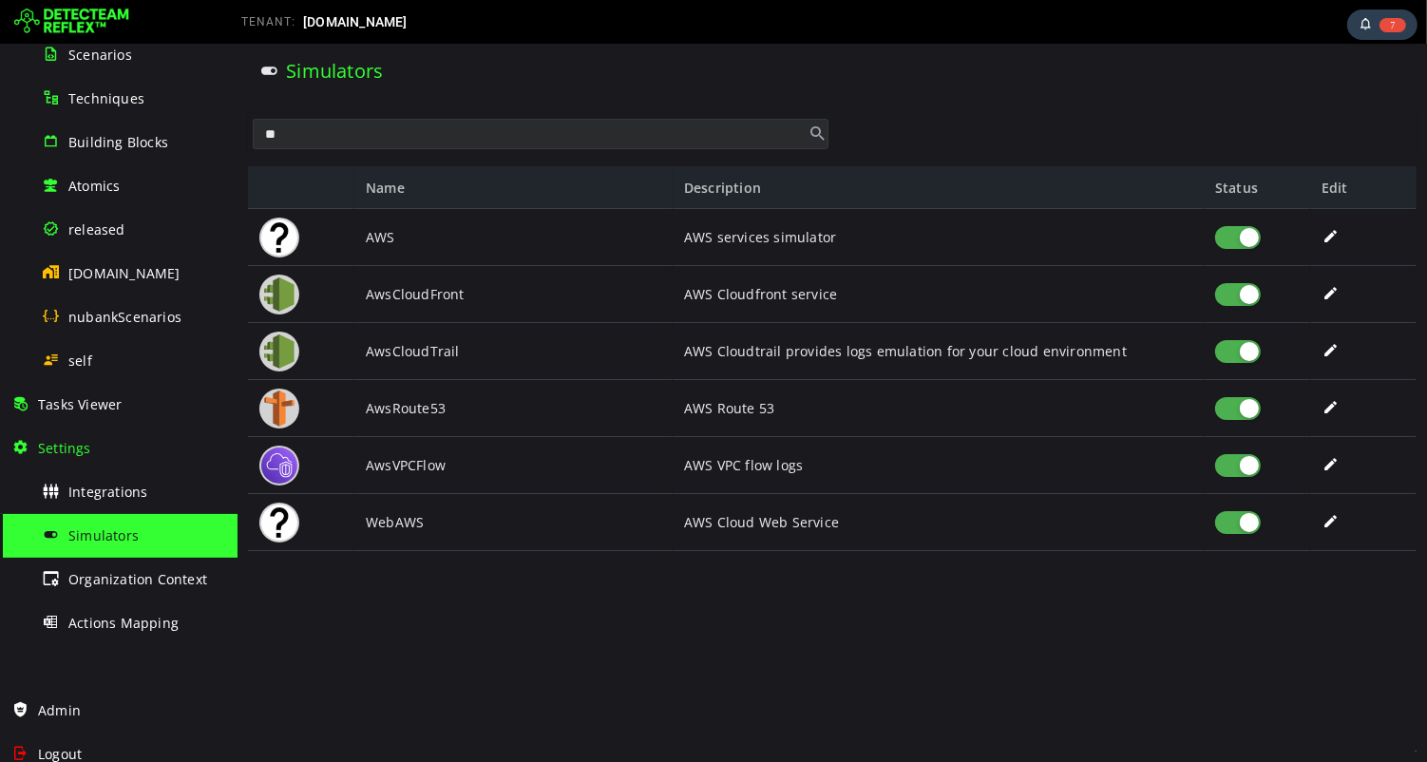
type input "*"
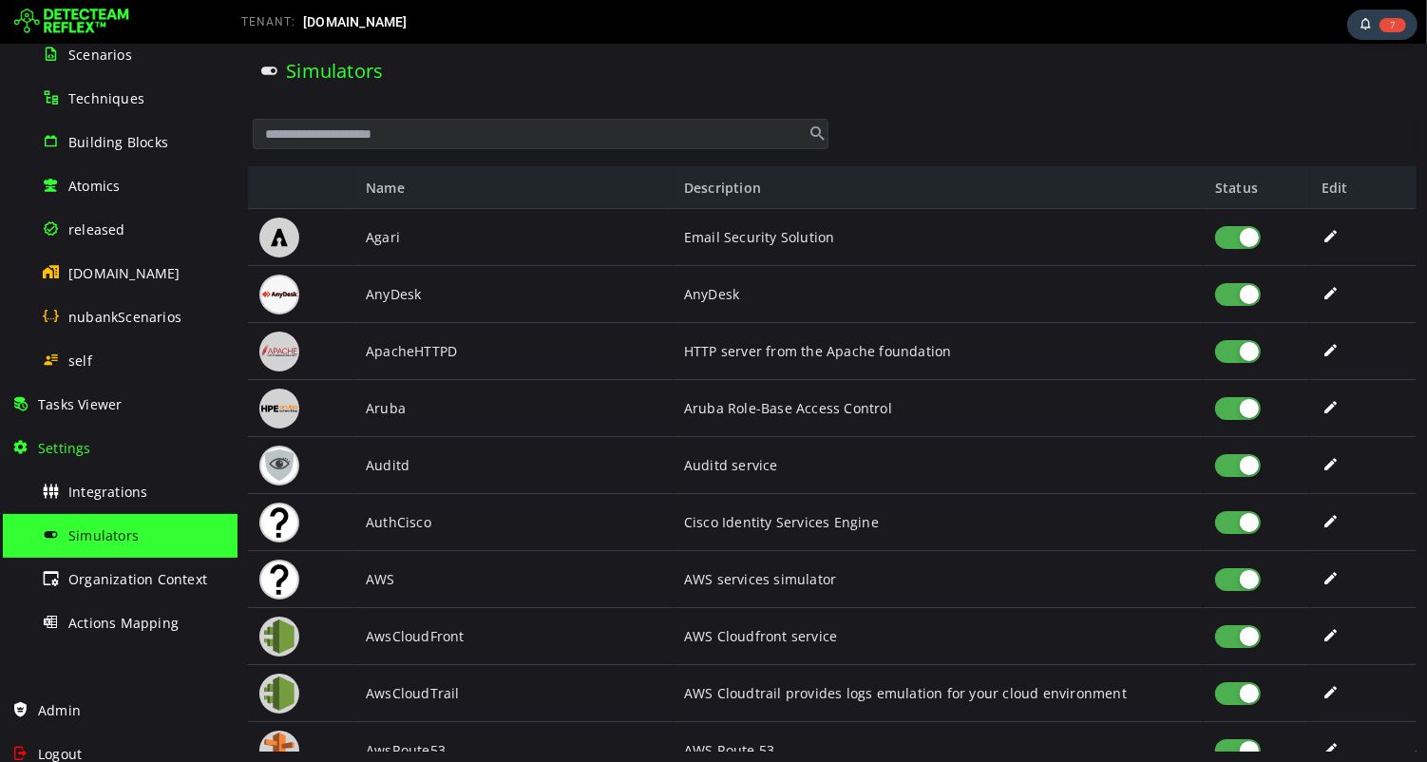
type input "*"
click at [1225, 241] on div at bounding box center [1237, 237] width 46 height 23
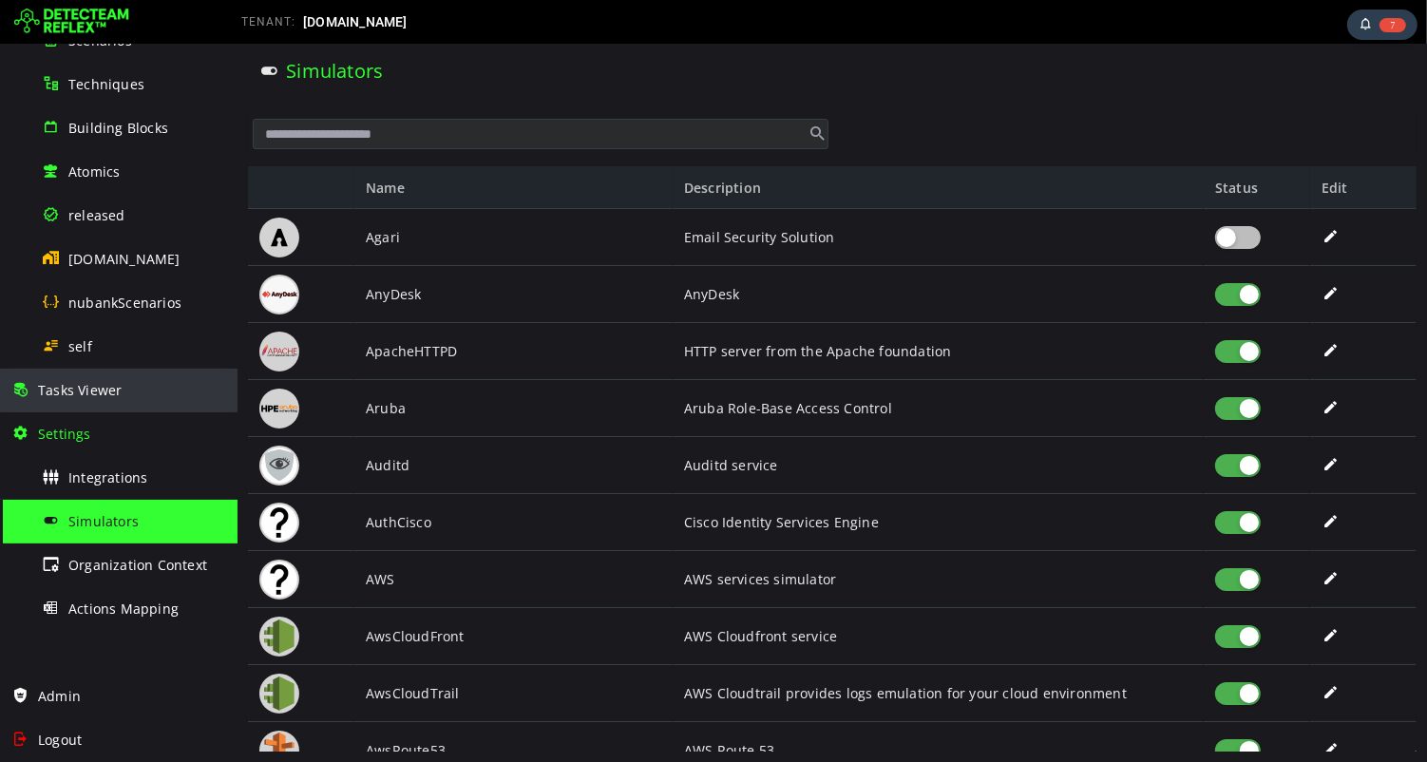
click at [106, 398] on div "Tasks Viewer" at bounding box center [118, 391] width 215 height 44
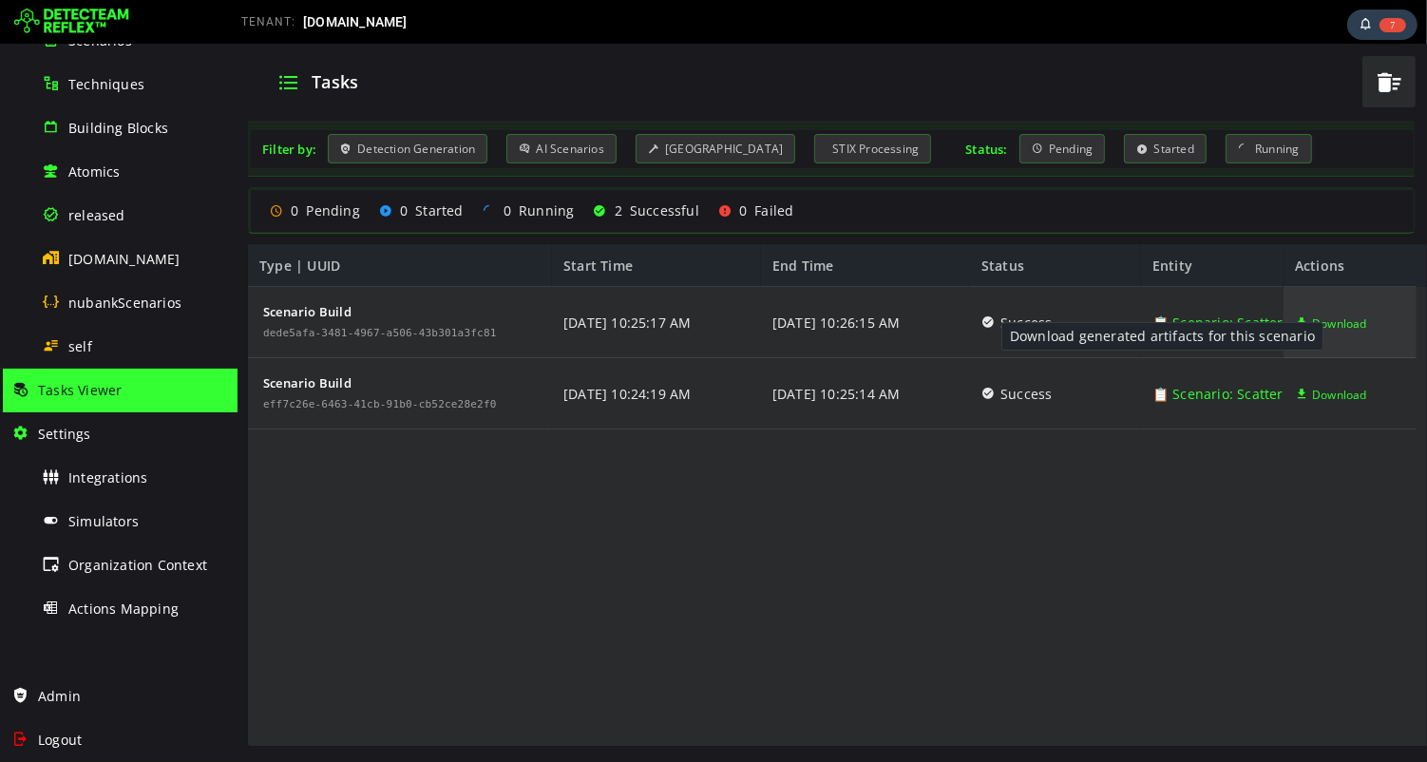
click at [1331, 321] on span "Download" at bounding box center [1338, 323] width 55 height 71
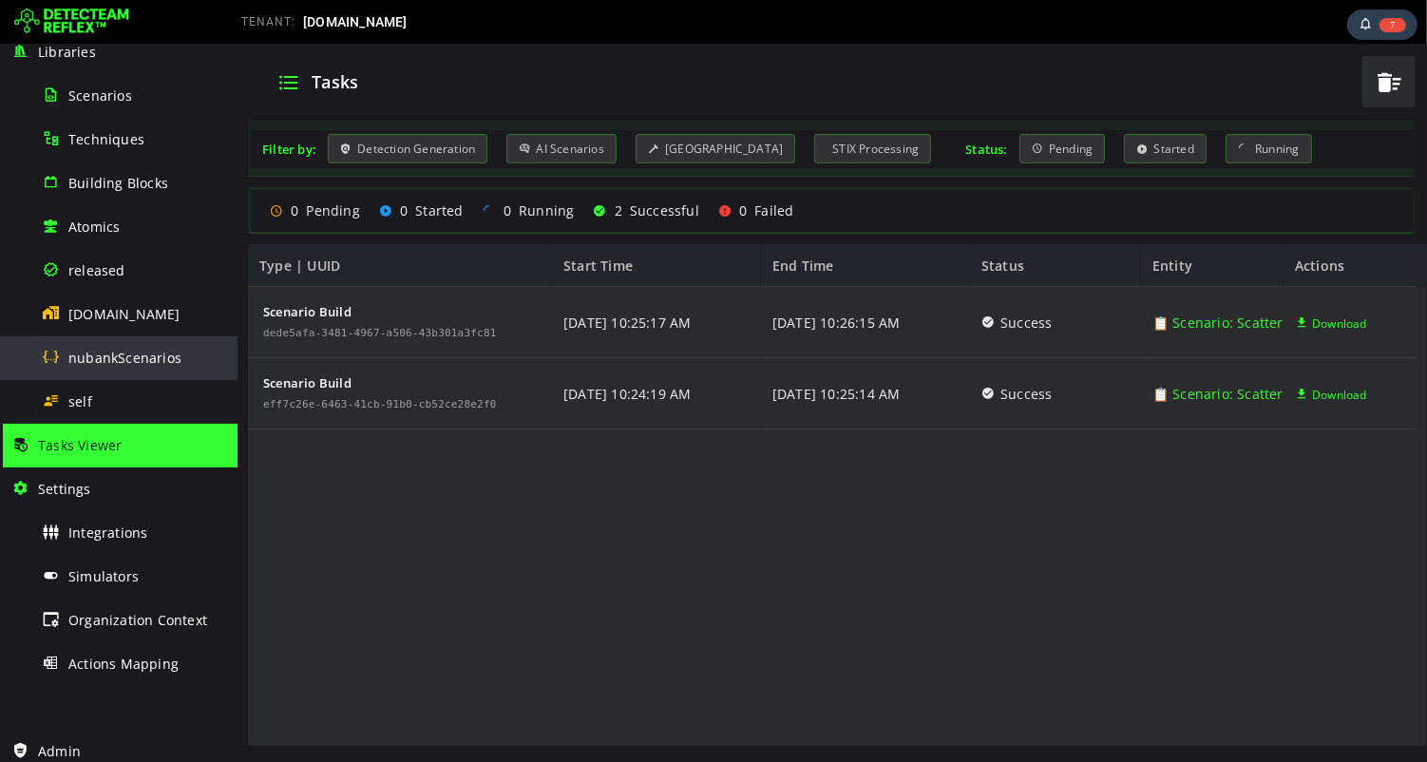
scroll to position [187, 0]
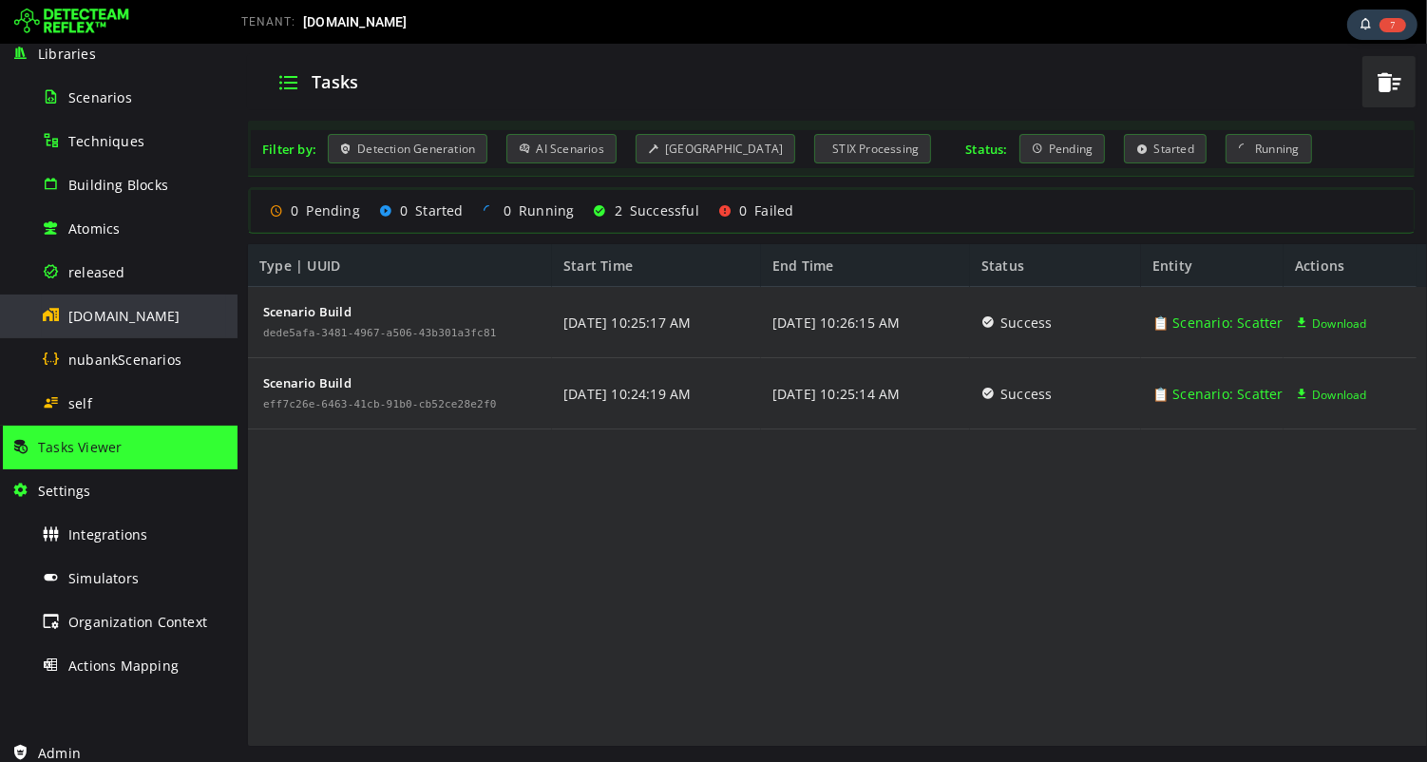
click at [119, 313] on span "nubank.com.br" at bounding box center [124, 316] width 112 height 18
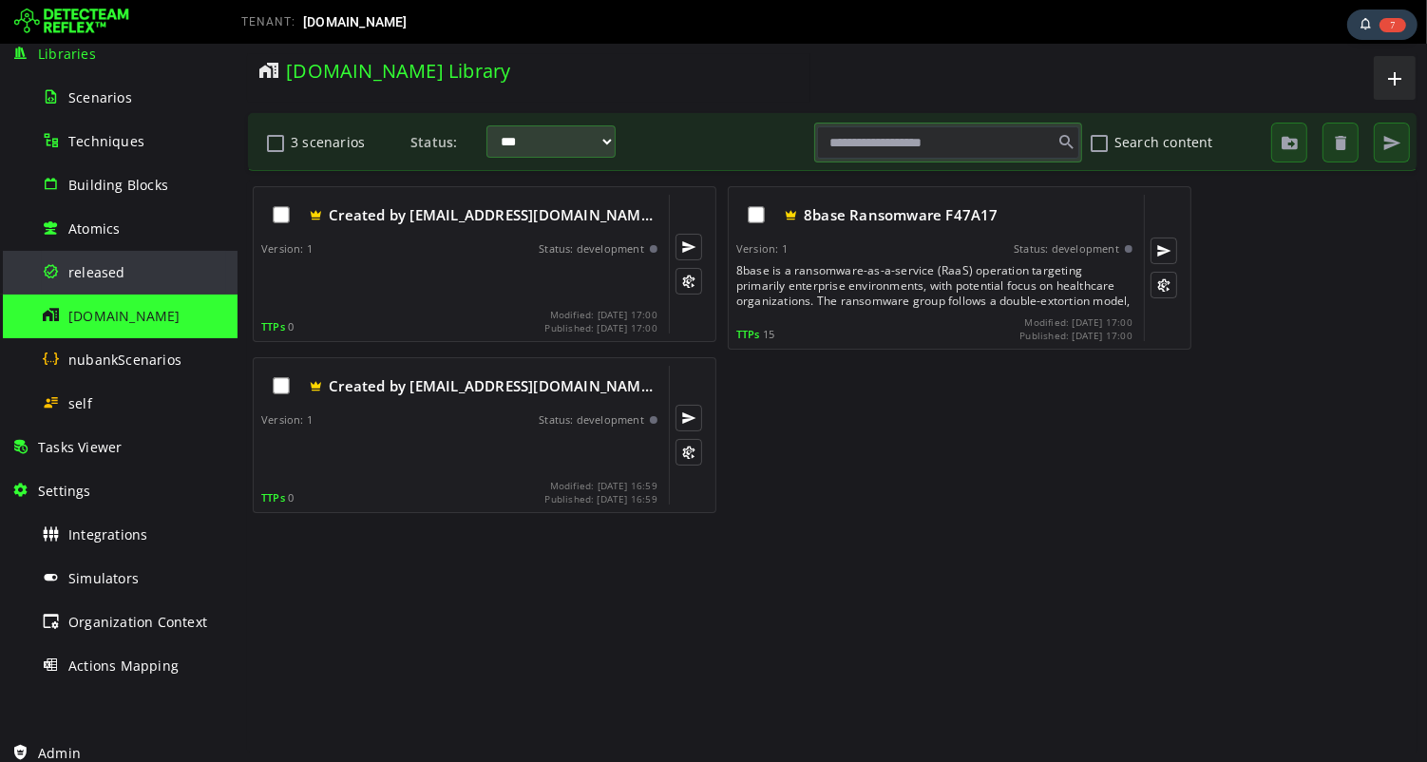
click at [103, 274] on span "released" at bounding box center [96, 272] width 57 height 18
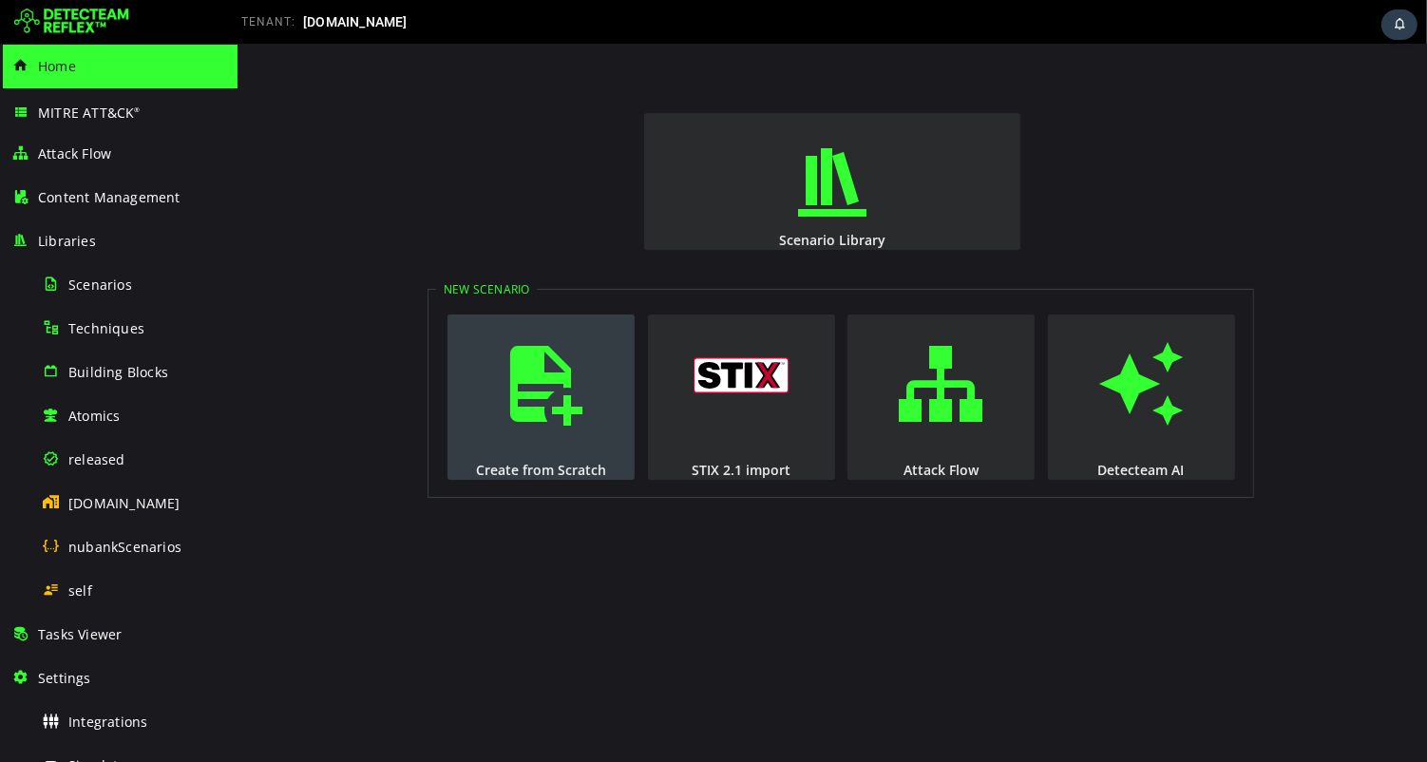
click at [539, 401] on span "button" at bounding box center [540, 383] width 19 height 129
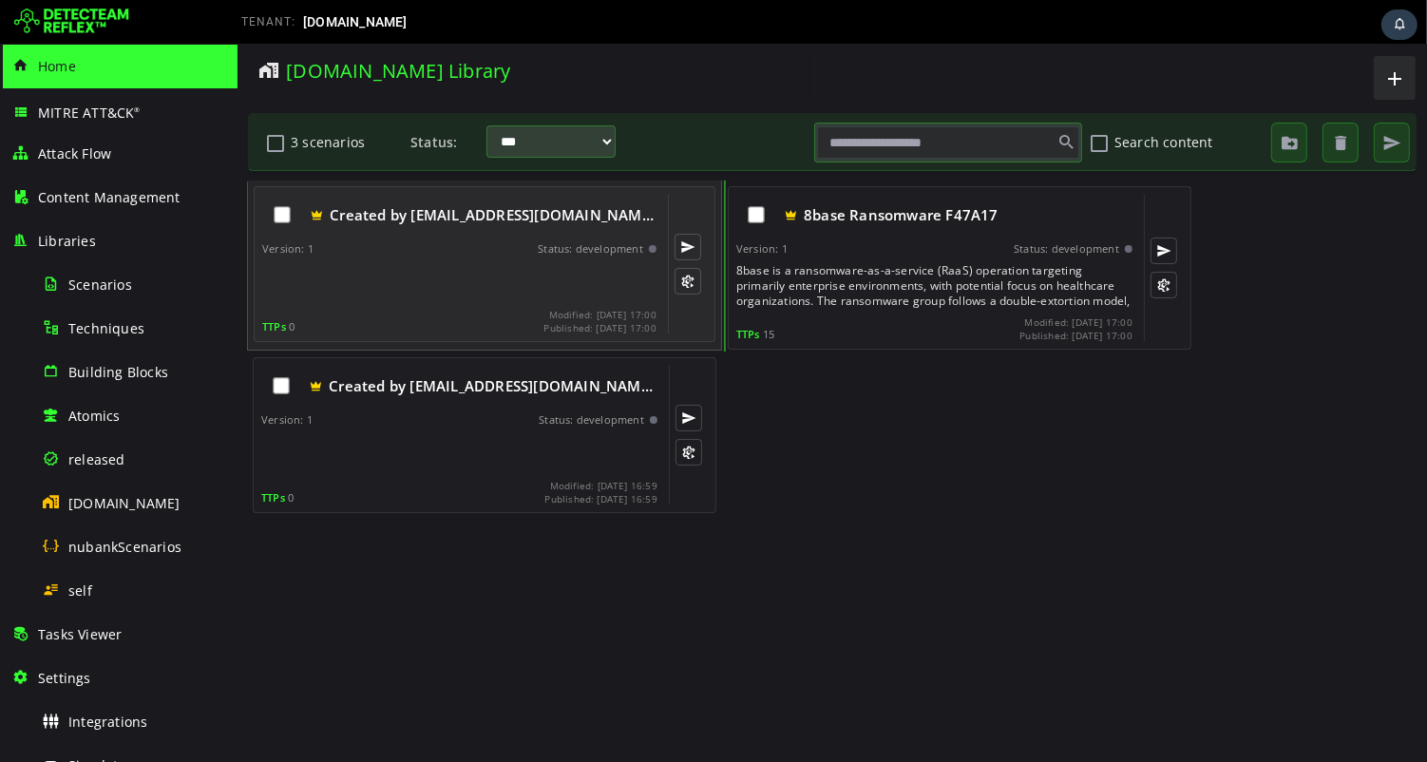
click at [427, 274] on div at bounding box center [460, 282] width 398 height 38
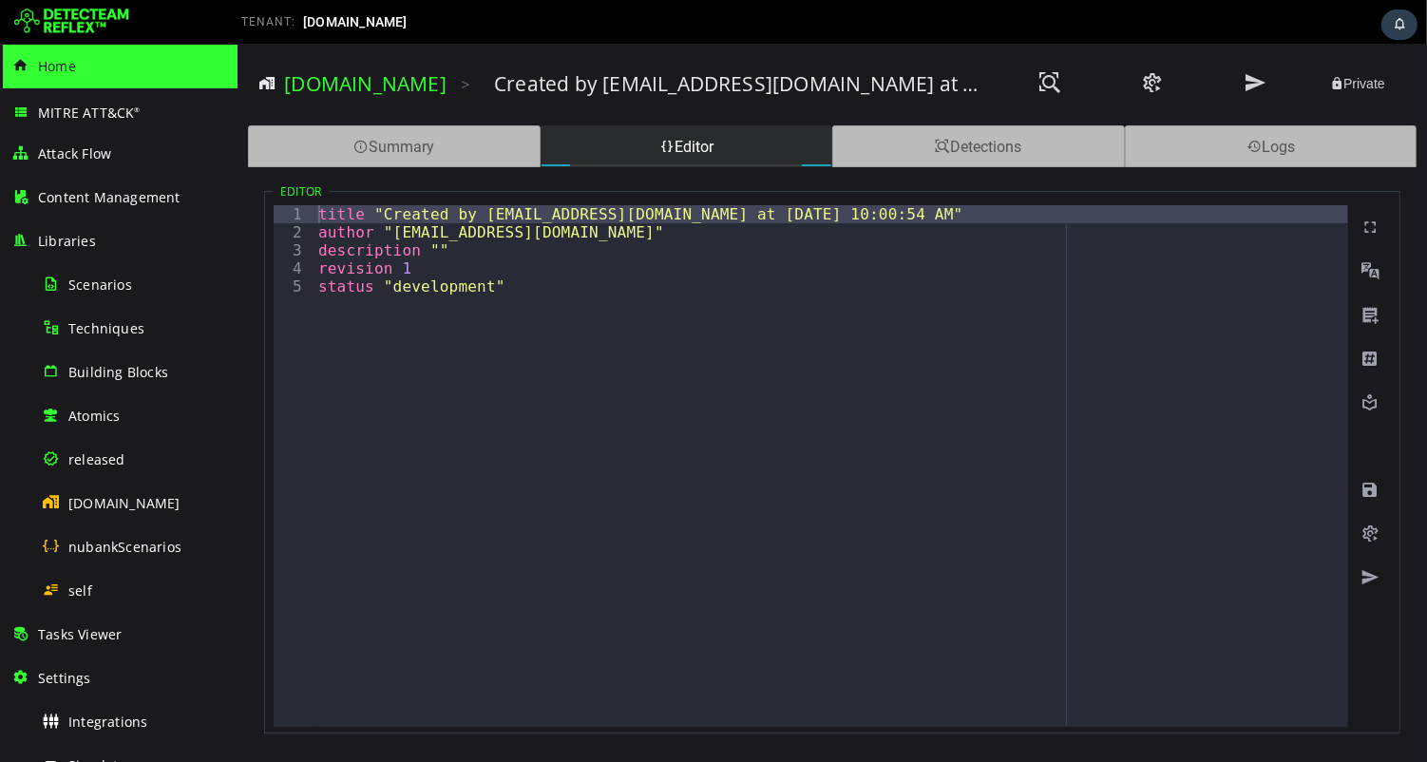
click at [719, 559] on div "title "Created by admin@nubank.com.br at 9/25/2025, 10:00:54 AM" author "admin@…" at bounding box center [829, 484] width 1033 height 558
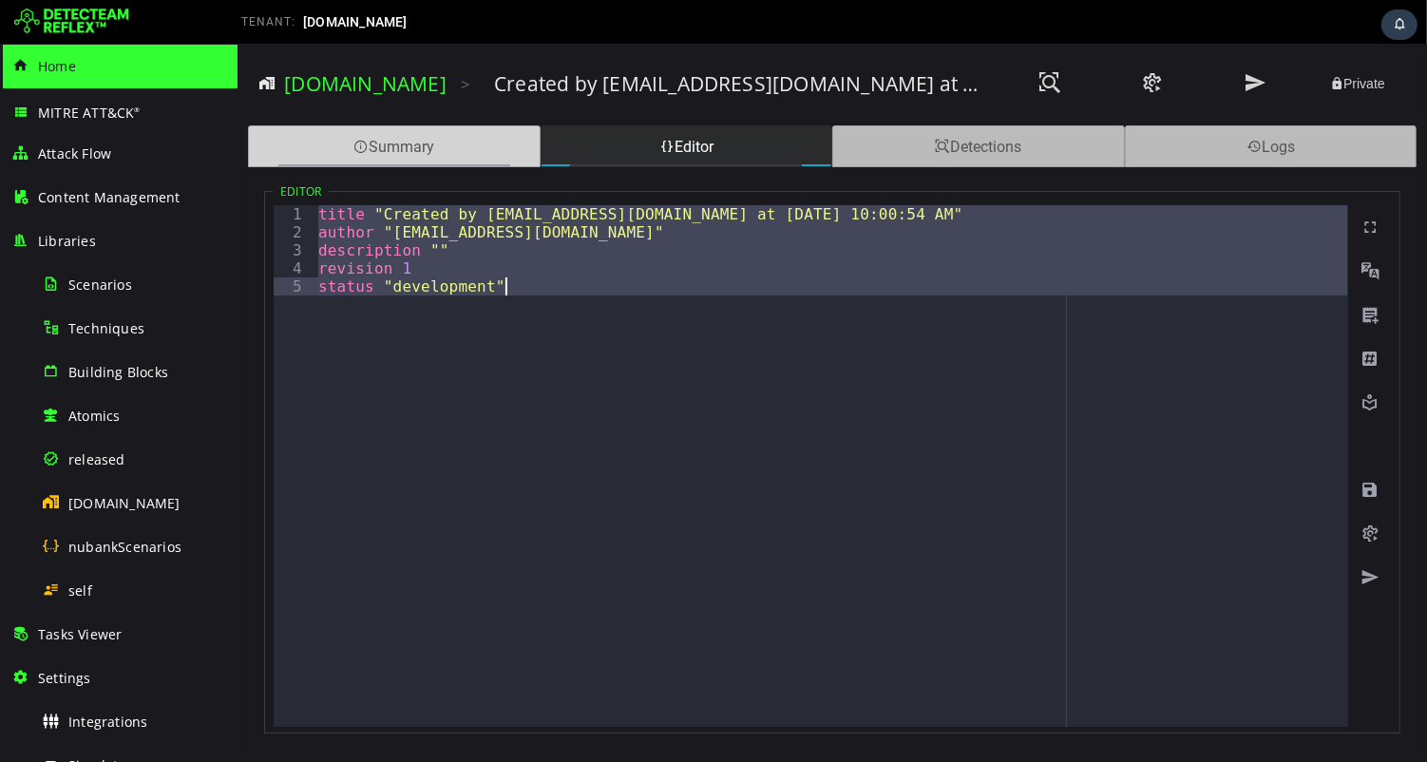
paste textarea
type textarea "*"
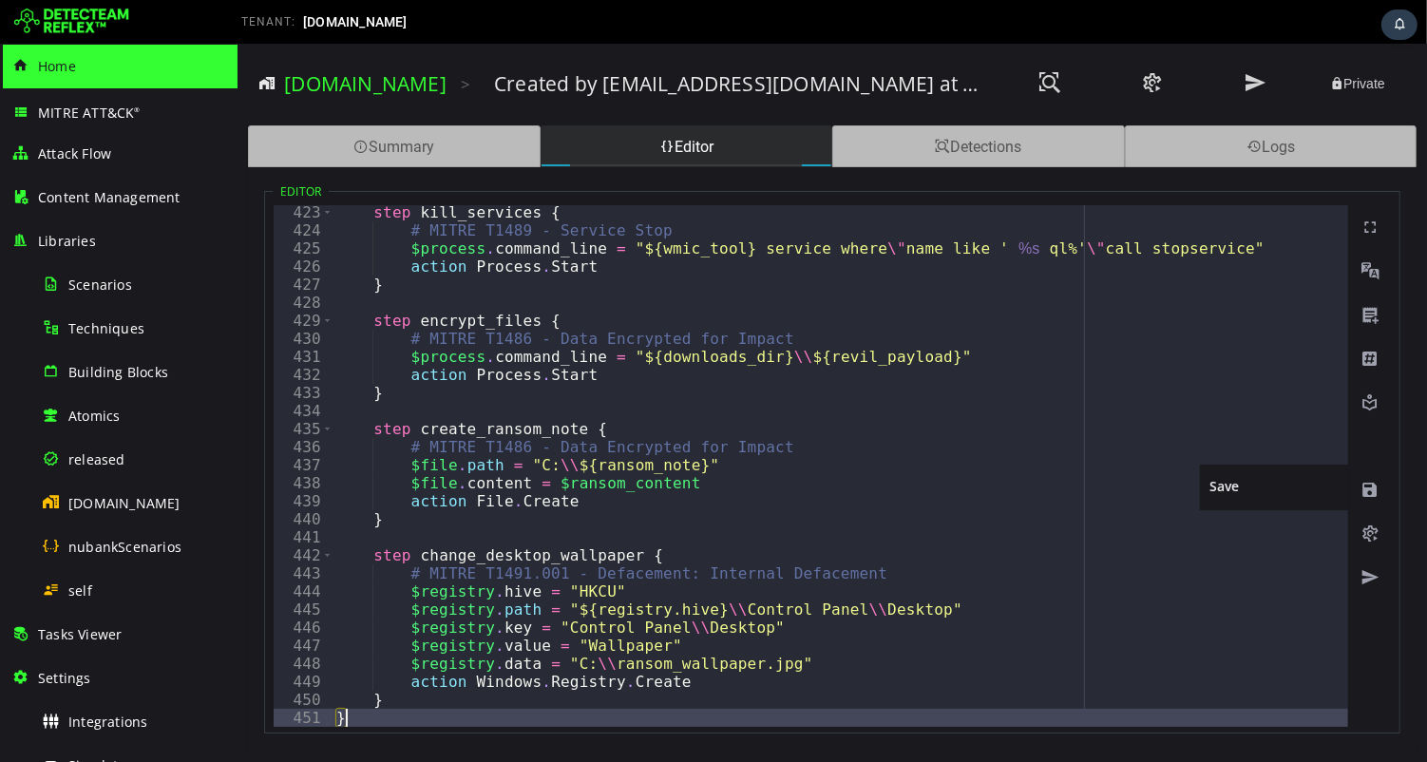
click at [1356, 497] on div at bounding box center [1369, 489] width 42 height 44
click at [1368, 492] on span at bounding box center [1368, 490] width 19 height 19
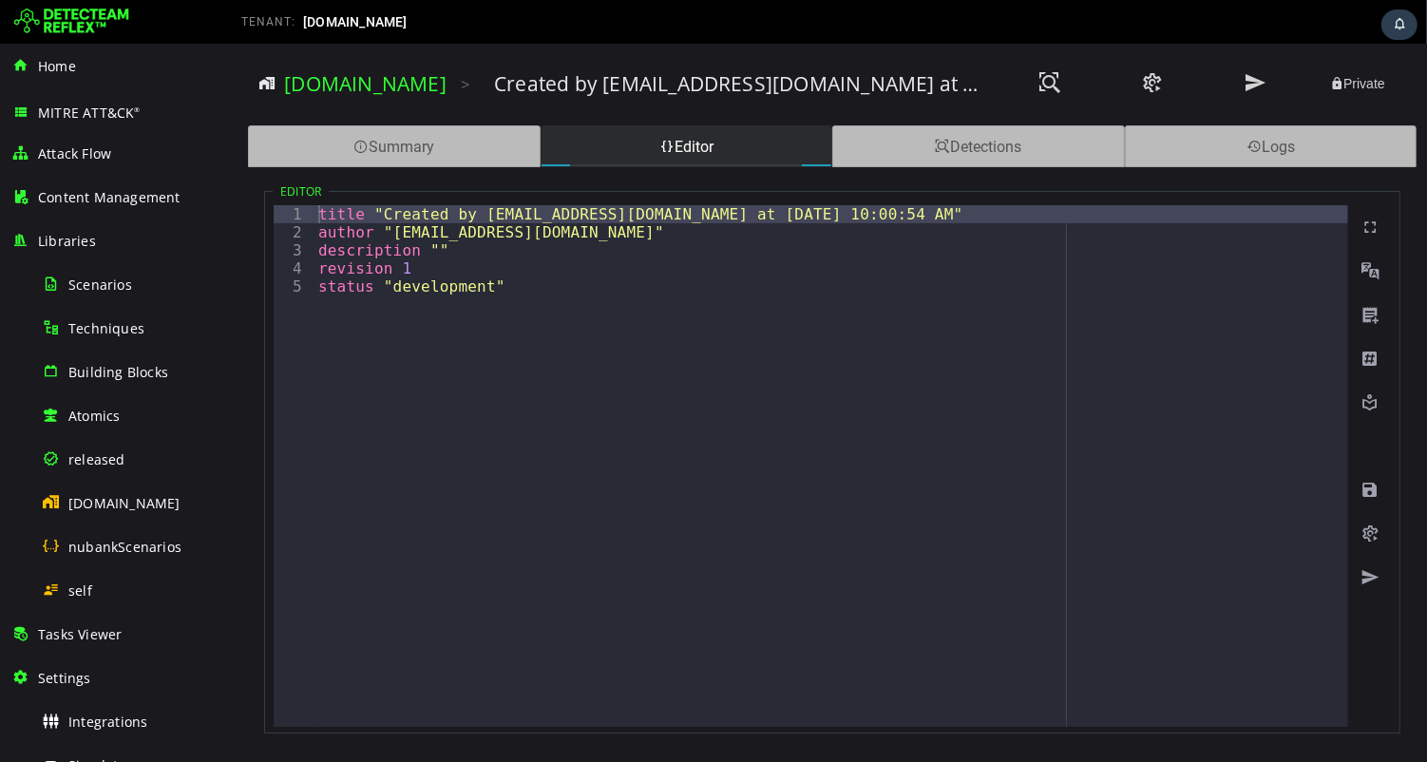
click at [105, 19] on img at bounding box center [71, 22] width 115 height 30
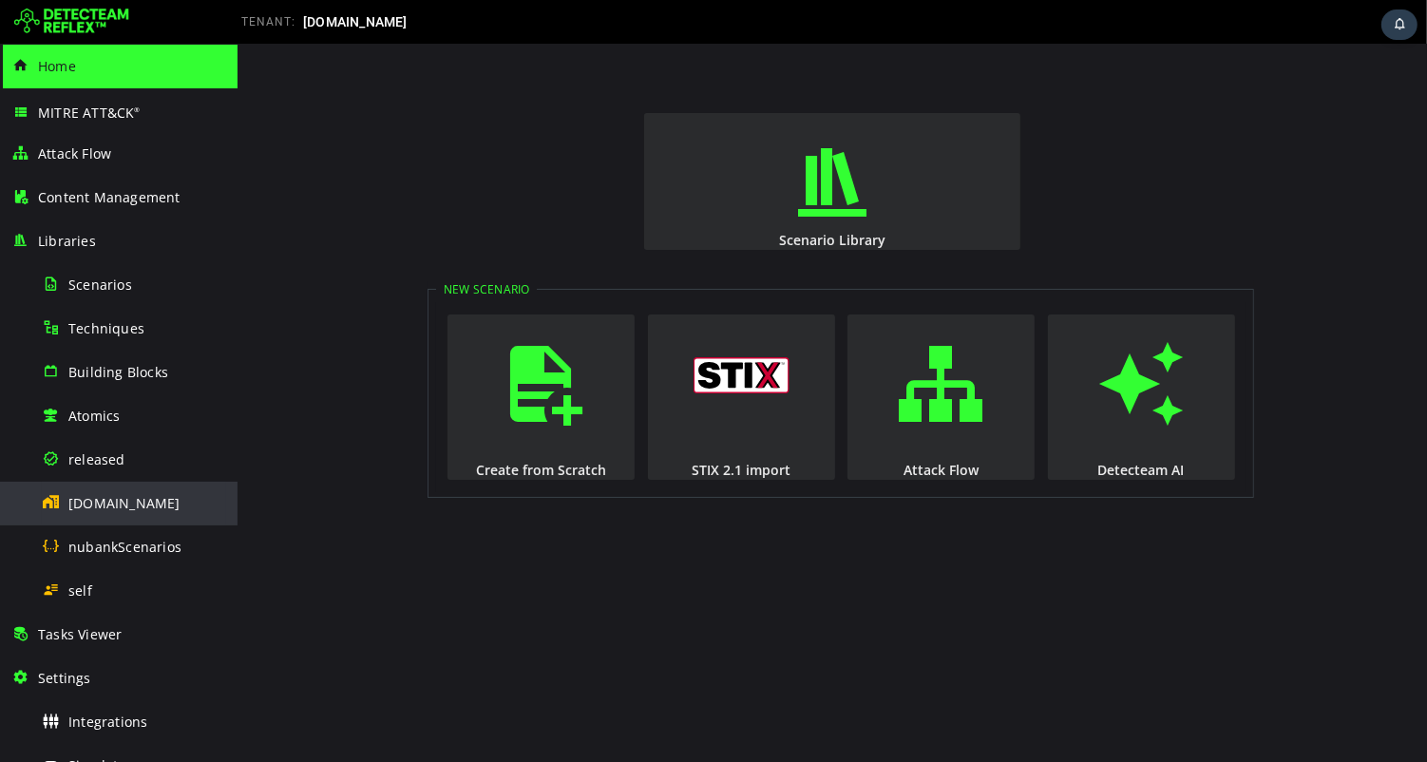
click at [111, 502] on span "[DOMAIN_NAME]" at bounding box center [124, 503] width 112 height 18
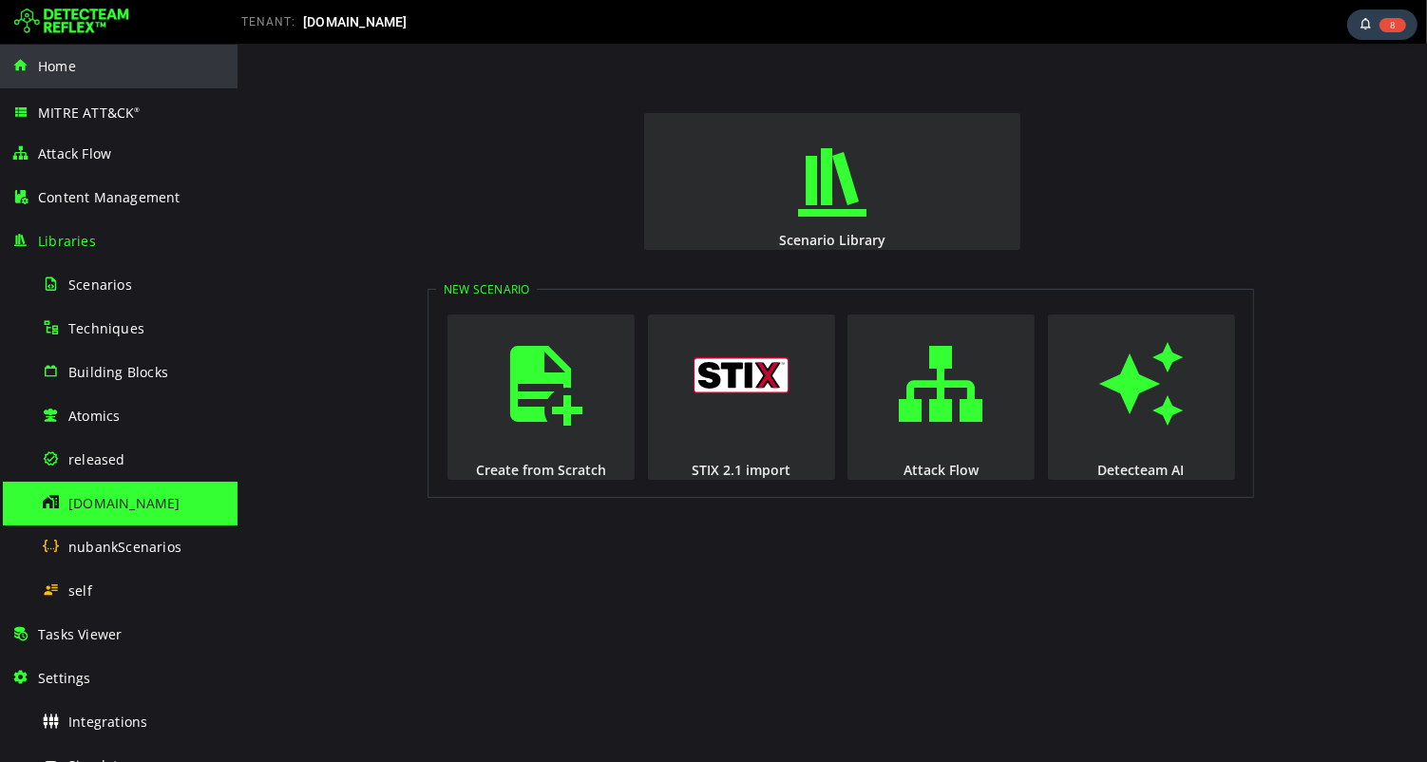
click at [60, 69] on span "Home" at bounding box center [57, 66] width 38 height 18
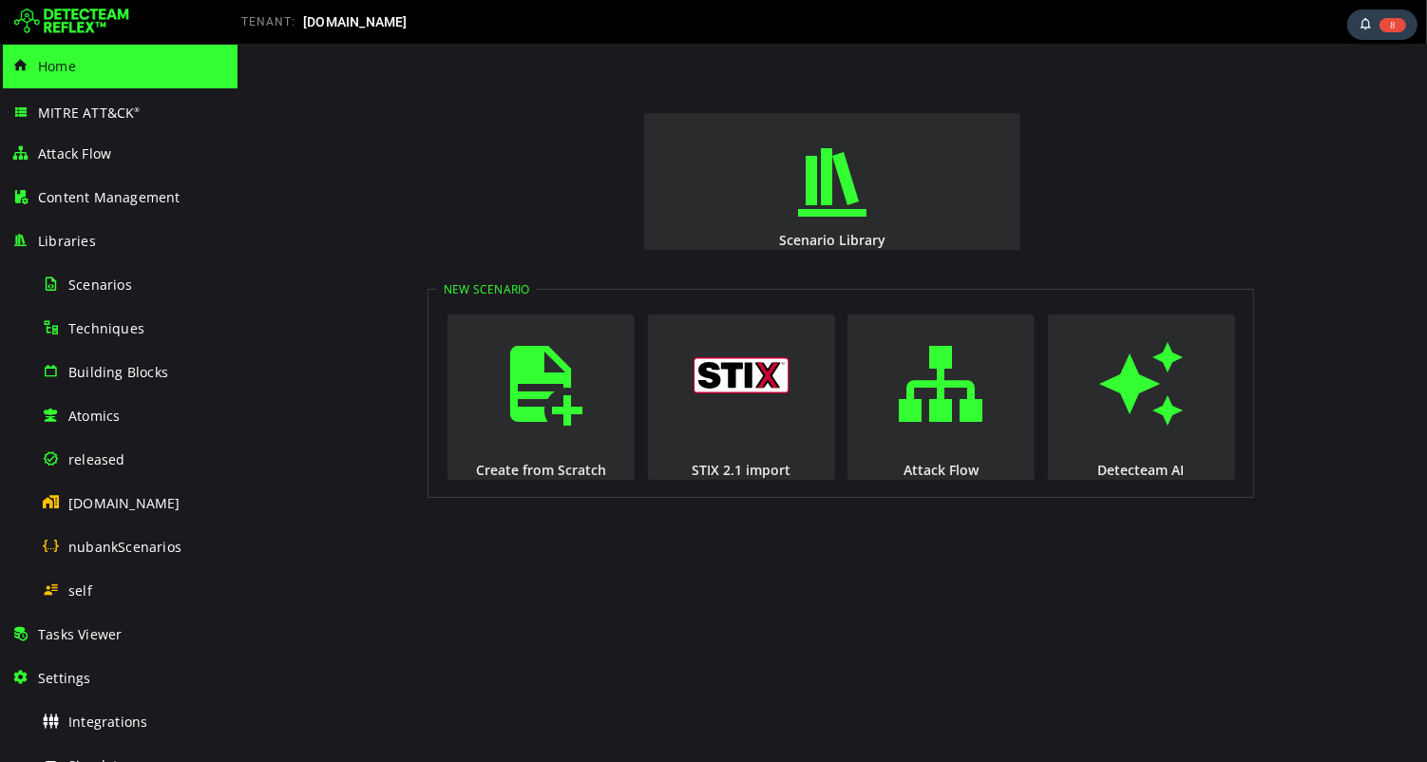
click at [87, 26] on img at bounding box center [71, 22] width 115 height 30
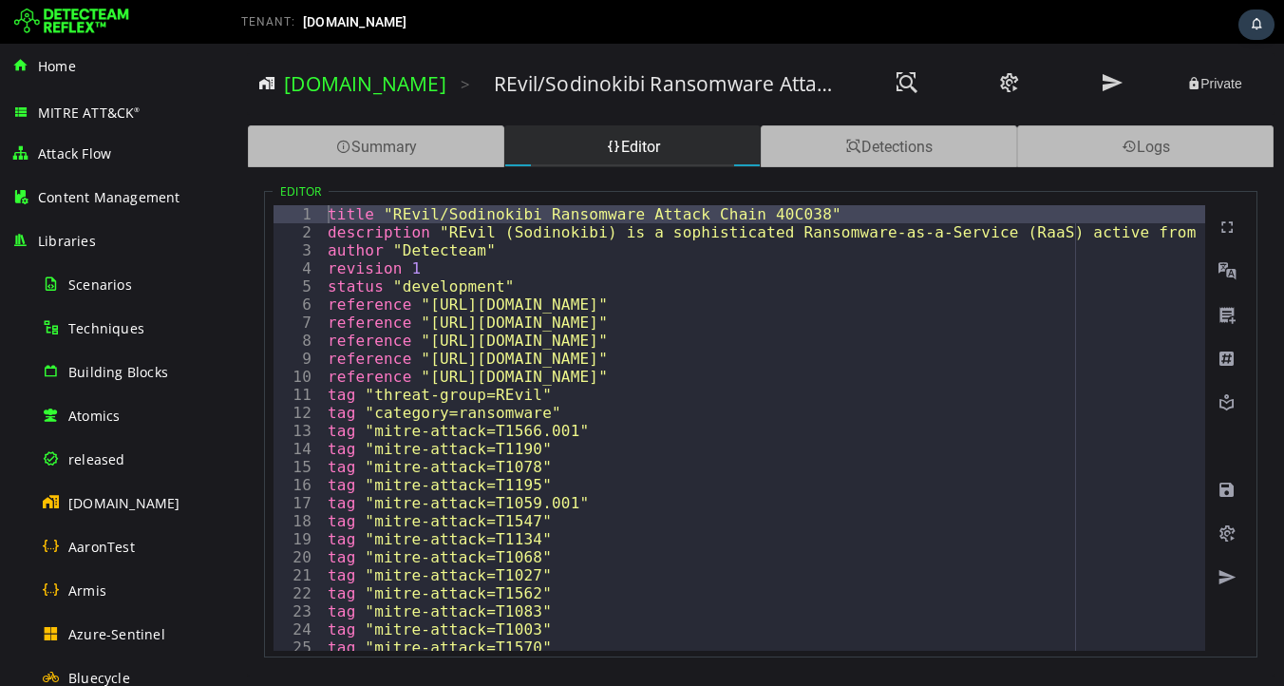
click at [104, 23] on img at bounding box center [71, 22] width 115 height 30
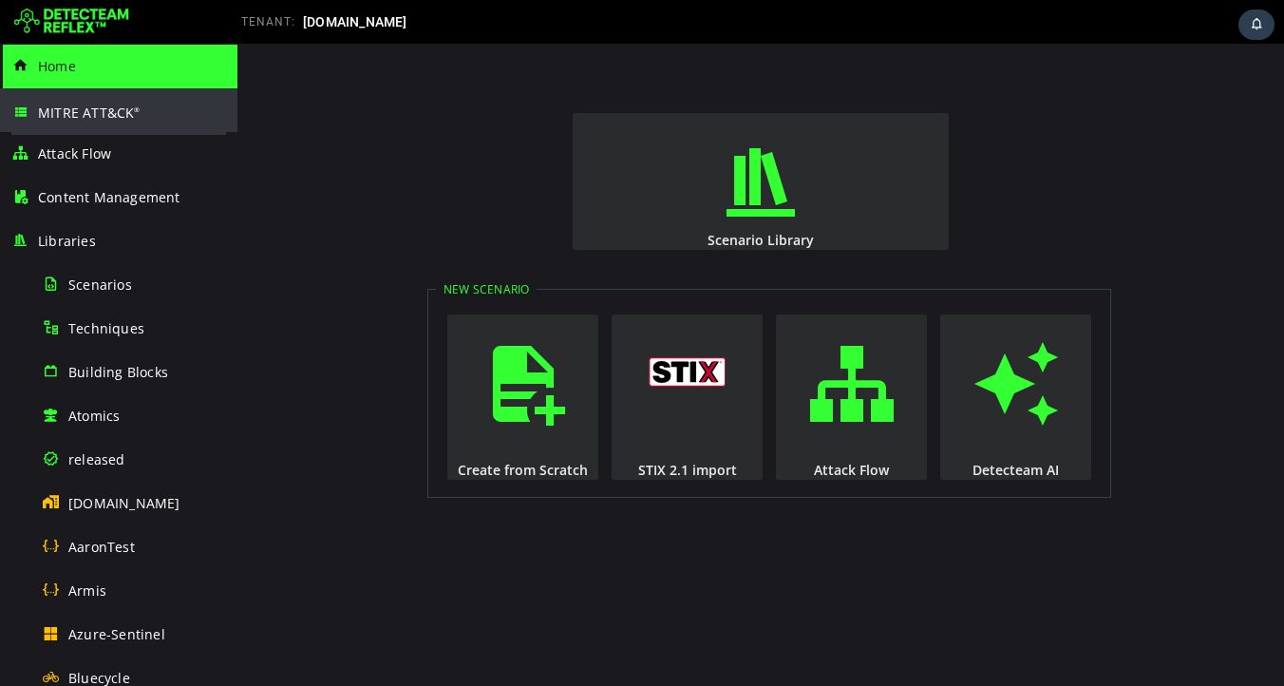
click at [81, 113] on span "MITRE ATT&CK ®" at bounding box center [89, 113] width 103 height 18
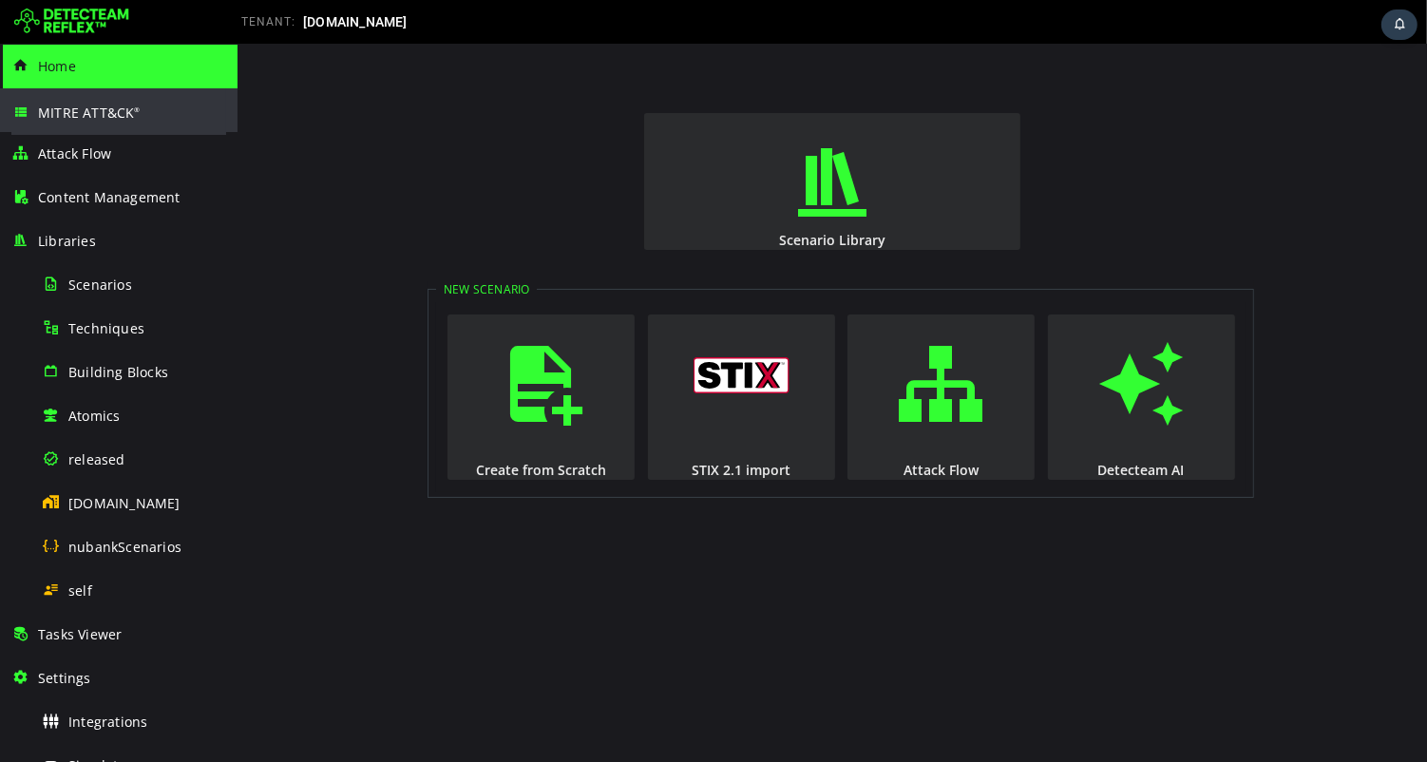
click at [123, 123] on div "MITRE ATT&CK ®" at bounding box center [118, 111] width 215 height 47
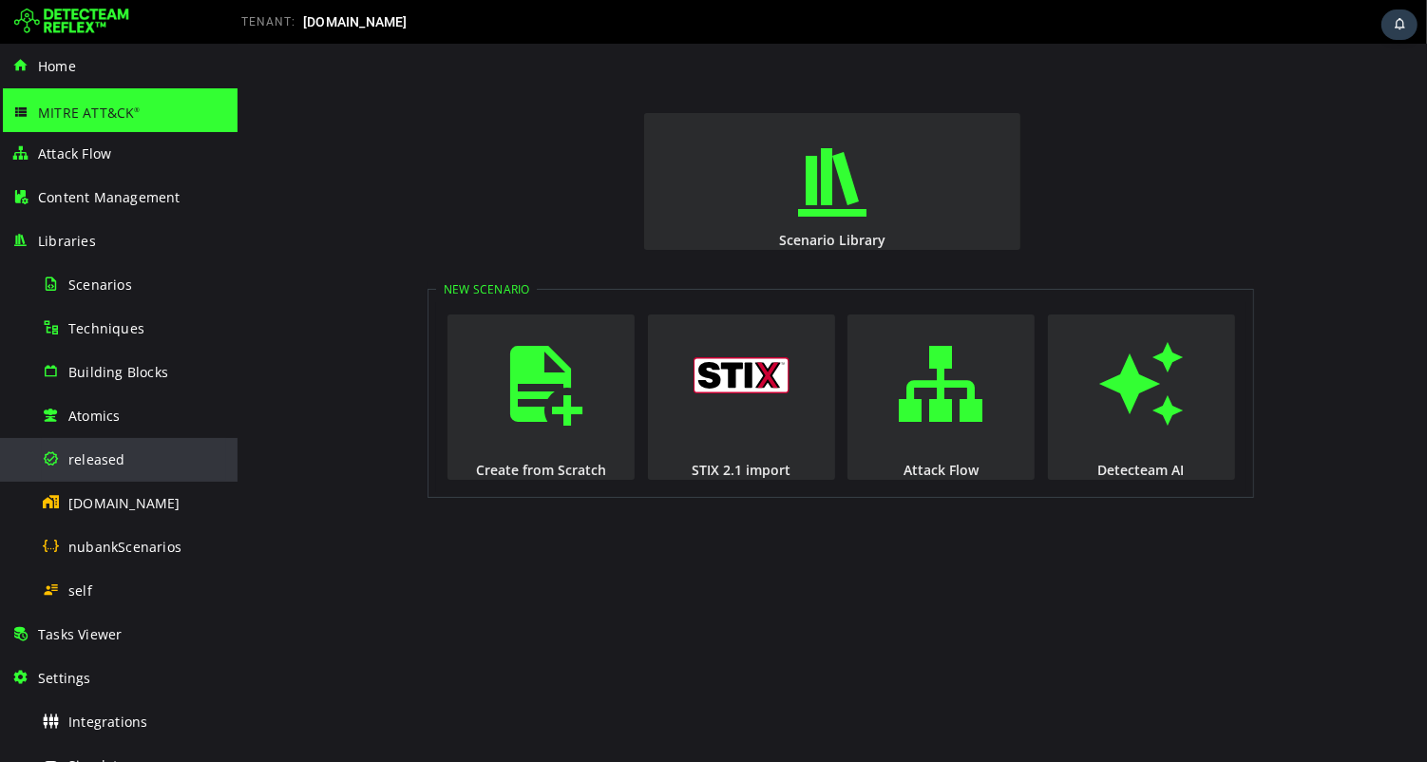
click at [105, 463] on span "released" at bounding box center [96, 459] width 57 height 18
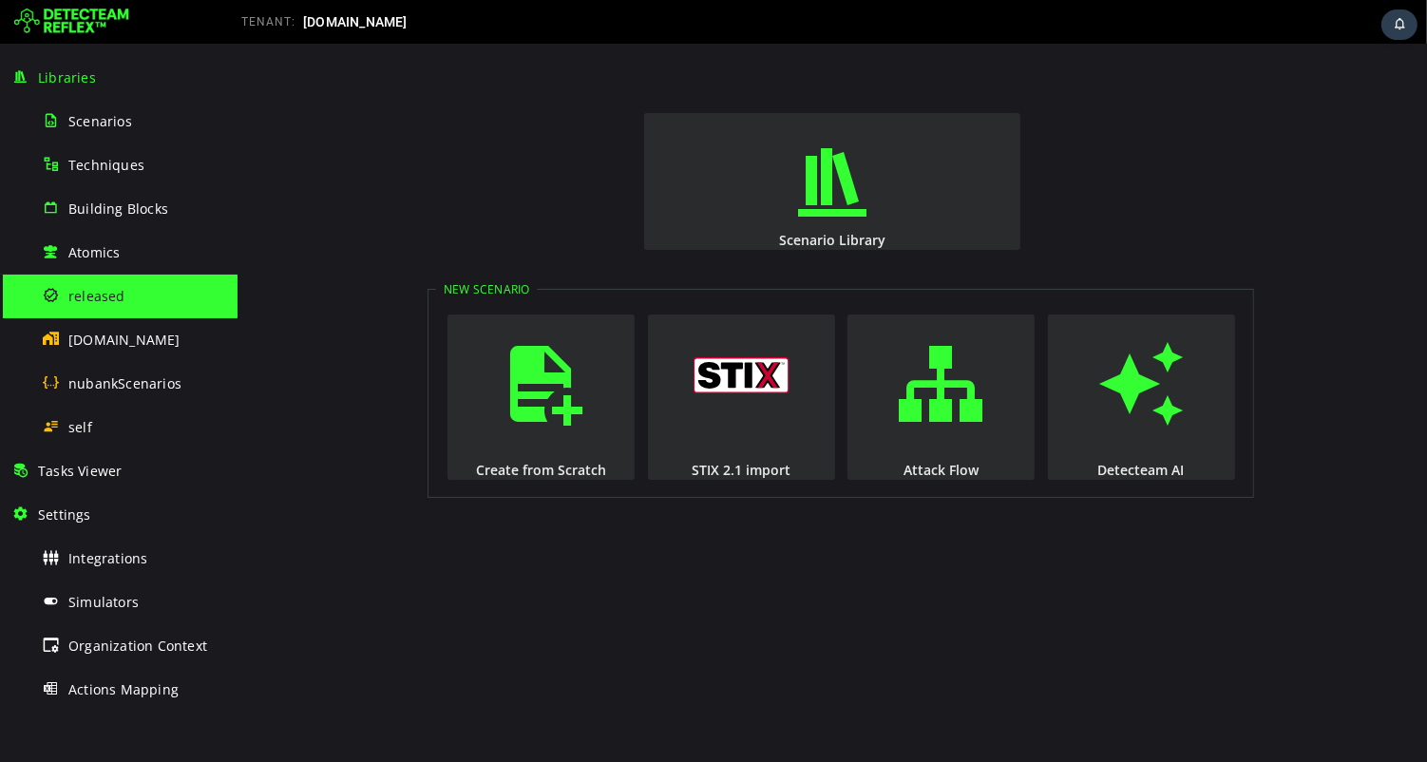
scroll to position [169, 0]
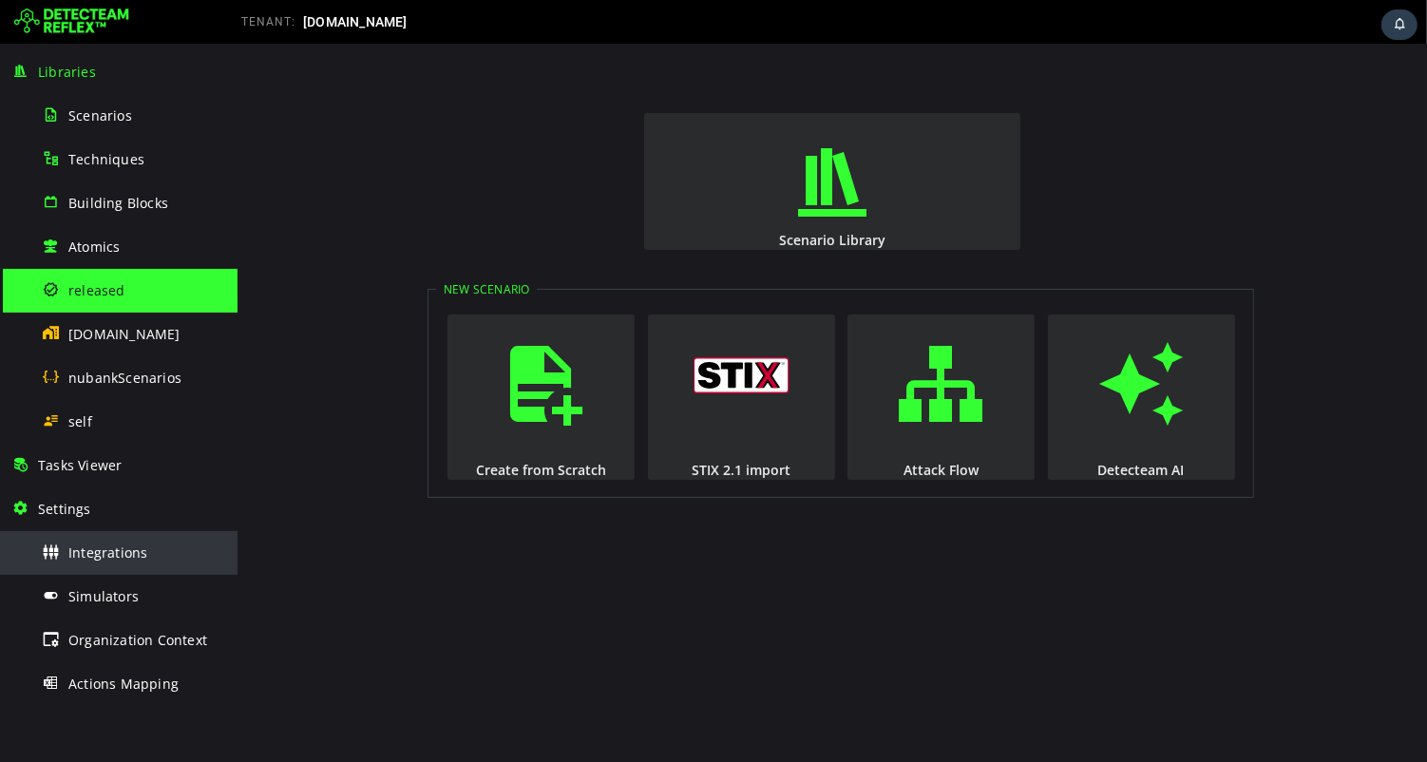
click at [120, 556] on span "Integrations" at bounding box center [107, 552] width 79 height 18
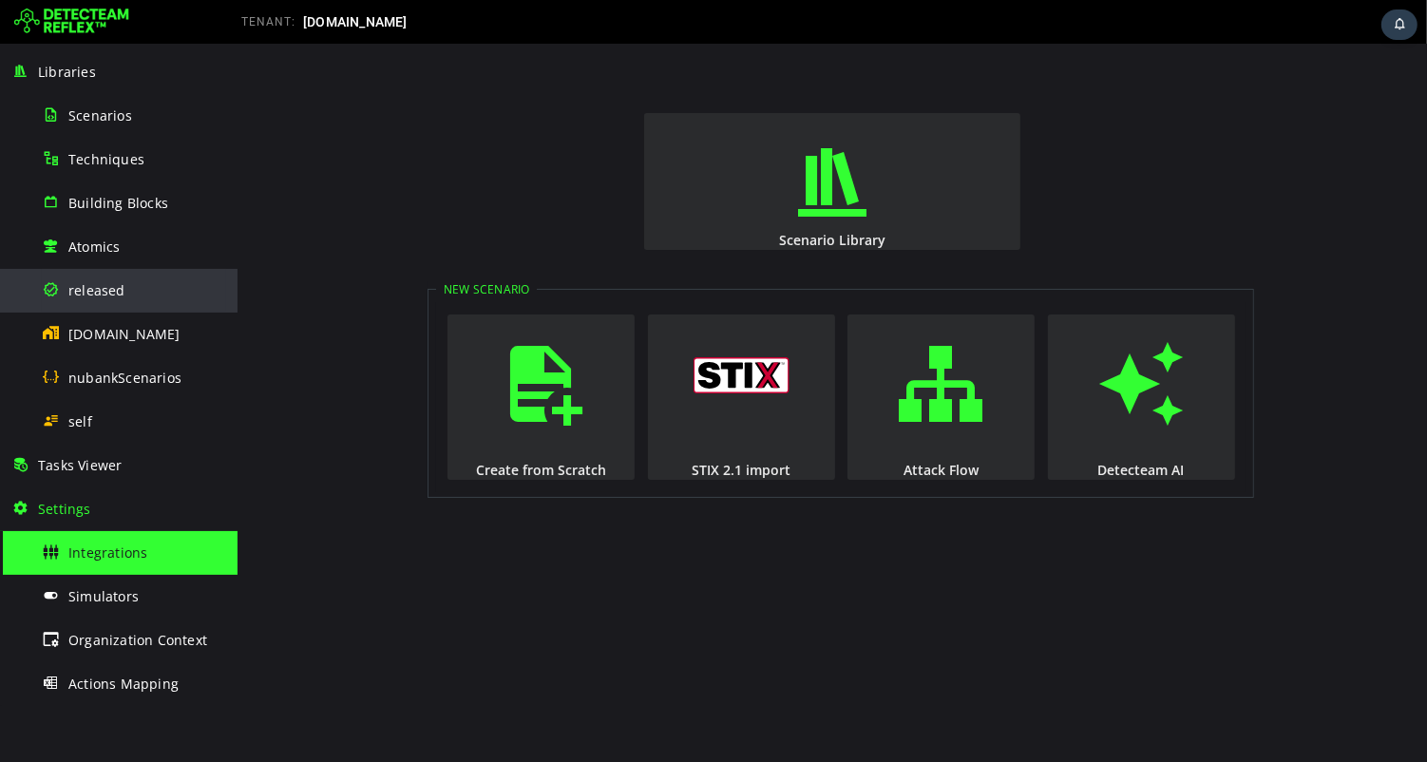
click at [102, 288] on span "released" at bounding box center [96, 290] width 57 height 18
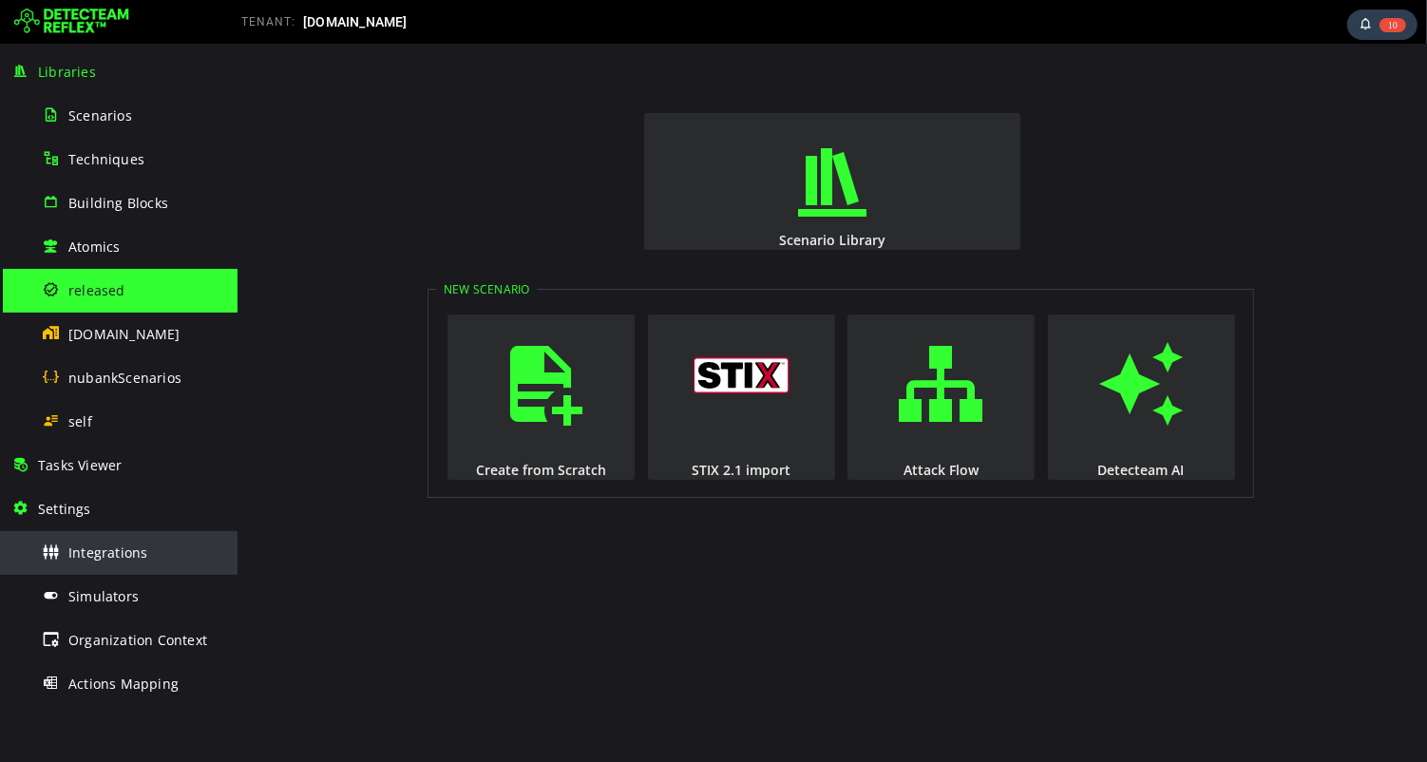
click at [123, 557] on span "Integrations" at bounding box center [107, 552] width 79 height 18
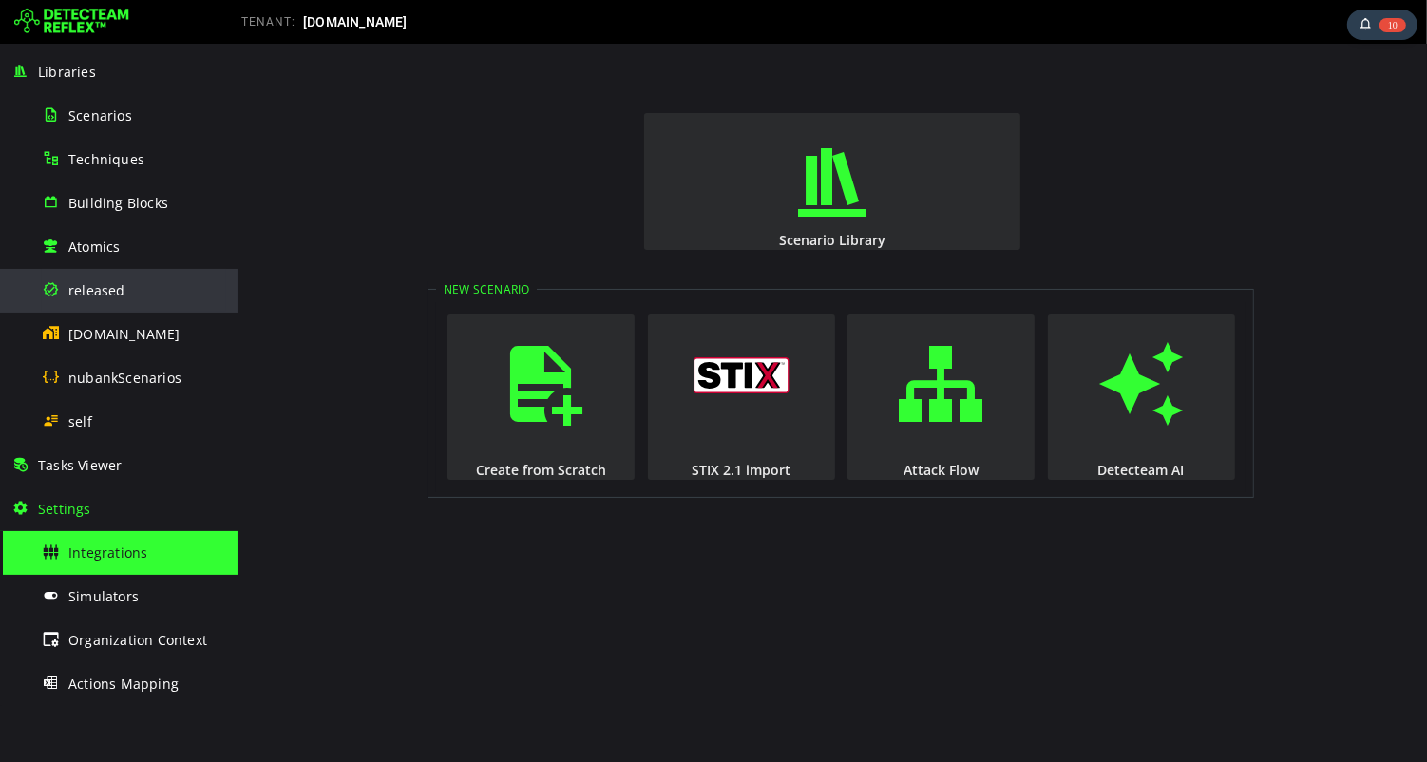
click at [101, 296] on div "released" at bounding box center [134, 290] width 184 height 43
